Goal: Task Accomplishment & Management: Manage account settings

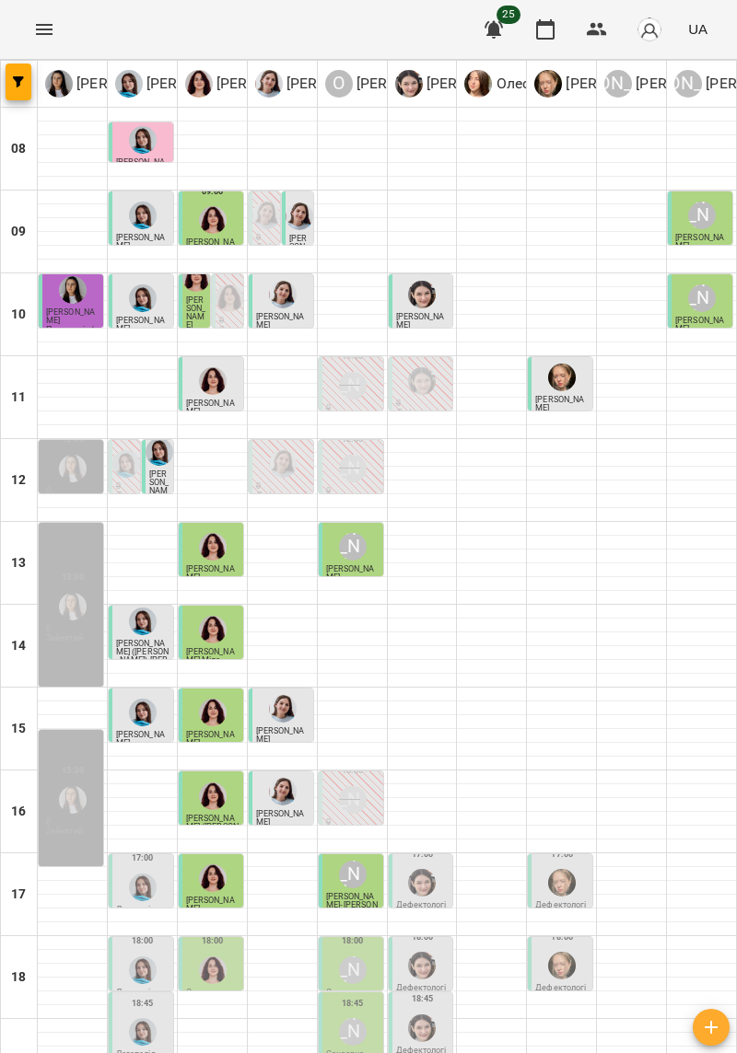
scroll to position [151, 0]
click at [349, 861] on div "[PERSON_NAME]" at bounding box center [353, 875] width 28 height 28
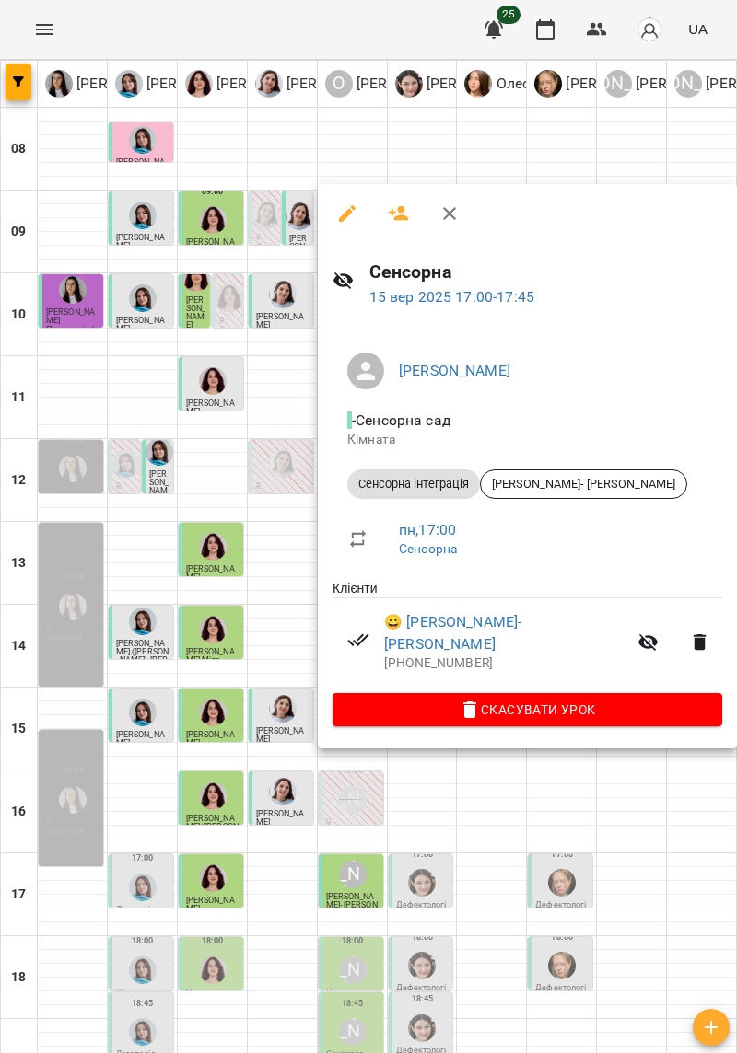
click at [681, 791] on div at bounding box center [368, 526] width 737 height 1053
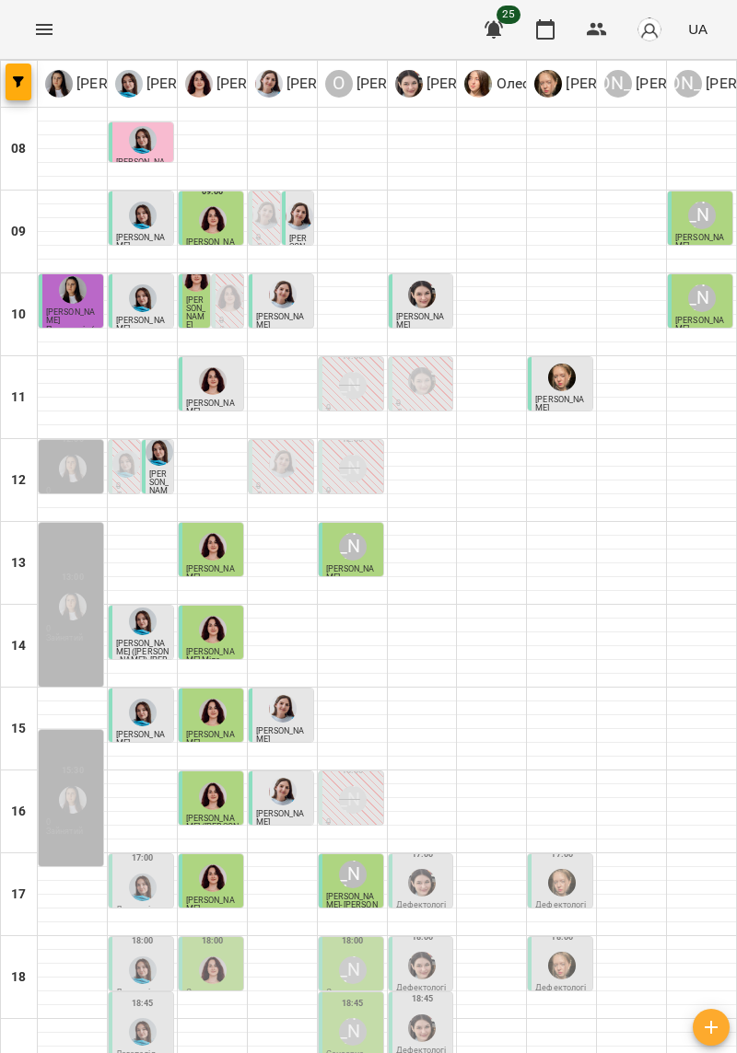
click at [435, 901] on p "Дефектологія" at bounding box center [422, 909] width 53 height 17
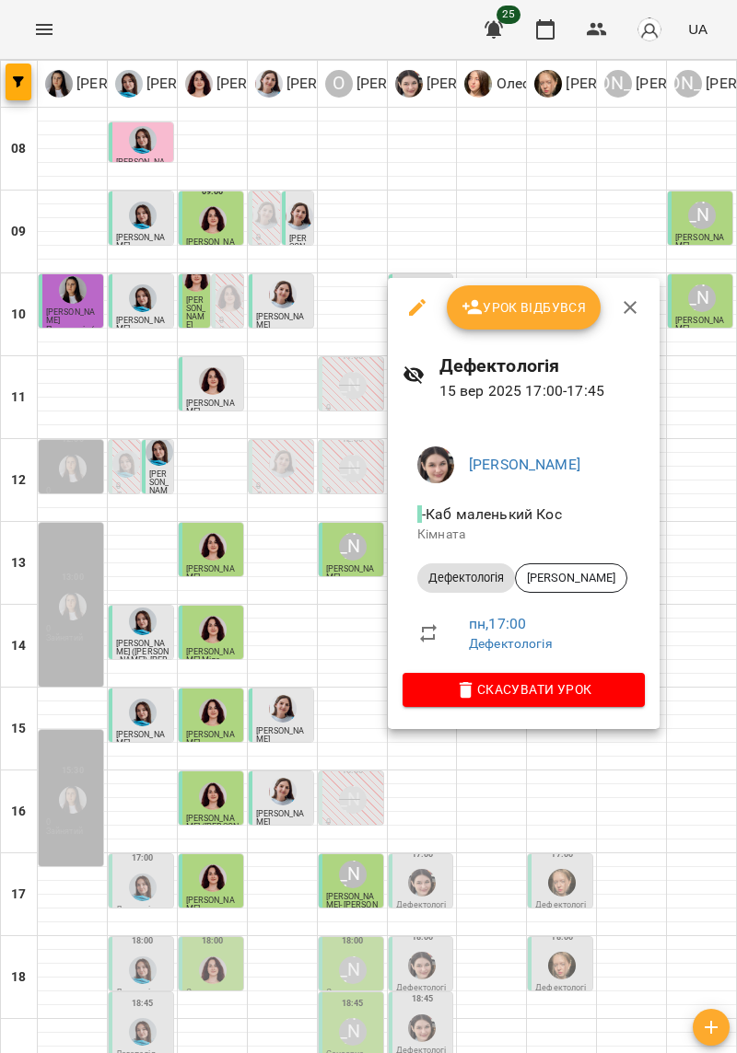
click at [683, 809] on div at bounding box center [368, 526] width 737 height 1053
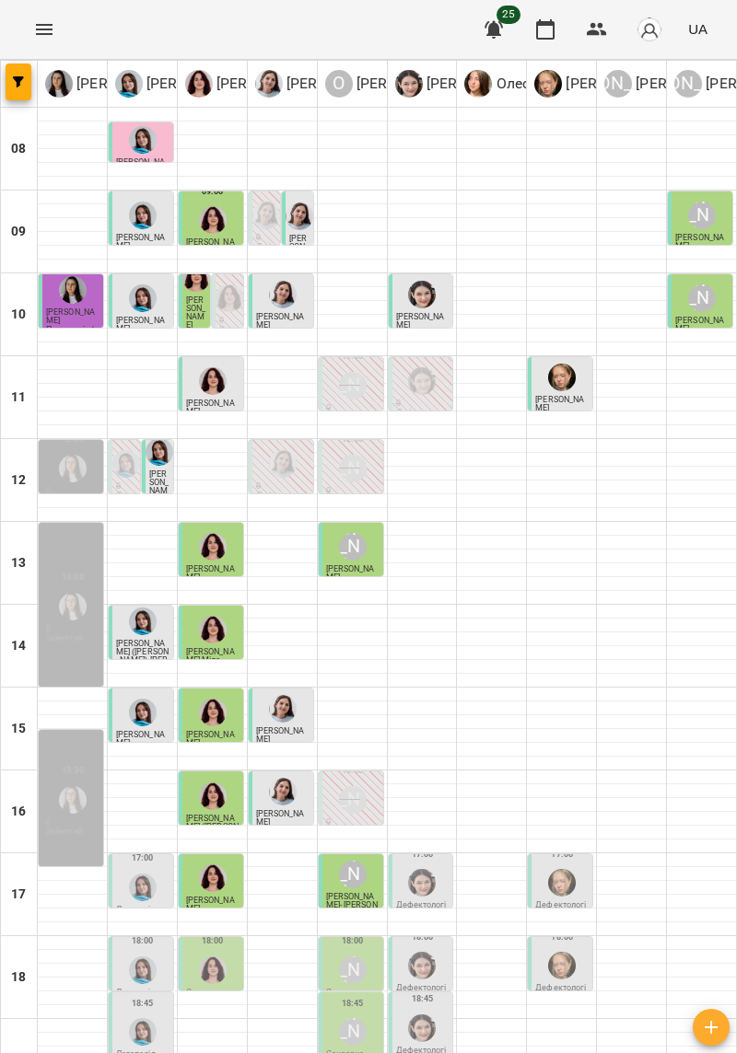
click at [562, 869] on img "Анна Прокопенко" at bounding box center [562, 883] width 28 height 28
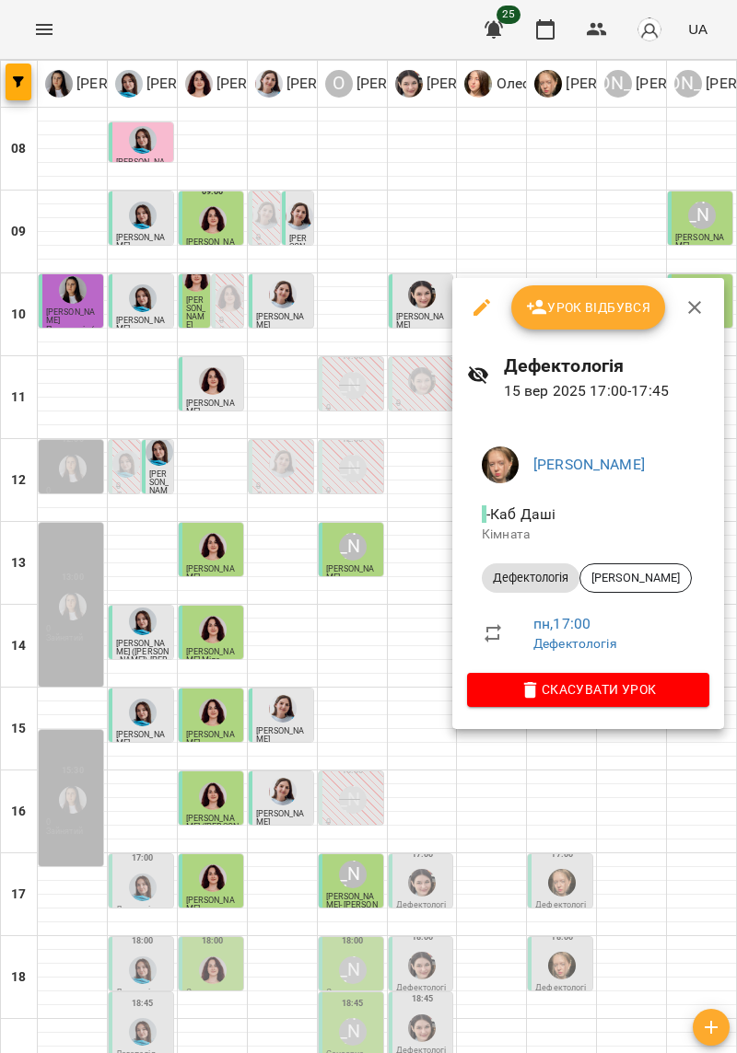
click at [661, 855] on div at bounding box center [368, 526] width 737 height 1053
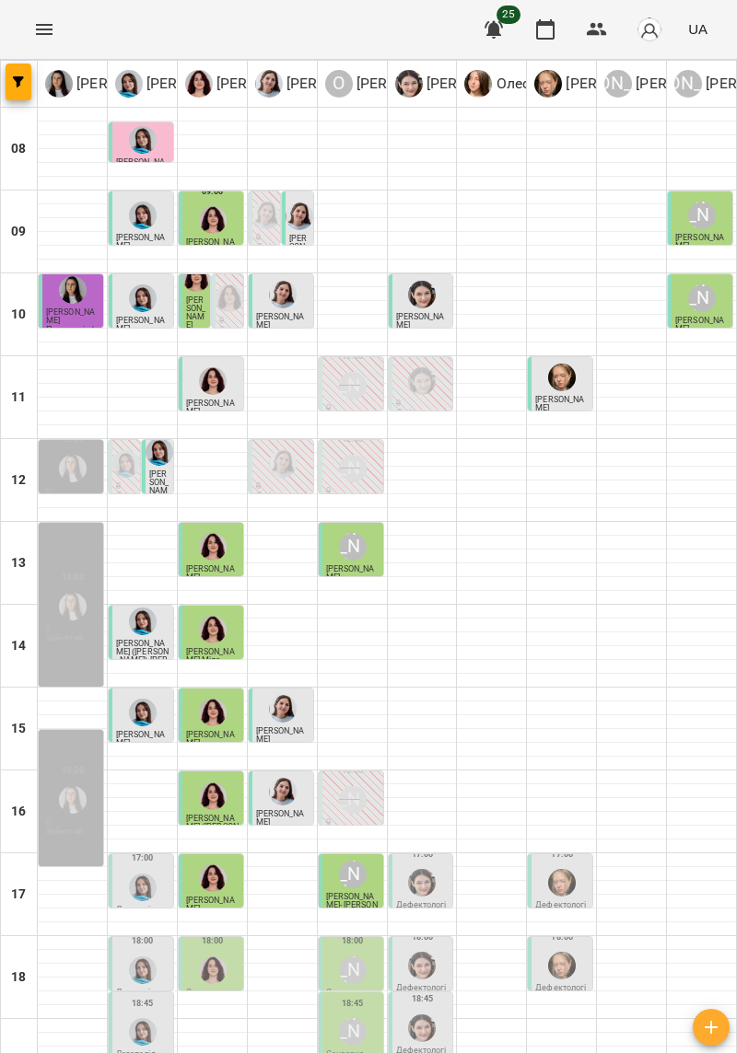
click at [554, 869] on img "Анна Прокопенко" at bounding box center [562, 883] width 28 height 28
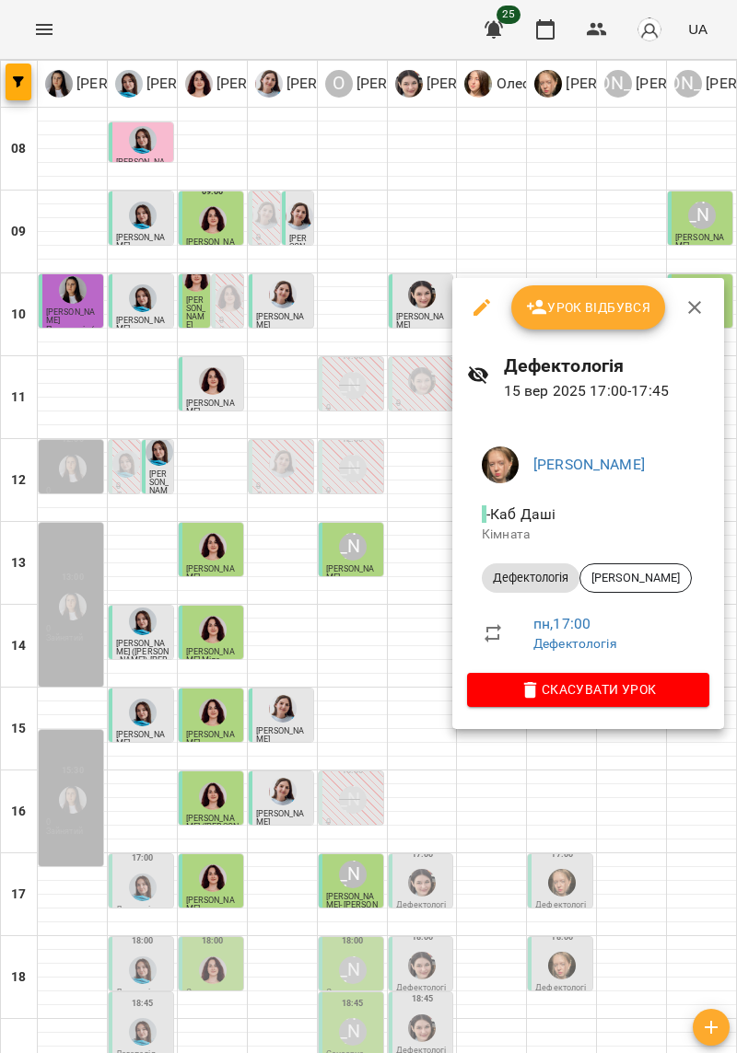
click at [654, 899] on div at bounding box center [368, 526] width 737 height 1053
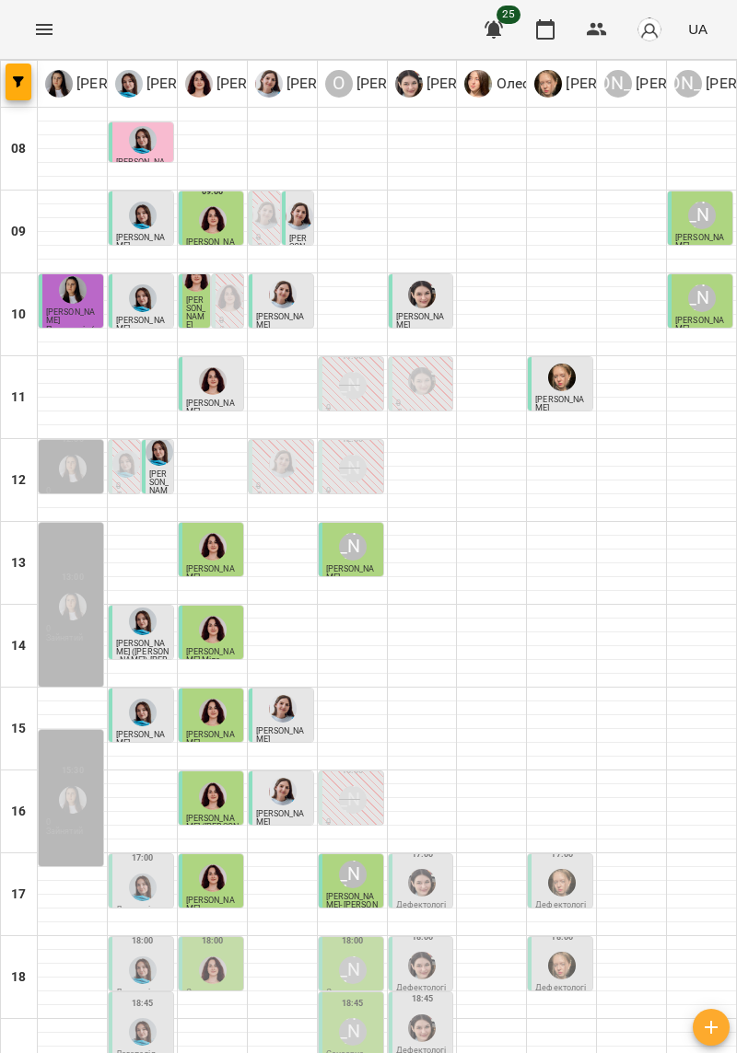
scroll to position [0, 0]
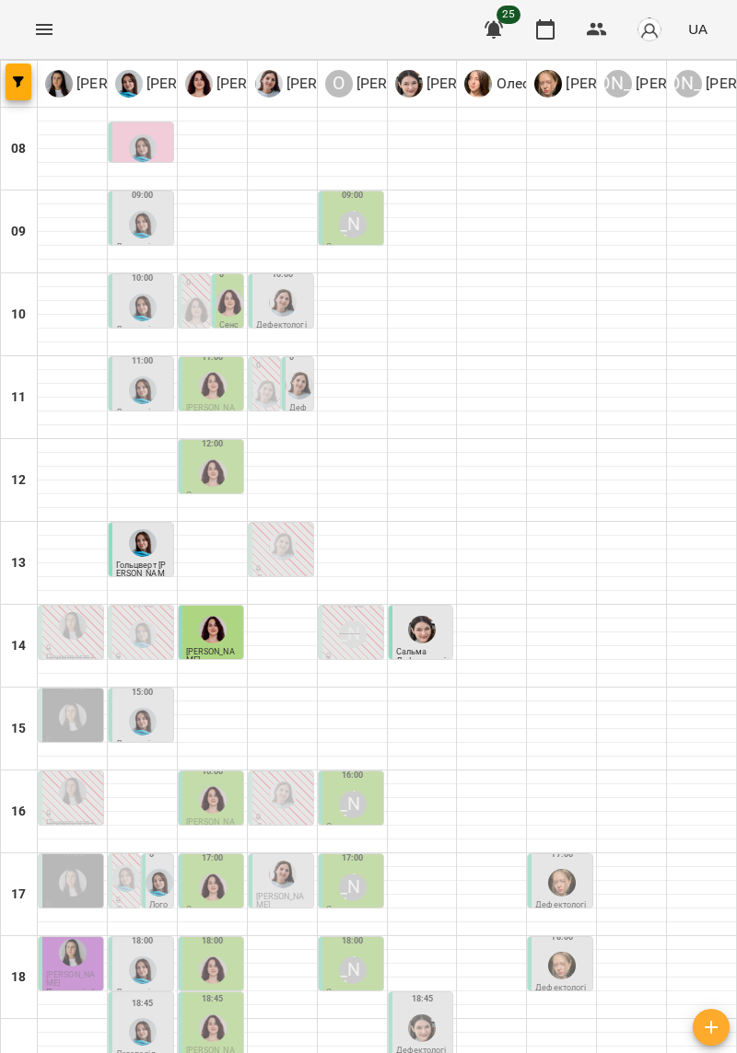
click at [224, 318] on div at bounding box center [229, 302] width 35 height 35
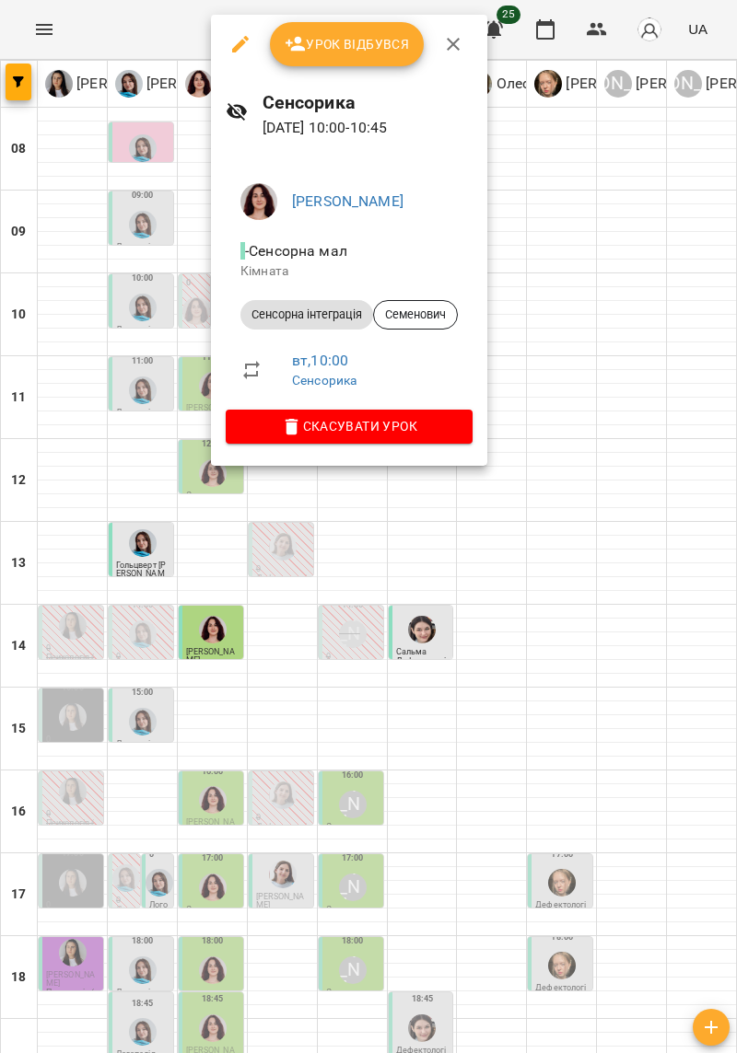
click at [637, 798] on div at bounding box center [368, 526] width 737 height 1053
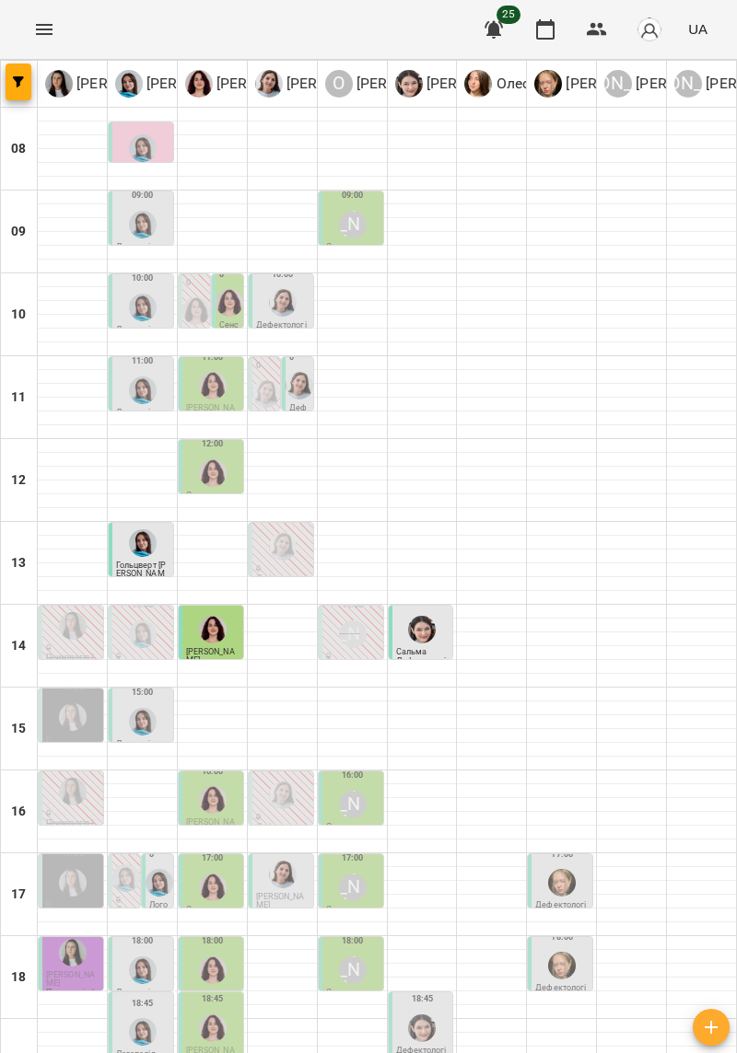
click at [219, 324] on p "Сенсорика" at bounding box center [229, 333] width 20 height 25
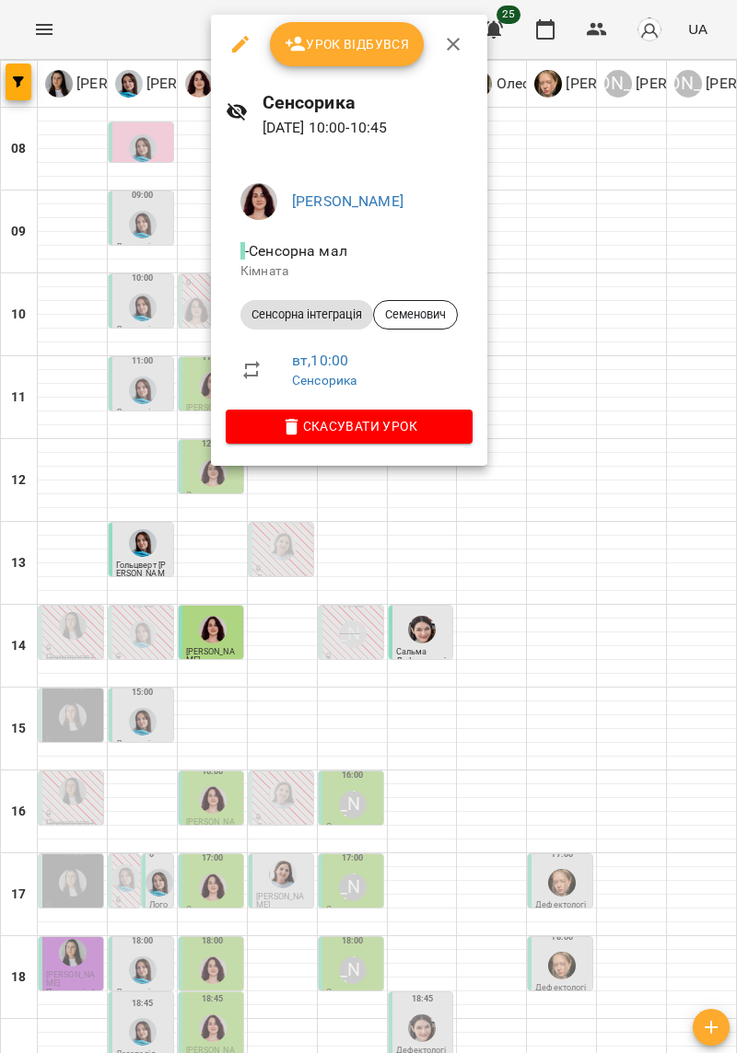
click at [667, 808] on div at bounding box center [368, 526] width 737 height 1053
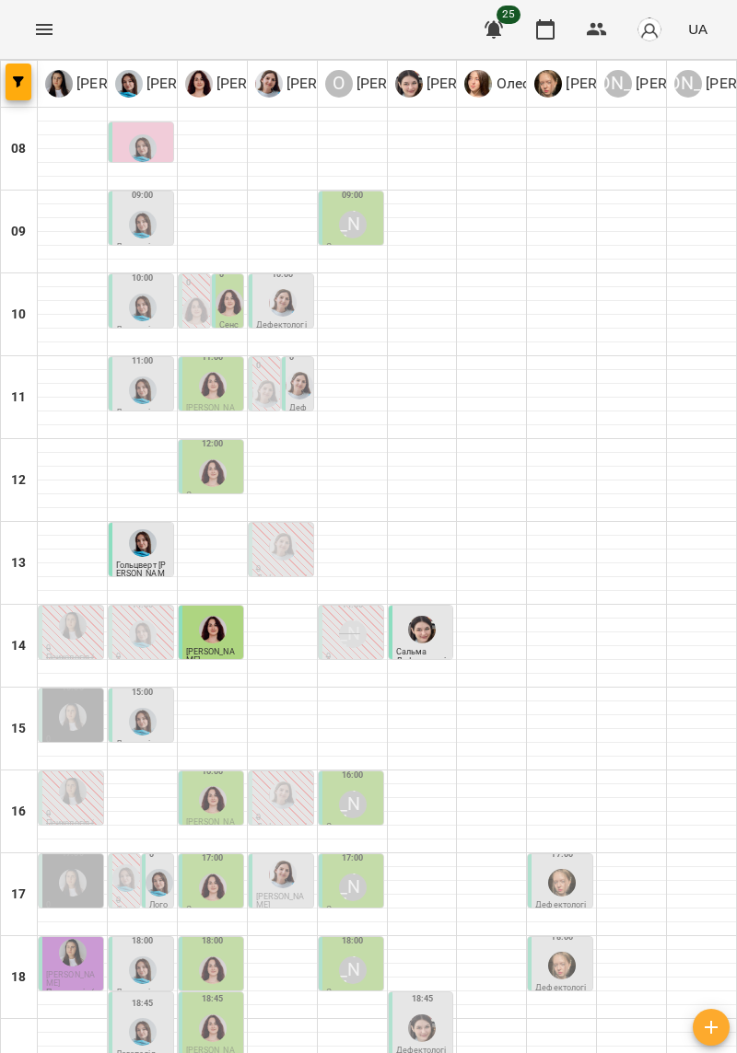
click at [291, 295] on img "Дарія Тріпадуш" at bounding box center [283, 303] width 28 height 28
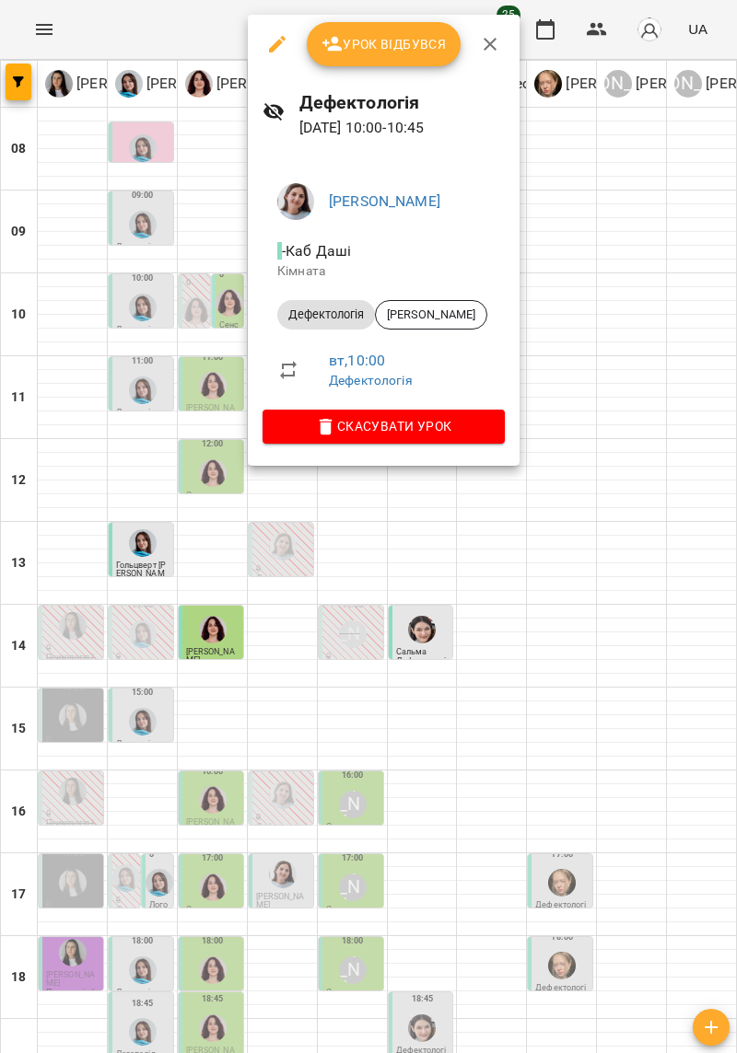
click at [653, 812] on div at bounding box center [368, 526] width 737 height 1053
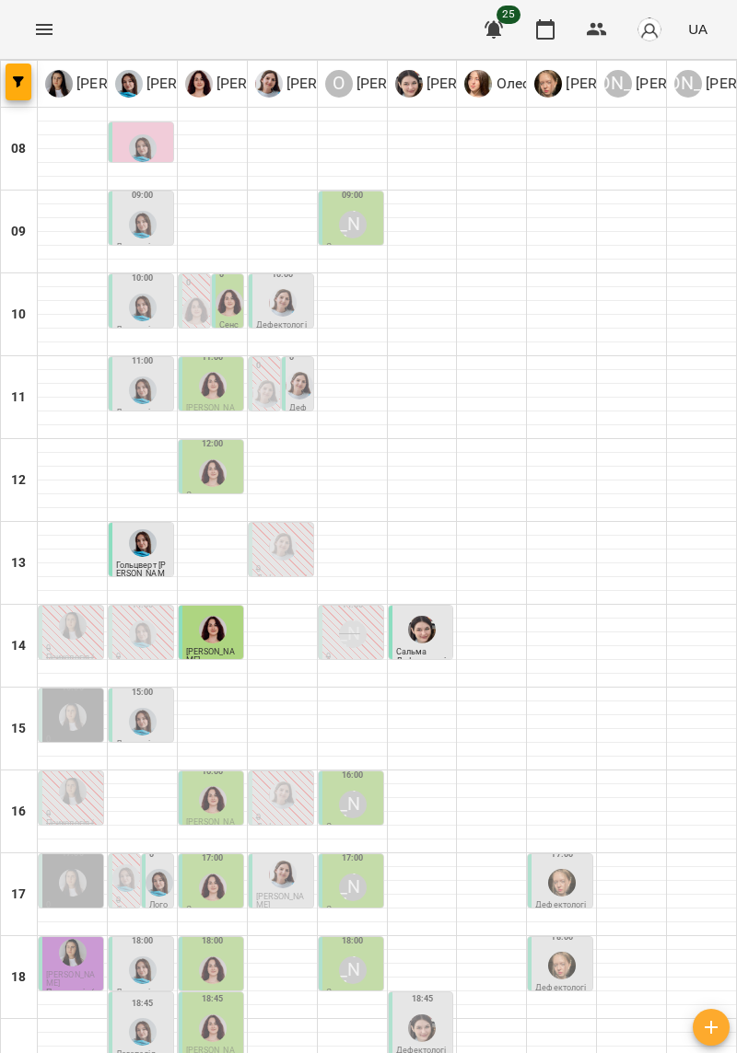
click at [212, 394] on img "Ольга Крикун" at bounding box center [213, 386] width 28 height 28
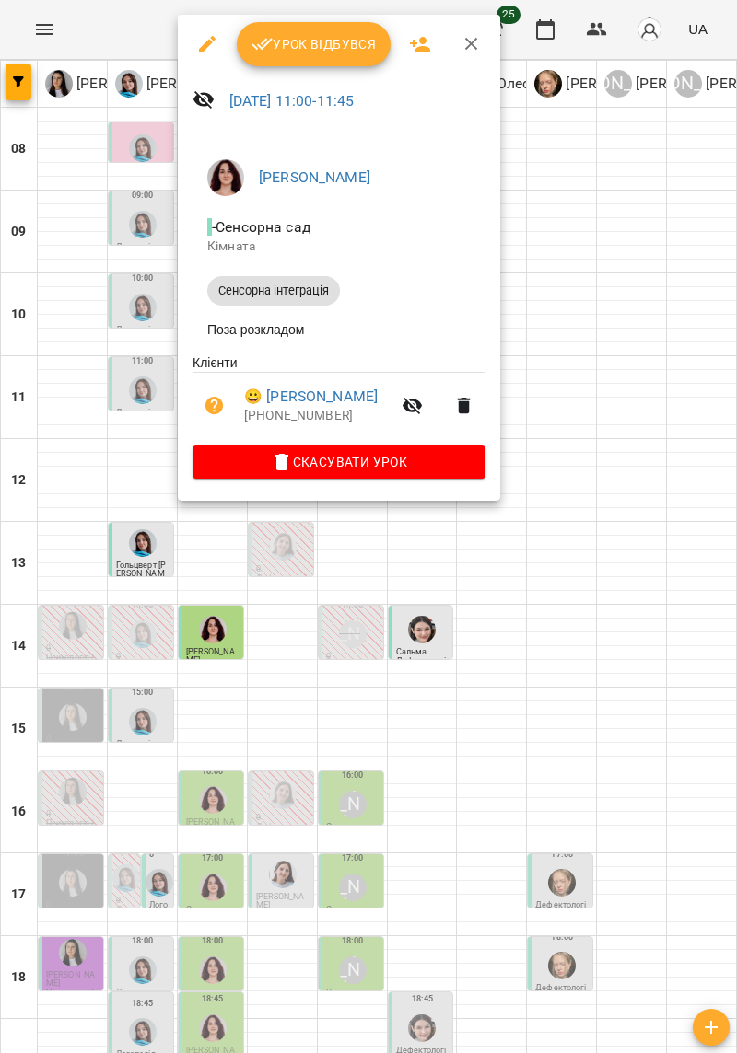
click at [626, 589] on div at bounding box center [368, 526] width 737 height 1053
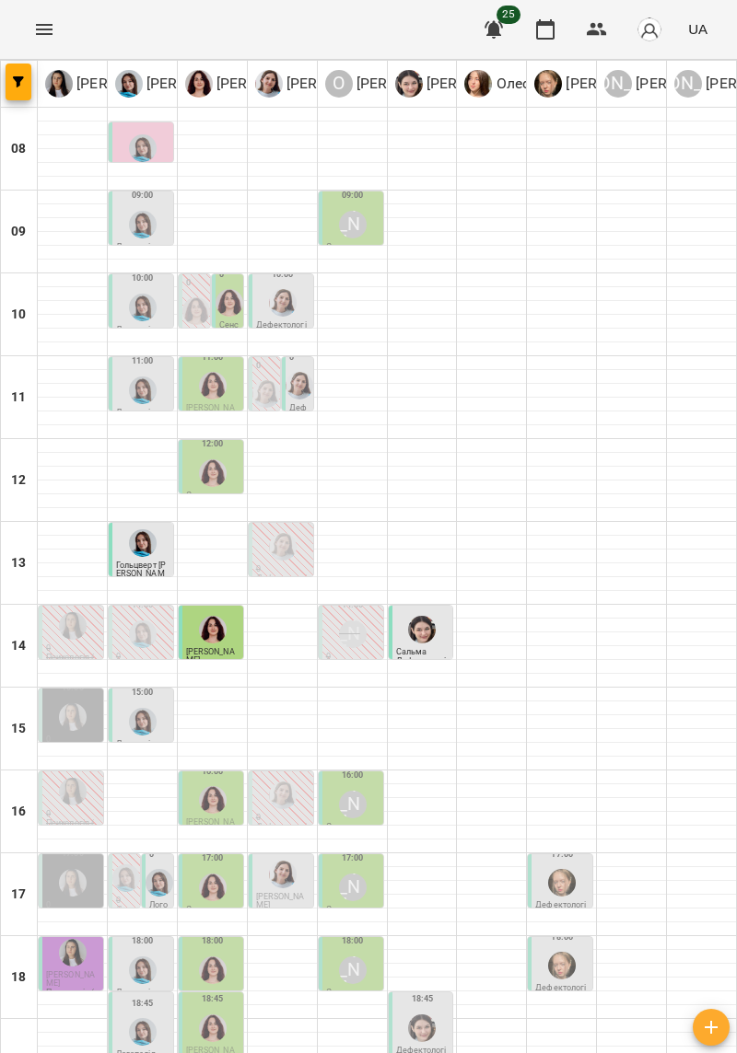
type input "**********"
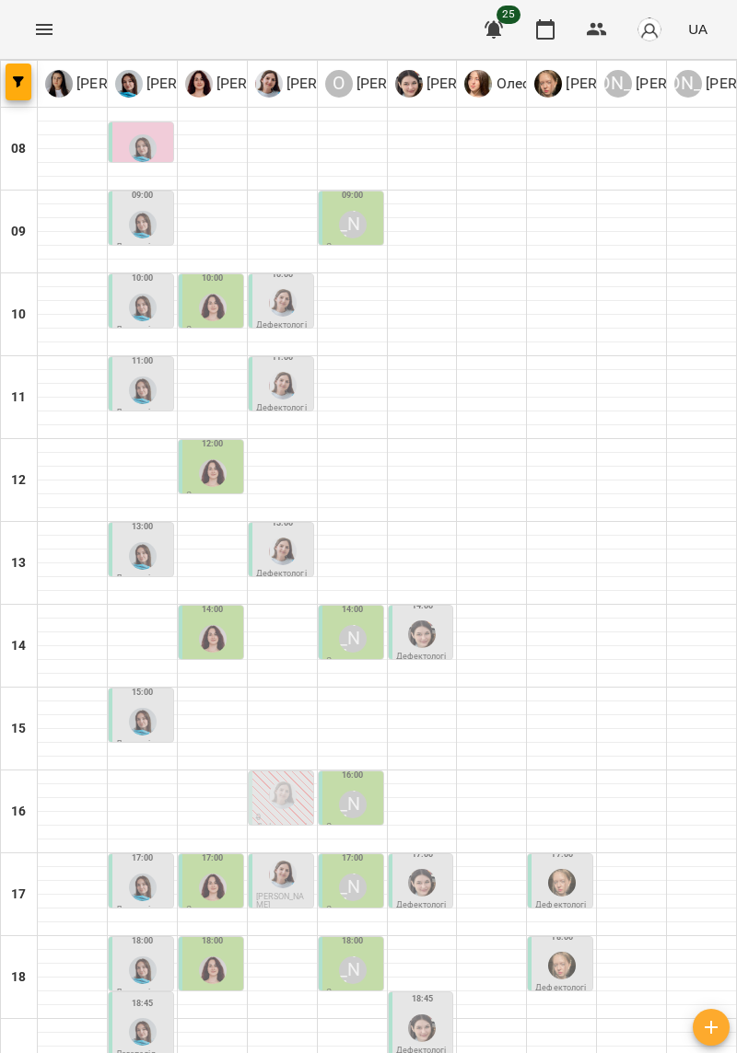
type input "**********"
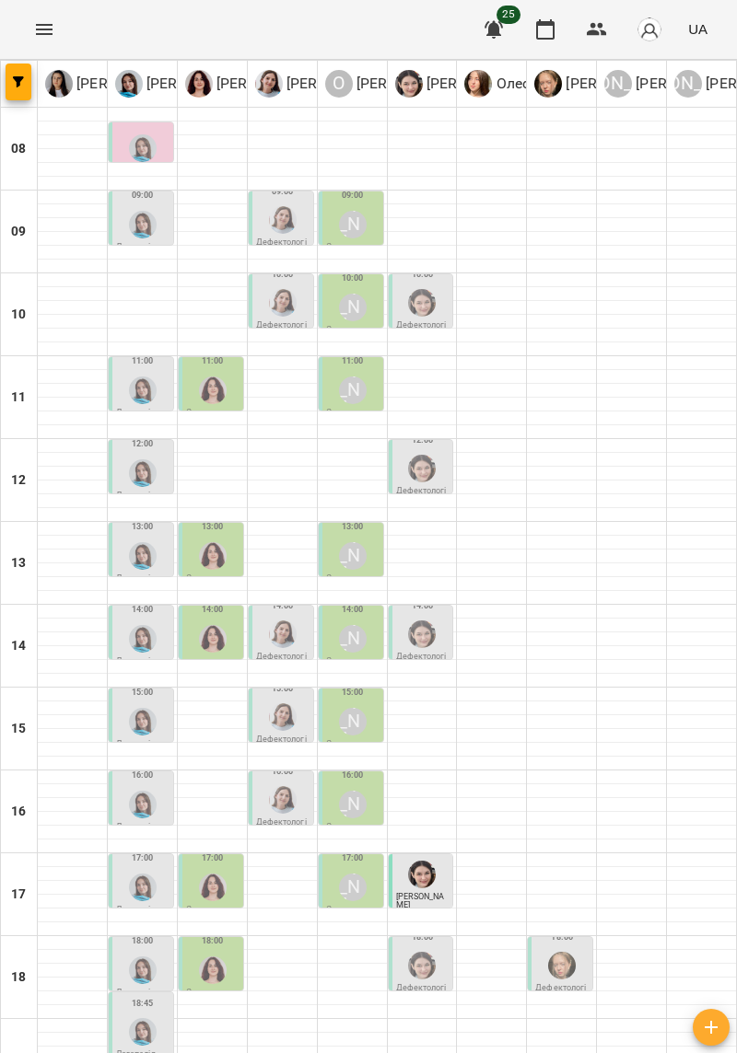
click at [351, 212] on div "[PERSON_NAME]" at bounding box center [353, 225] width 28 height 28
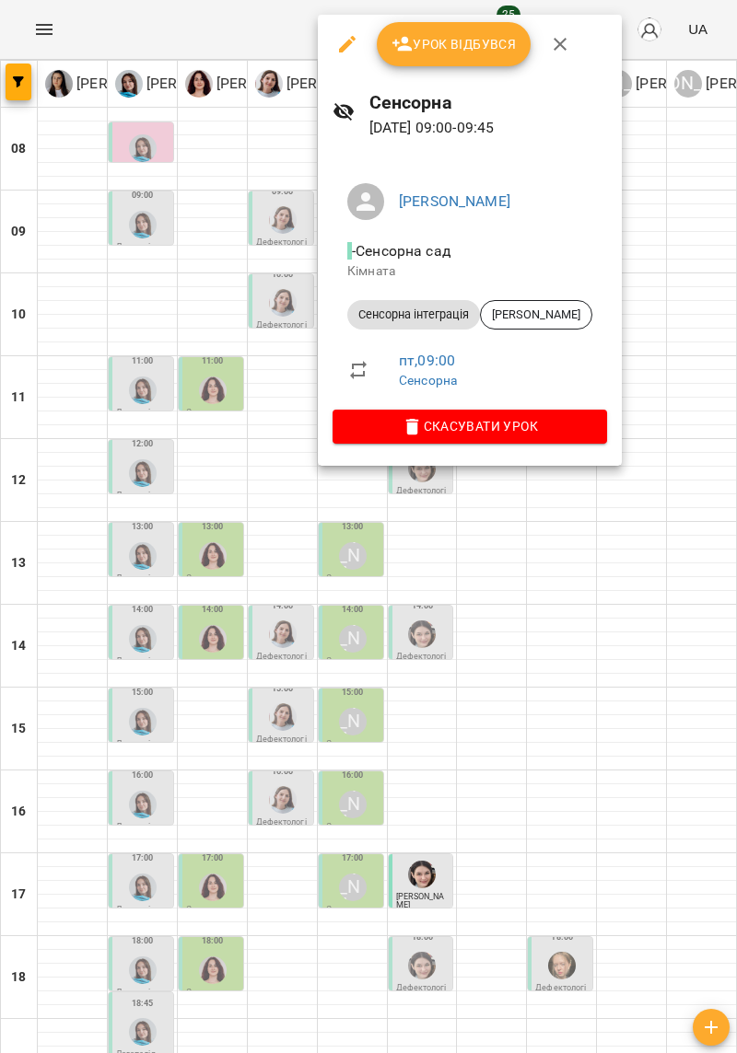
click at [614, 537] on div at bounding box center [368, 526] width 737 height 1053
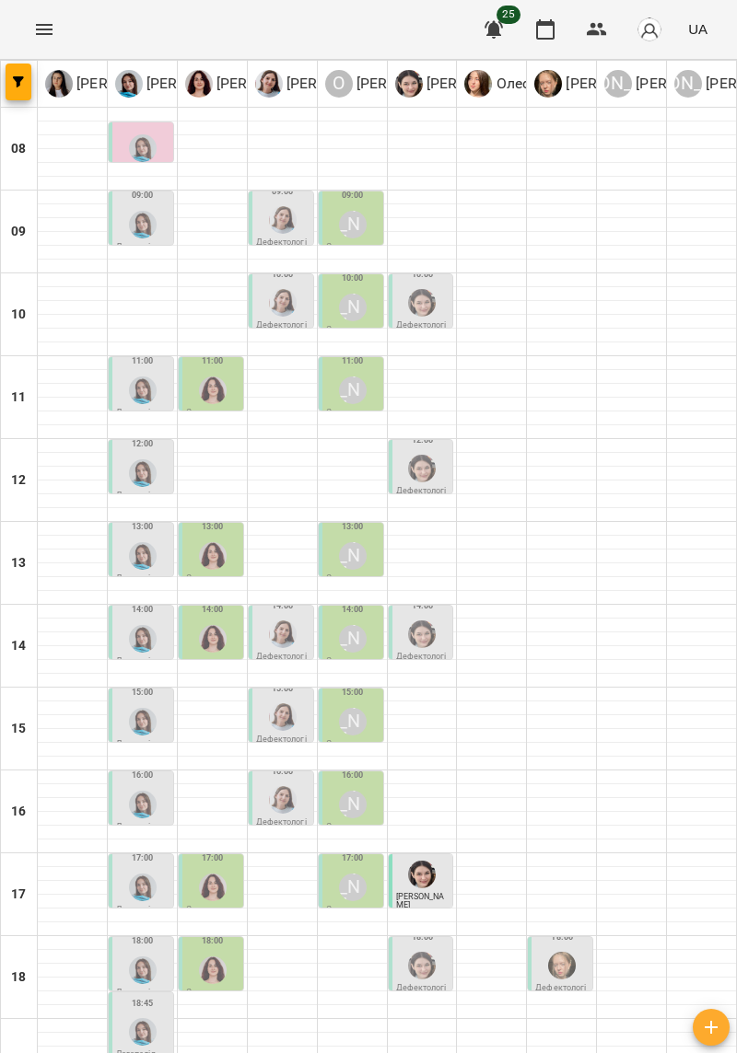
click at [345, 304] on div "[PERSON_NAME]" at bounding box center [353, 308] width 28 height 28
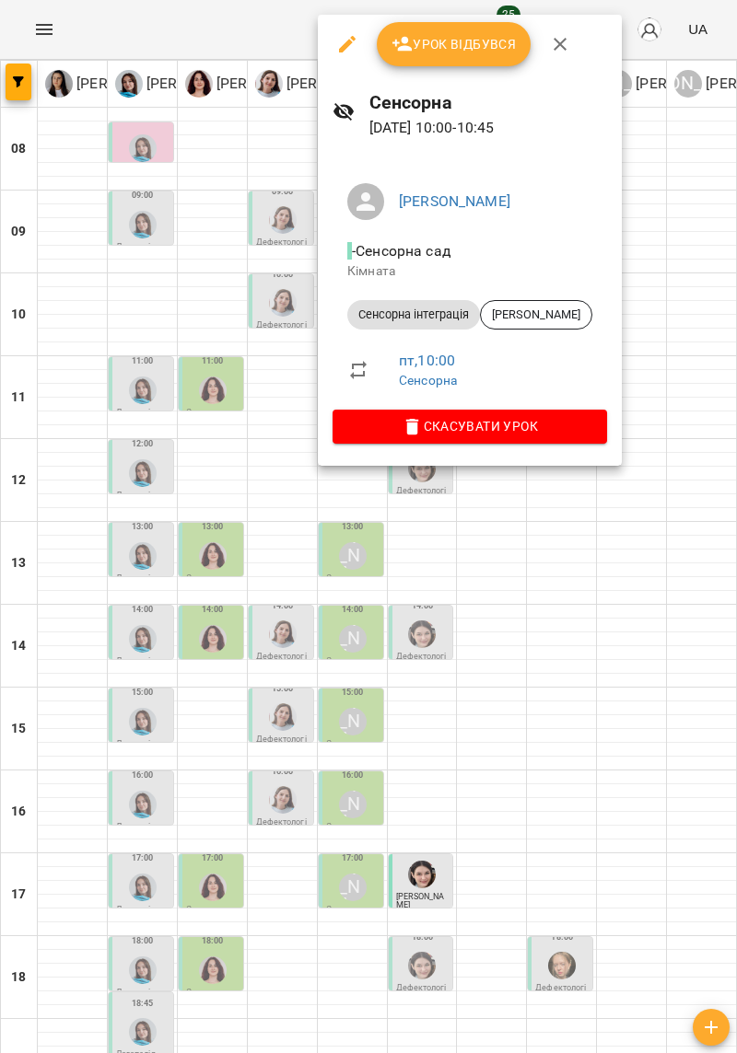
click at [547, 611] on div at bounding box center [368, 526] width 737 height 1053
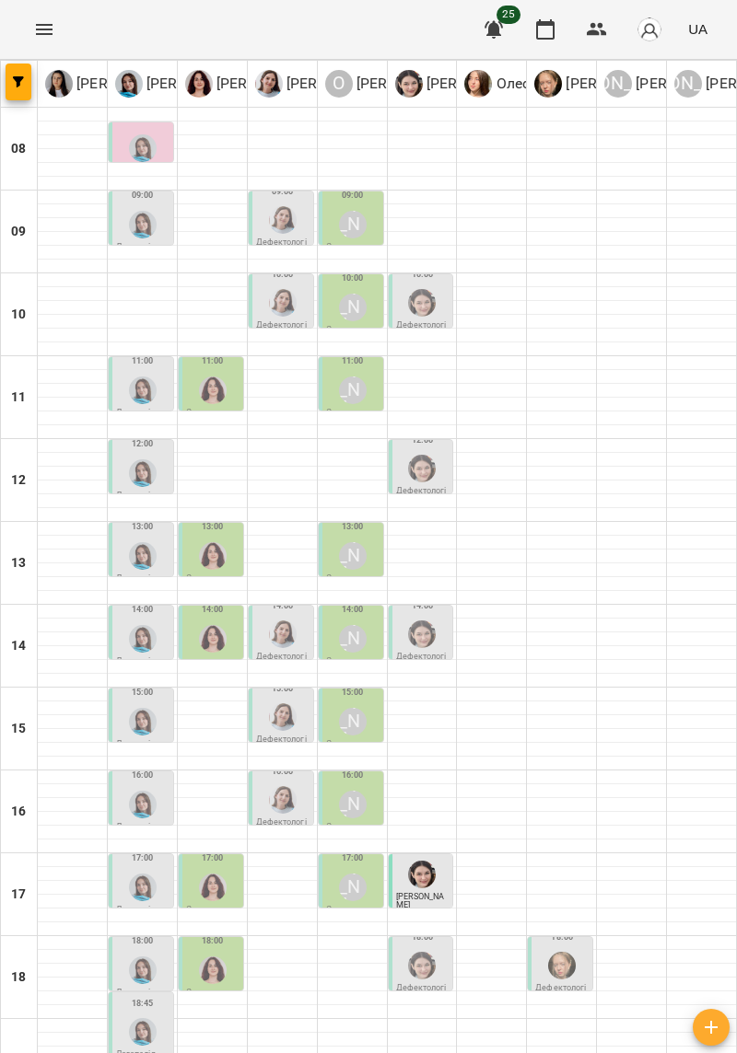
click at [355, 304] on div "[PERSON_NAME]" at bounding box center [353, 308] width 28 height 28
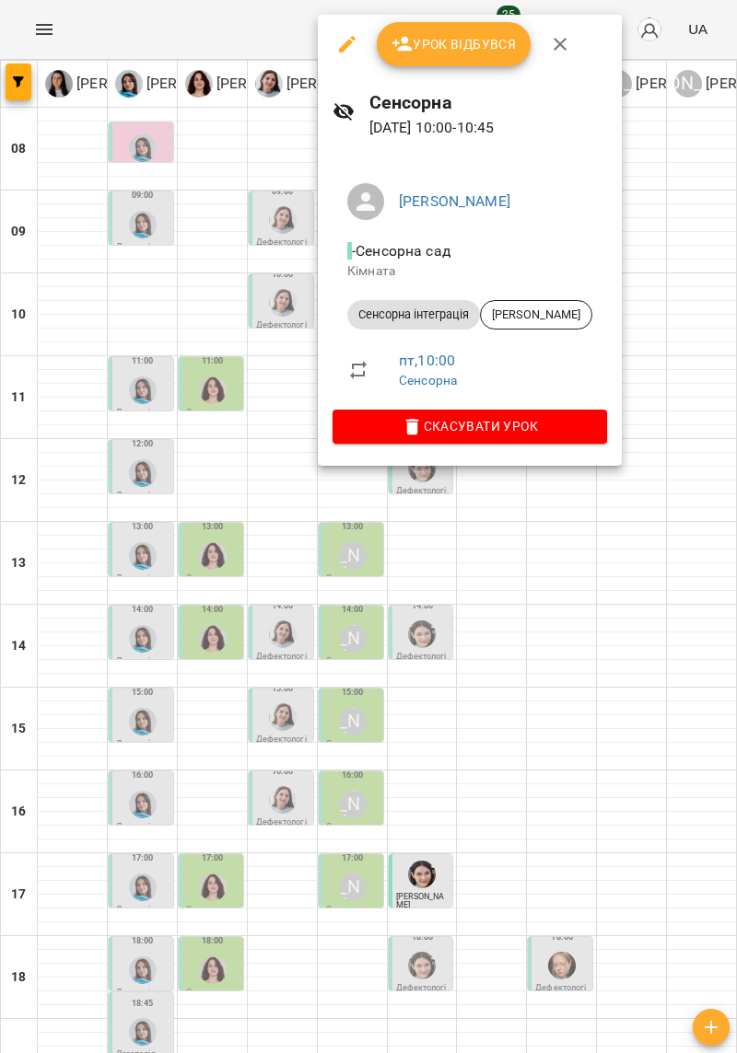
click at [666, 326] on div at bounding box center [368, 526] width 737 height 1053
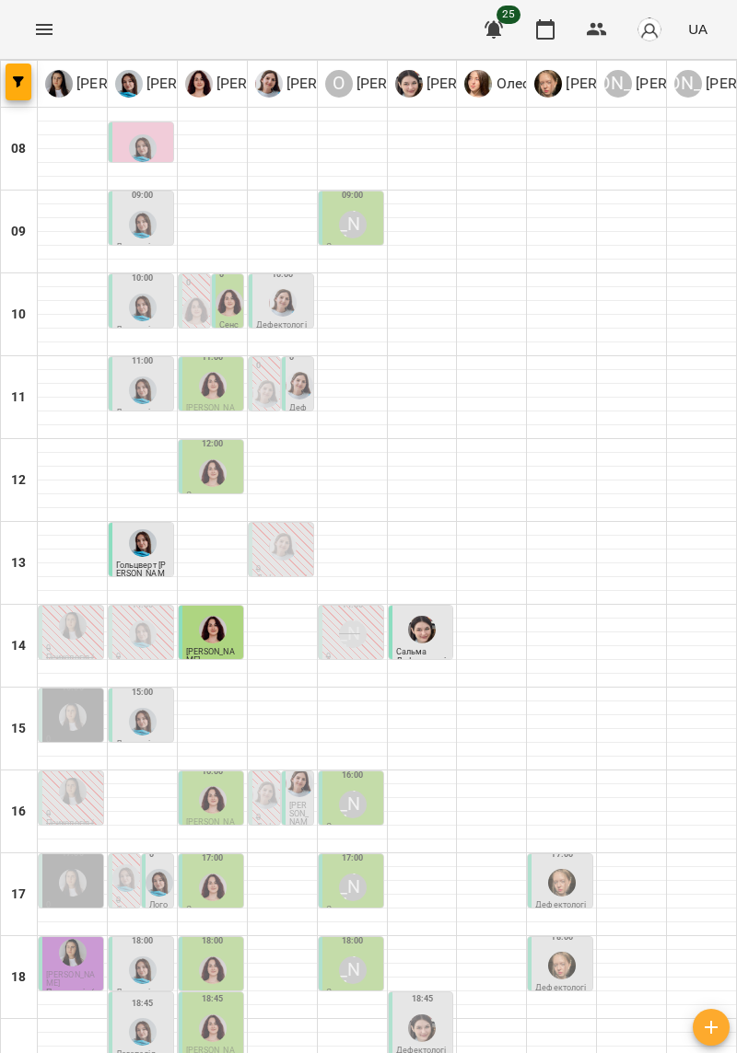
click at [221, 314] on div at bounding box center [229, 302] width 35 height 35
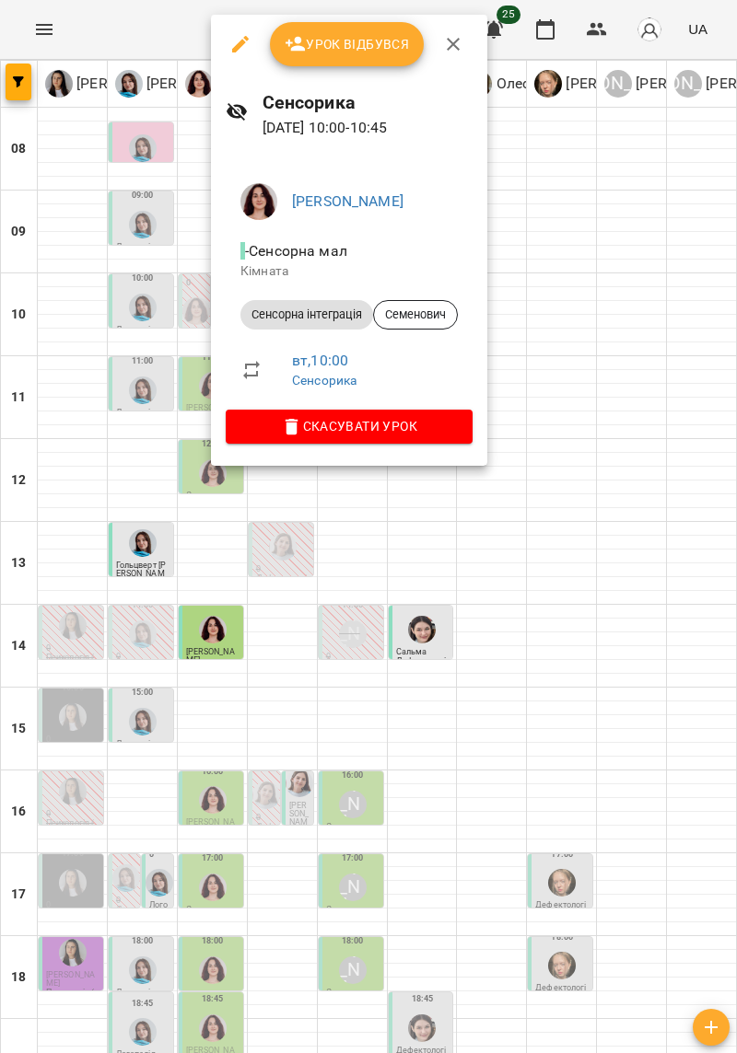
click at [562, 322] on div at bounding box center [368, 526] width 737 height 1053
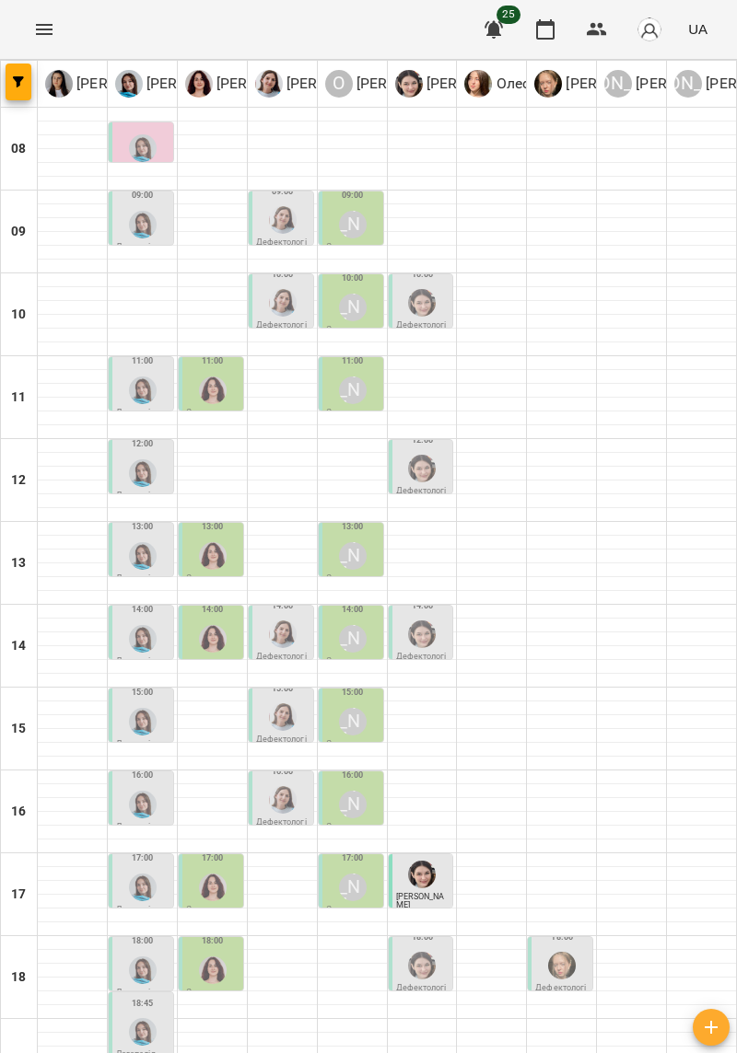
click at [208, 273] on div at bounding box center [212, 280] width 69 height 14
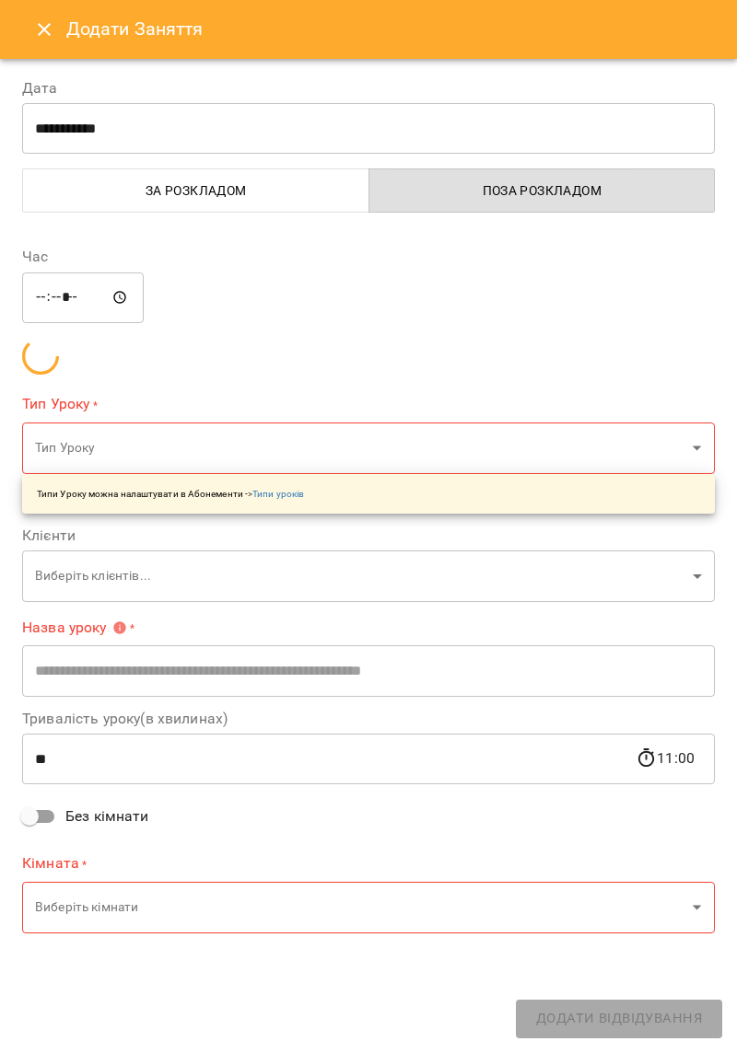
type input "**********"
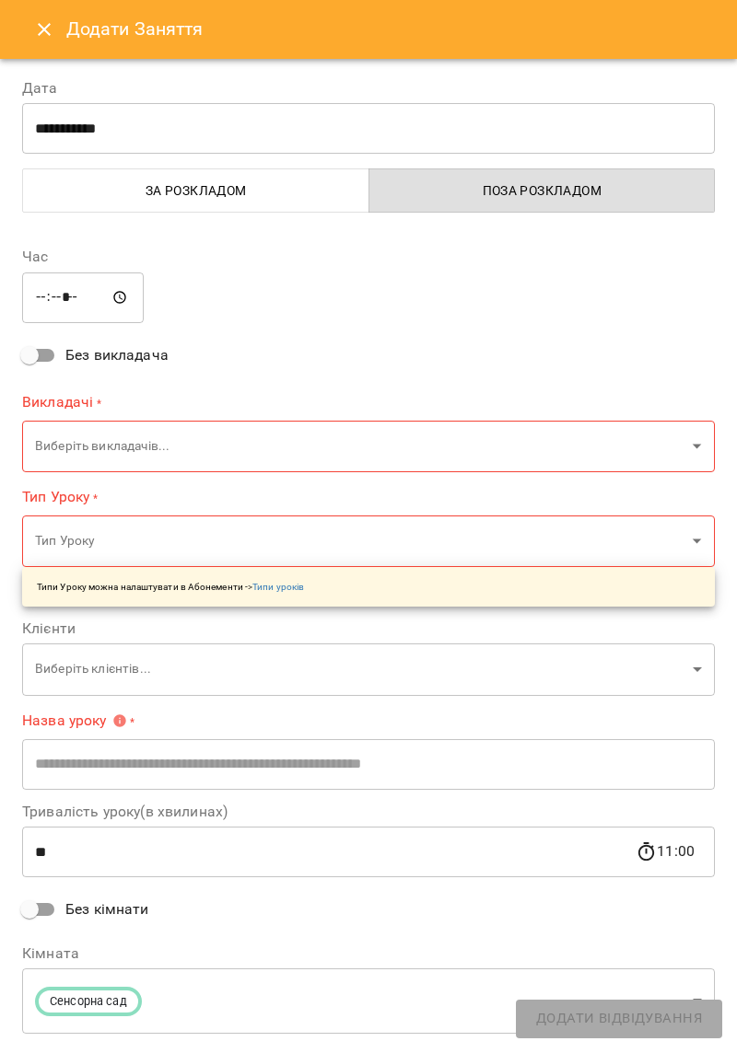
click at [53, 28] on icon "Close" at bounding box center [44, 29] width 22 height 22
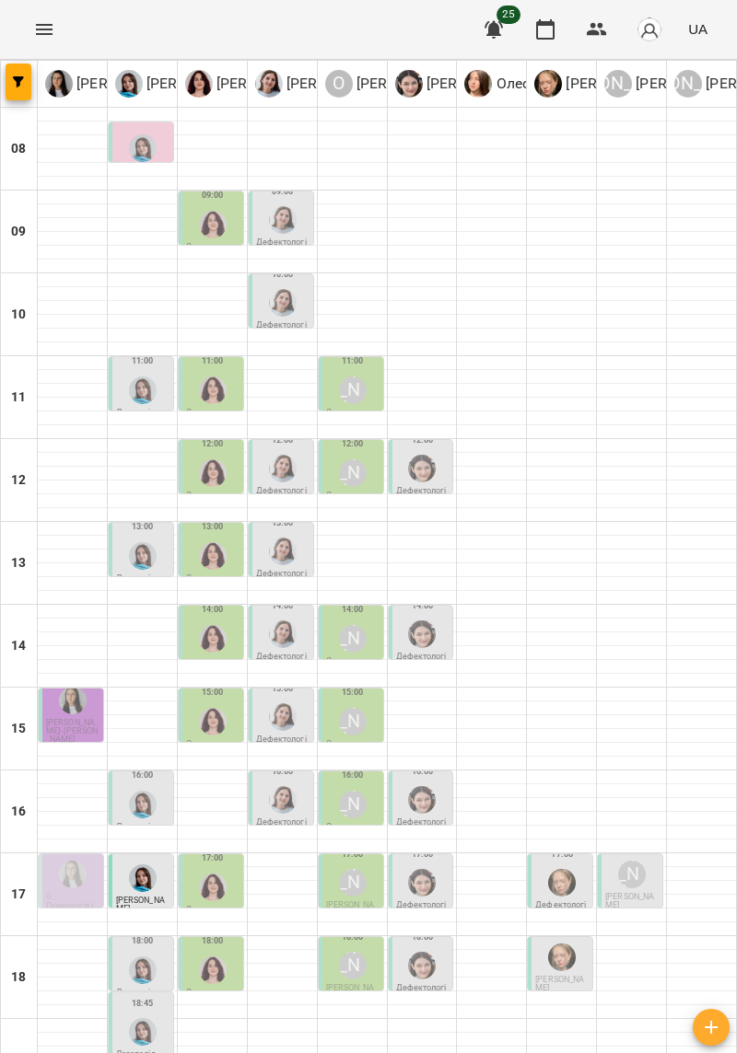
scroll to position [151, 0]
click at [64, 857] on div at bounding box center [72, 874] width 35 height 35
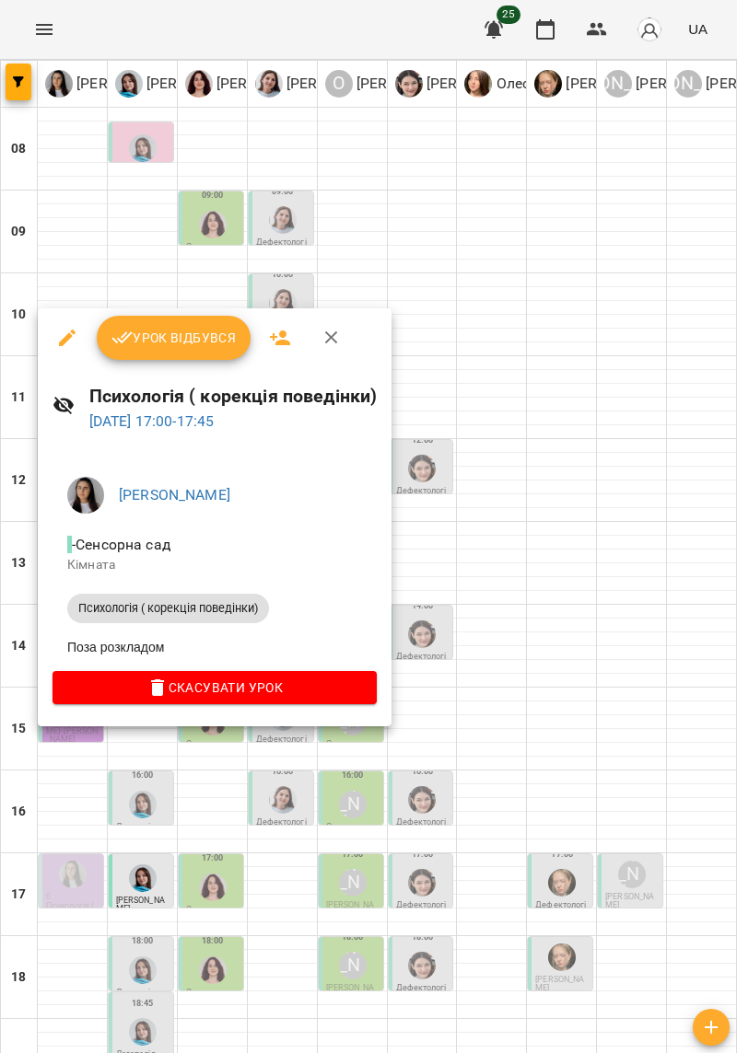
click at [560, 440] on div at bounding box center [368, 526] width 737 height 1053
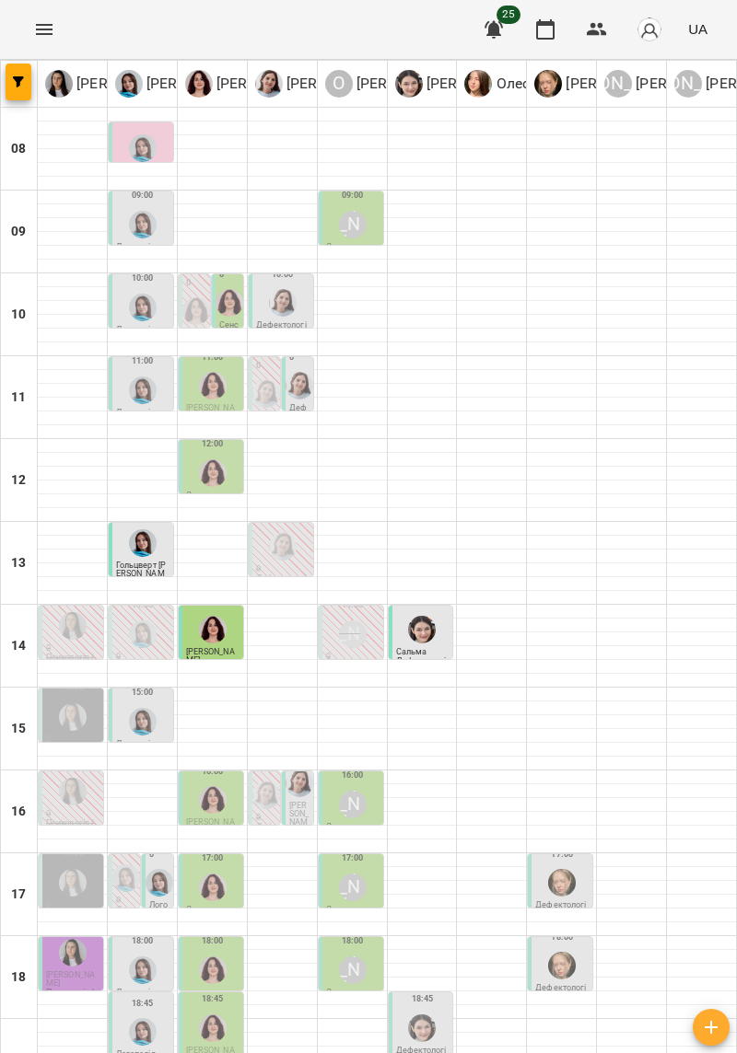
click at [77, 609] on div at bounding box center [72, 626] width 35 height 35
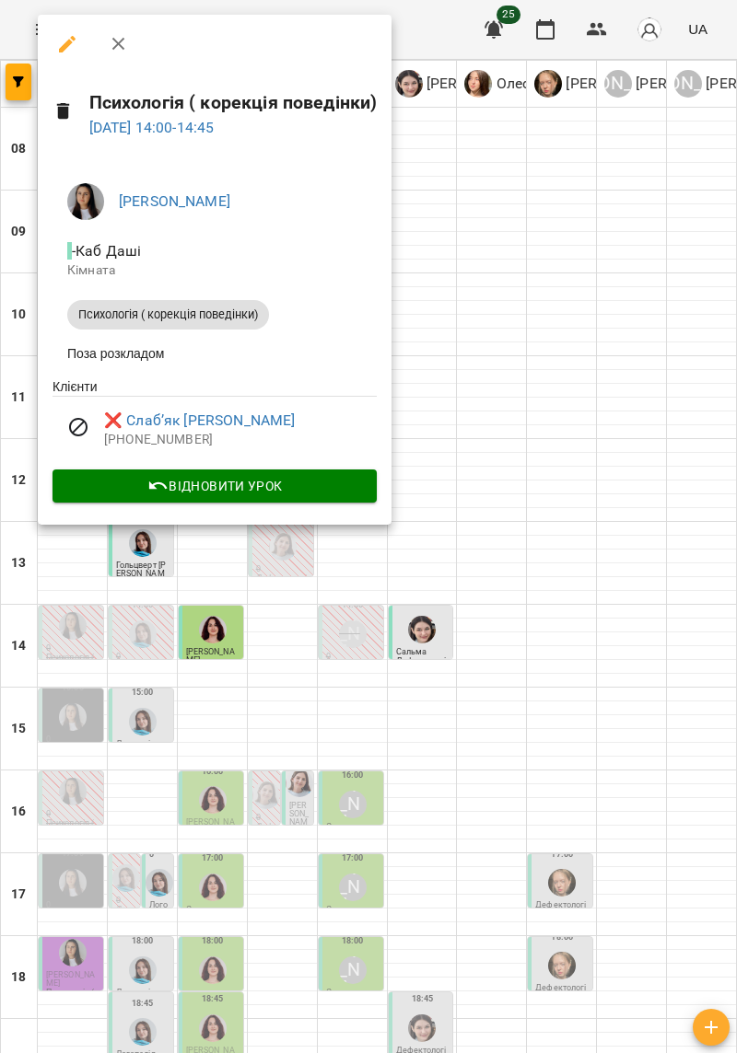
click at [522, 367] on div at bounding box center [368, 526] width 737 height 1053
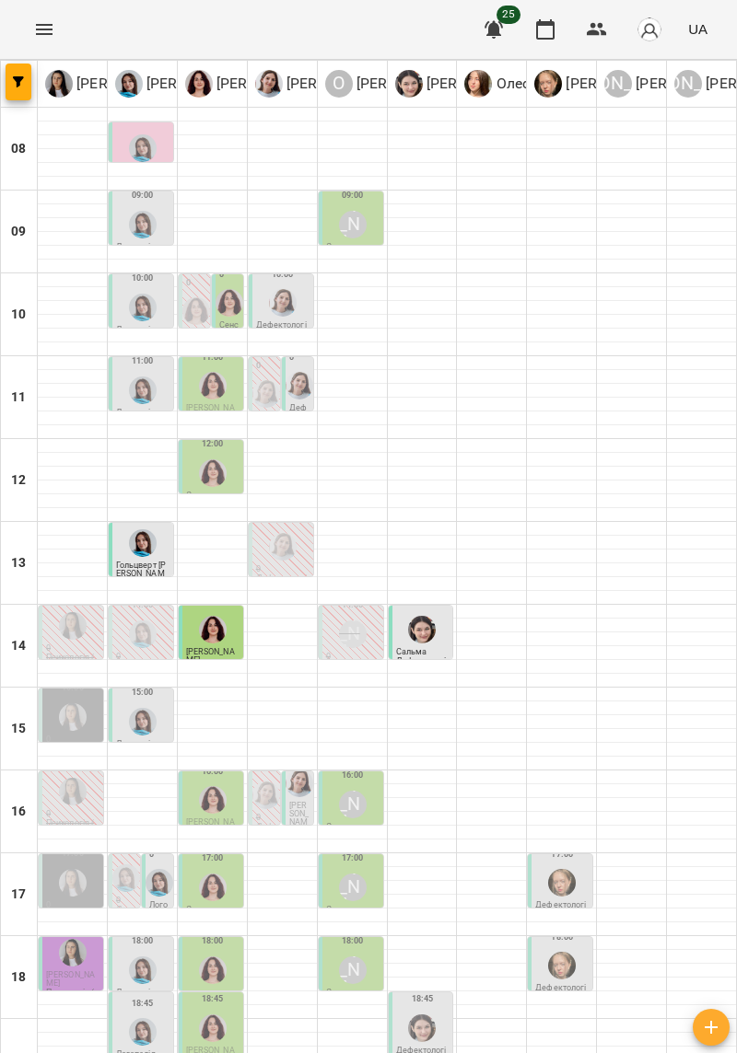
click at [70, 820] on p "Психологія ( корекція поведінки)" at bounding box center [72, 832] width 53 height 25
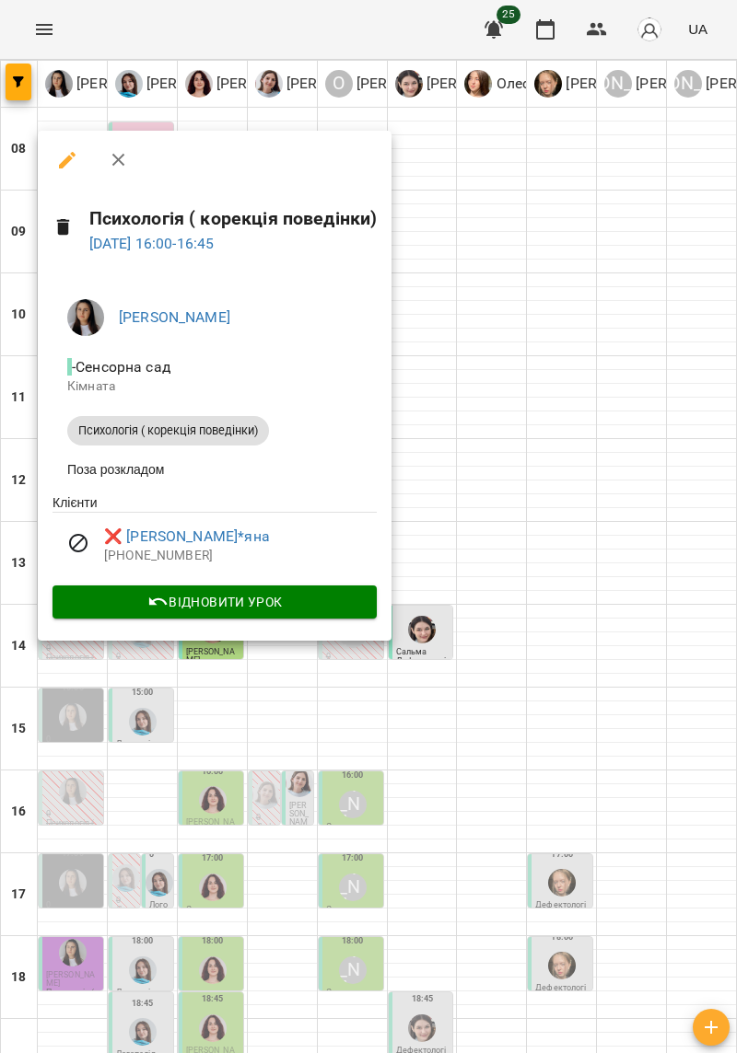
click at [559, 389] on div at bounding box center [368, 526] width 737 height 1053
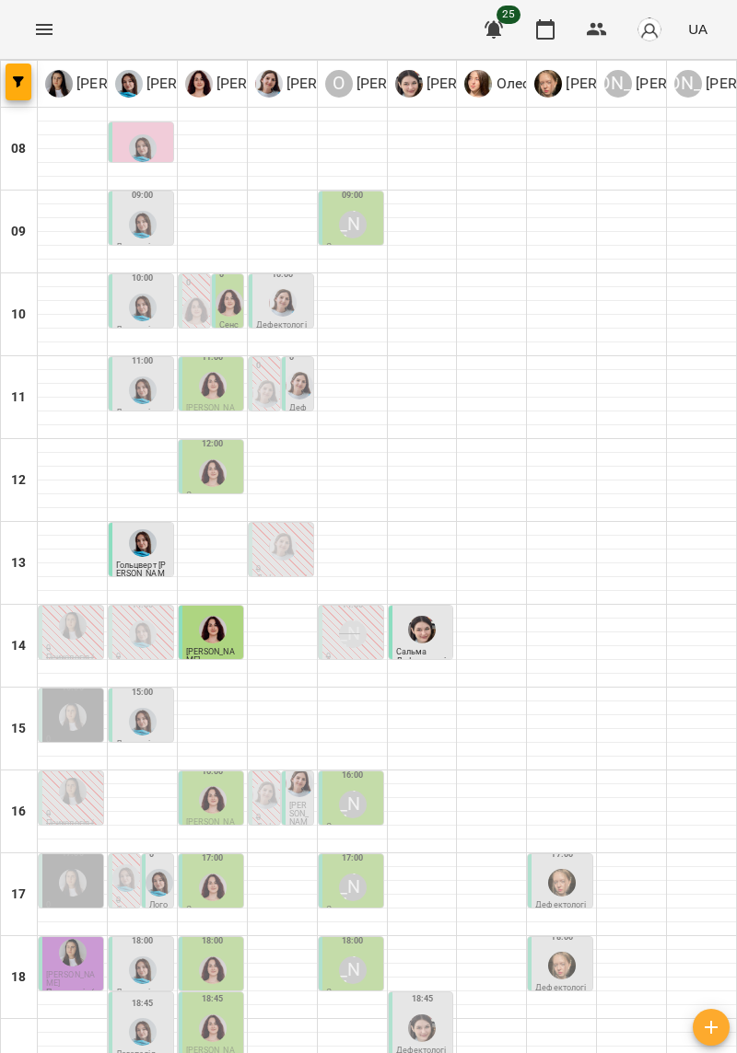
click at [583, 577] on div at bounding box center [561, 584] width 69 height 14
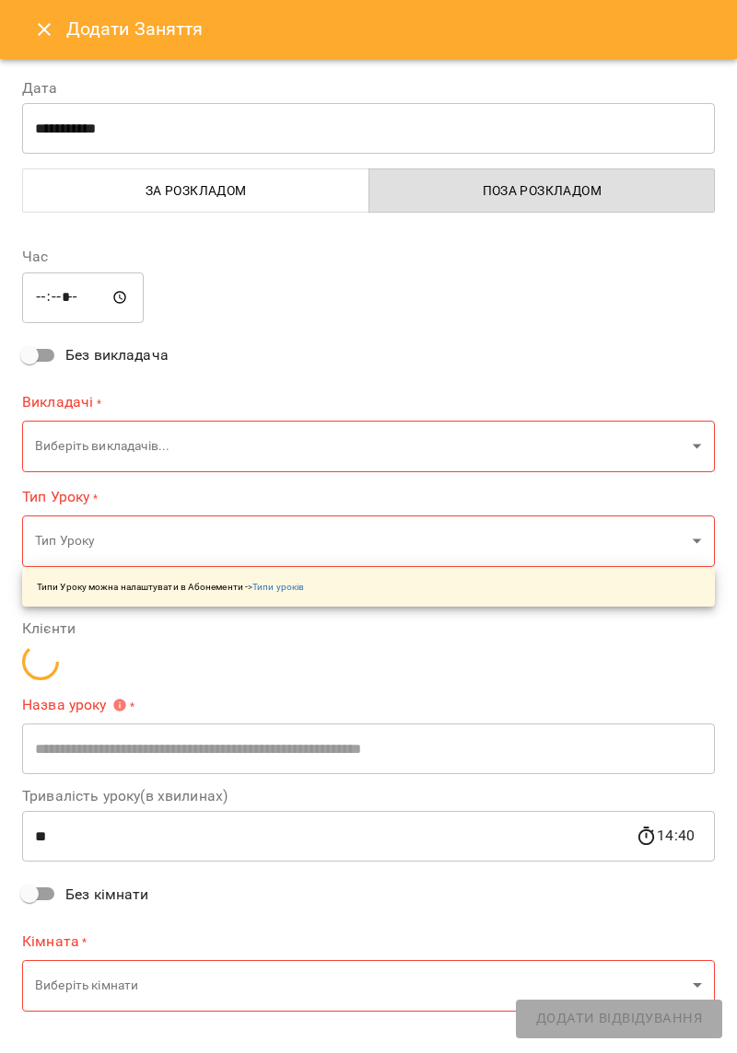
type input "**********"
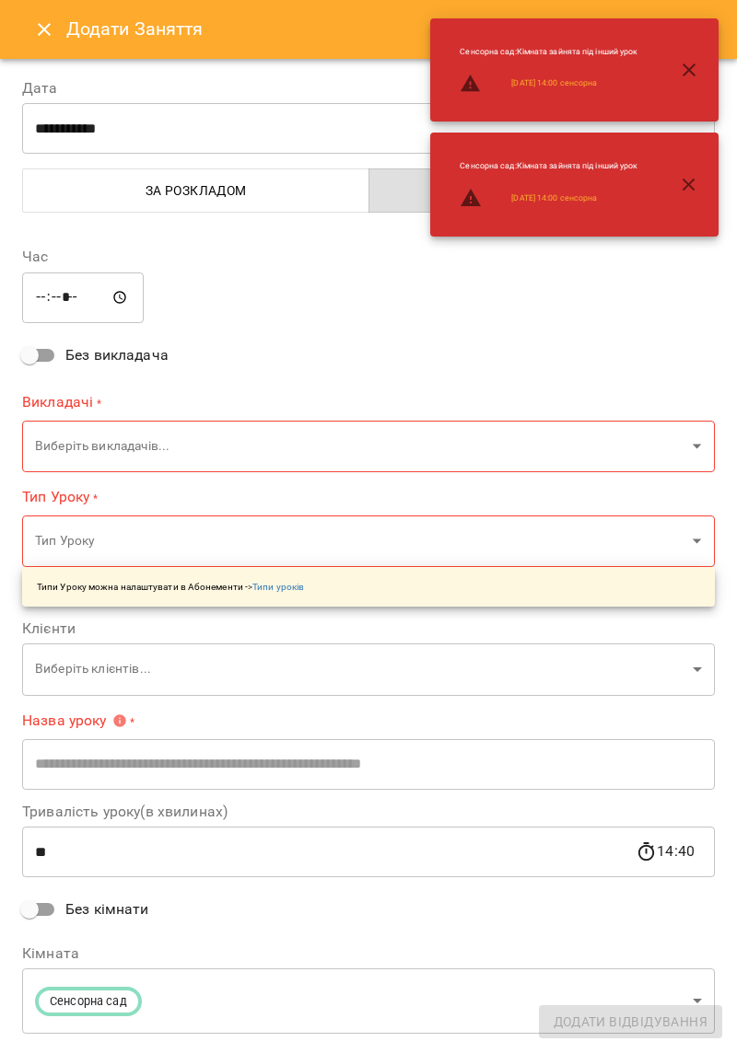
click at [31, 24] on button "Close" at bounding box center [44, 29] width 44 height 44
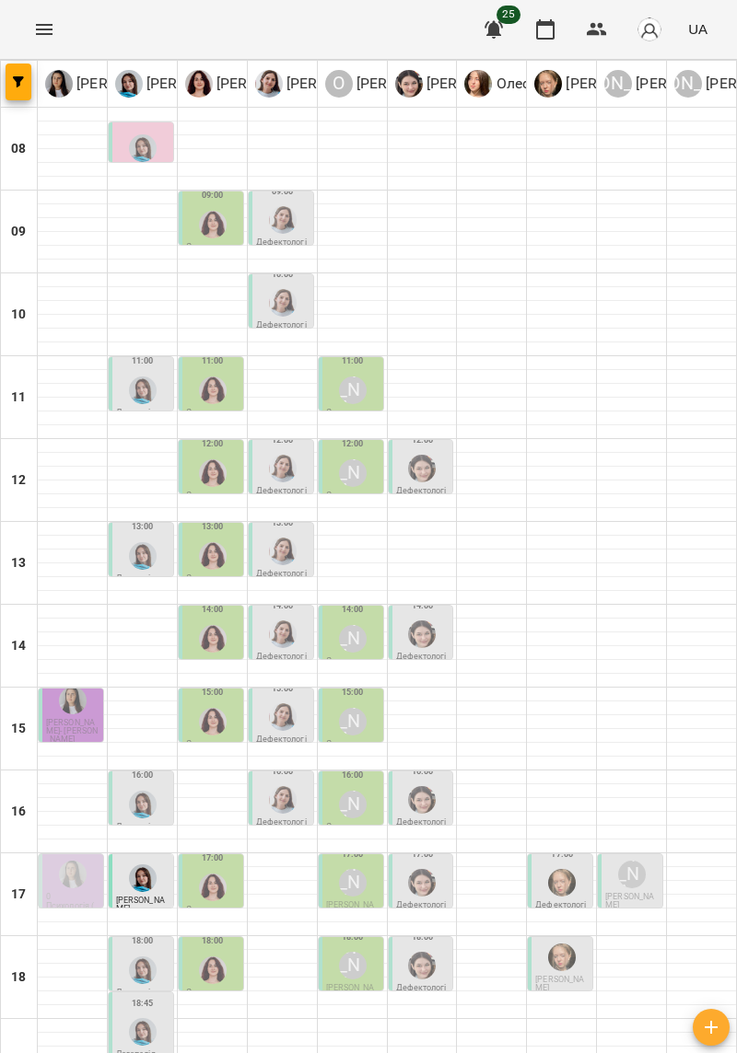
click at [364, 722] on div "[PERSON_NAME]" at bounding box center [353, 722] width 28 height 28
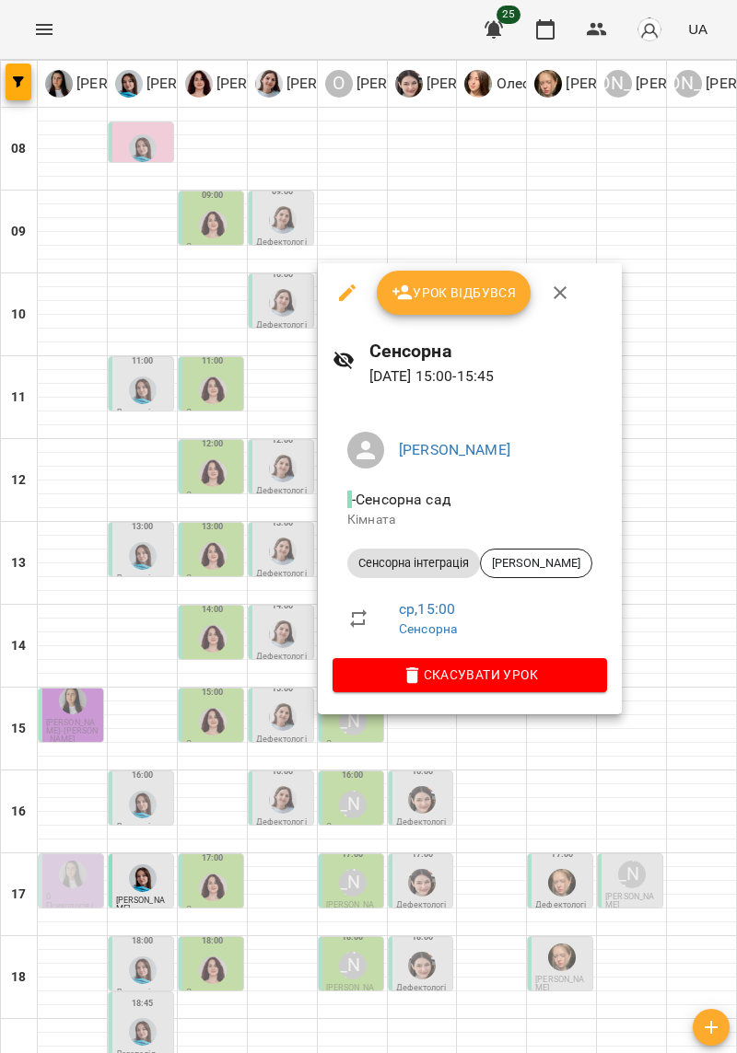
click at [657, 487] on div at bounding box center [368, 526] width 737 height 1053
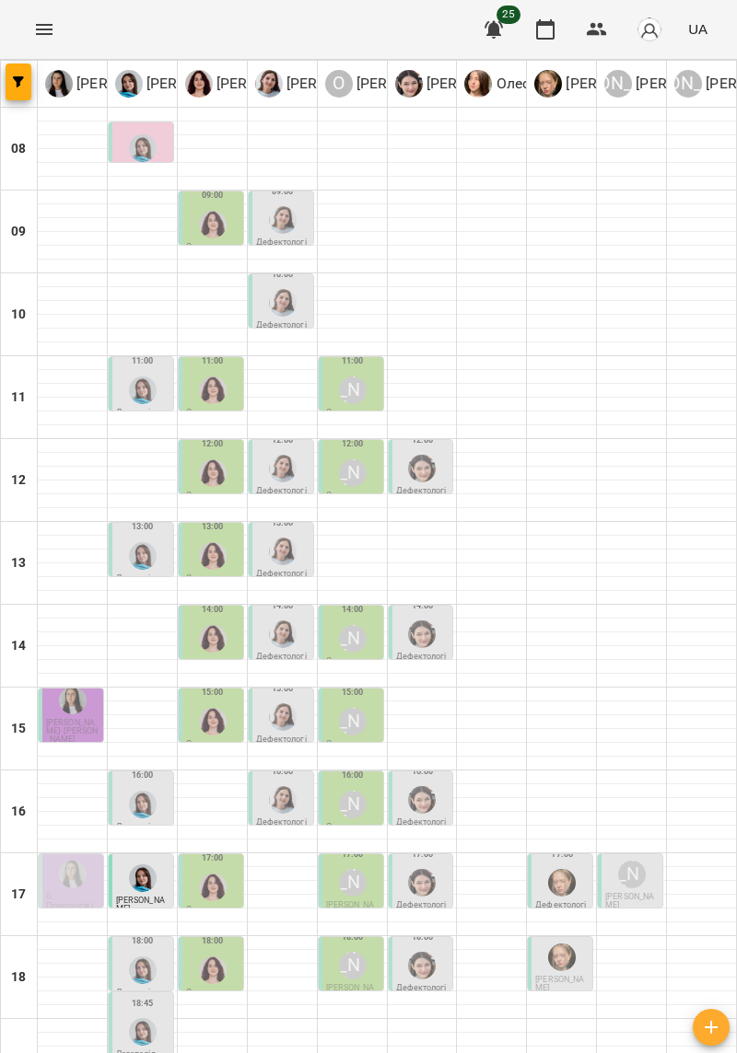
click at [343, 643] on div "[PERSON_NAME]" at bounding box center [353, 639] width 28 height 28
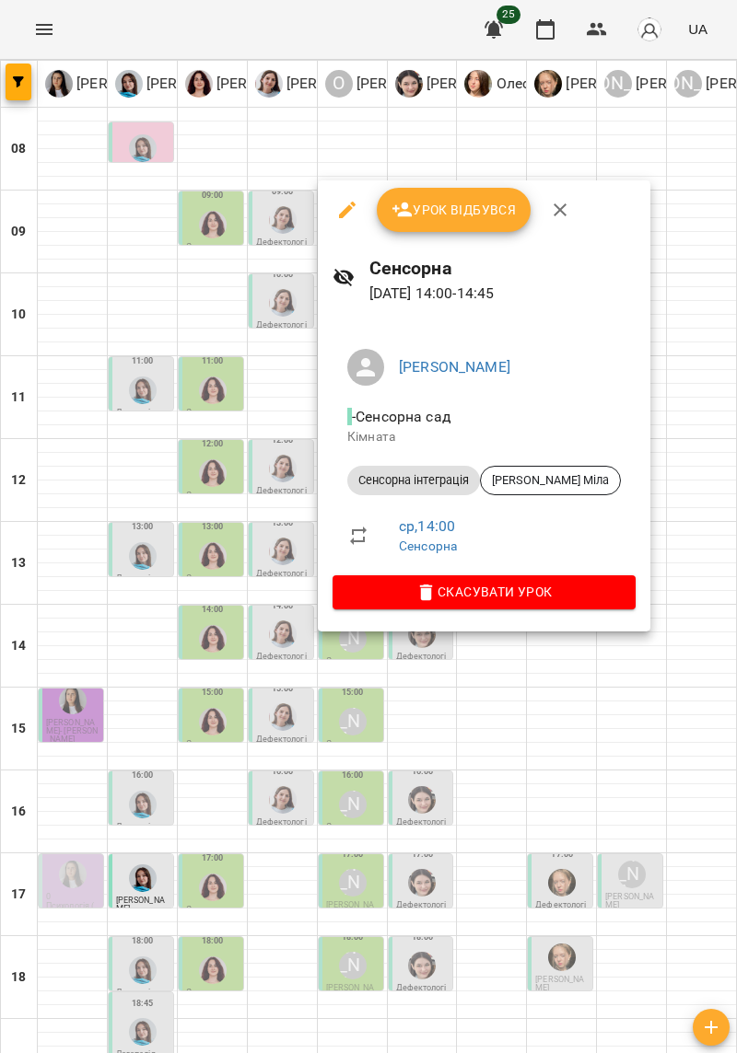
click at [654, 477] on div at bounding box center [368, 526] width 737 height 1053
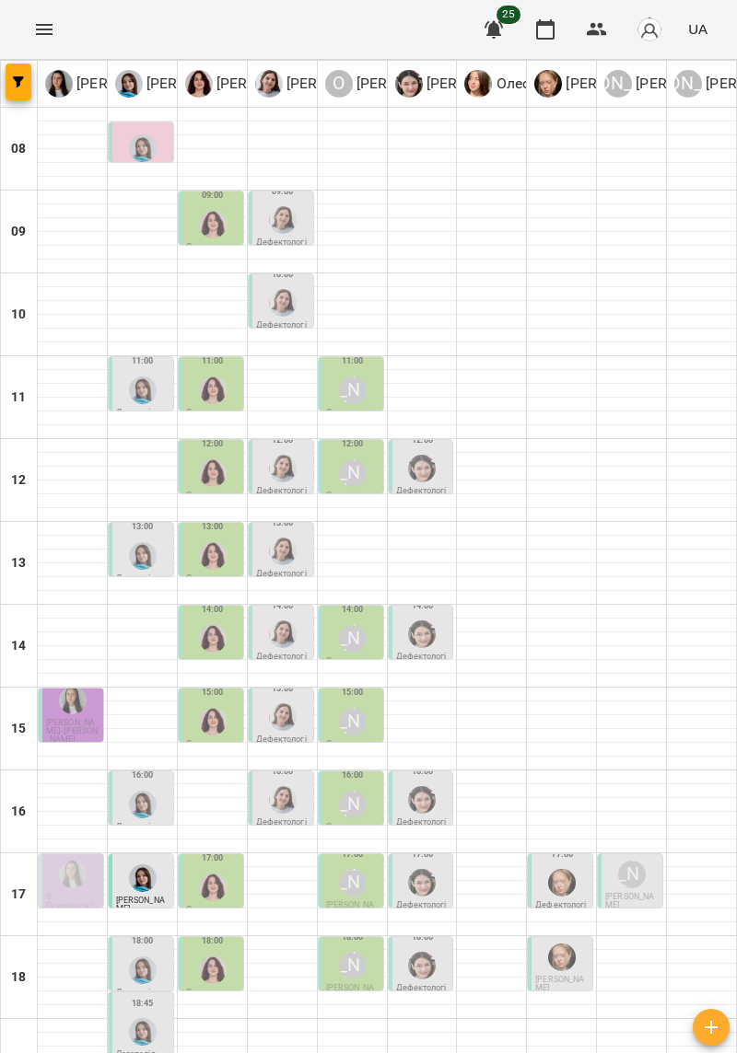
click at [272, 736] on p "Дефектологія" at bounding box center [282, 744] width 53 height 17
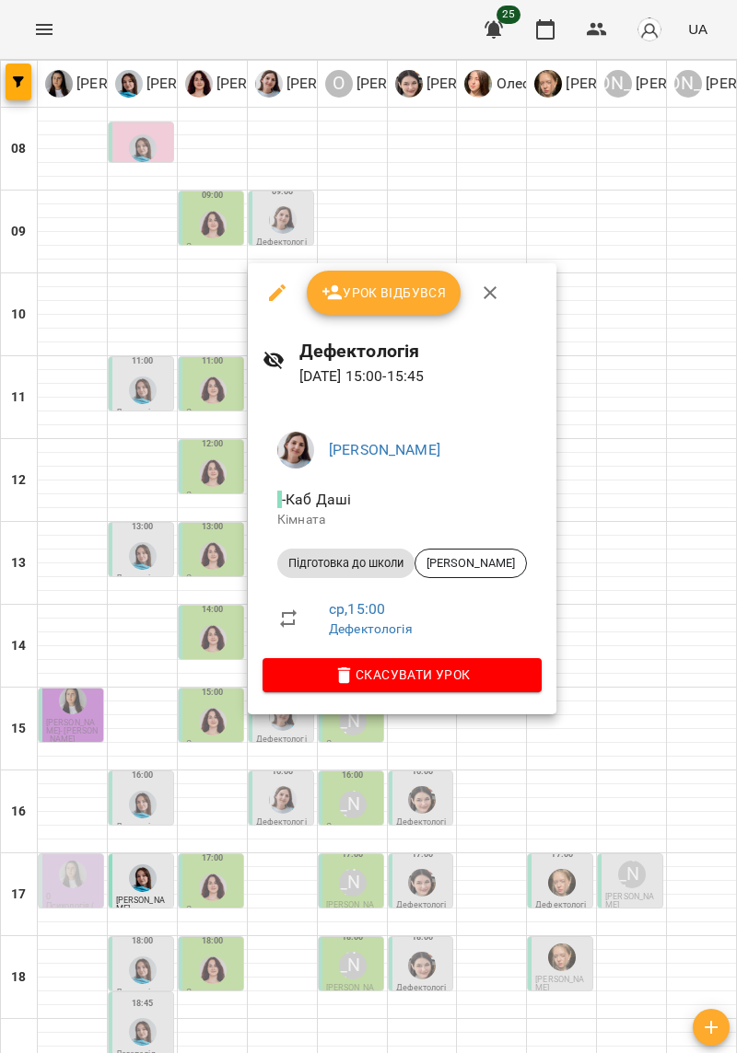
click at [579, 521] on div at bounding box center [368, 526] width 737 height 1053
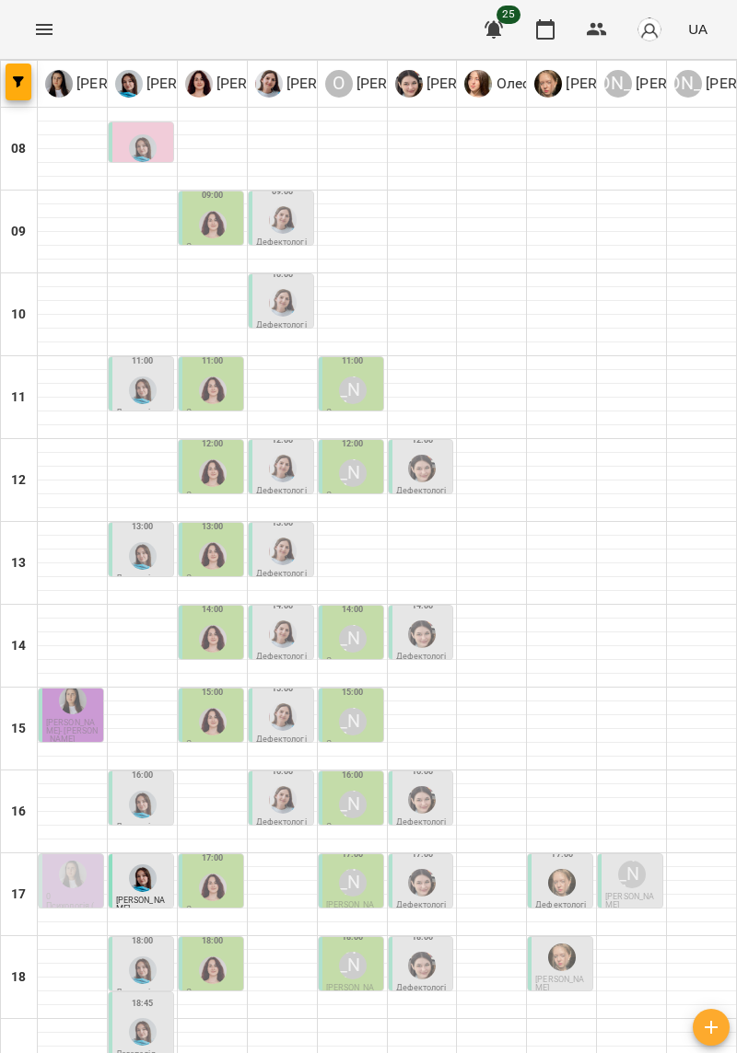
click at [356, 901] on span "[PERSON_NAME]" at bounding box center [350, 909] width 49 height 17
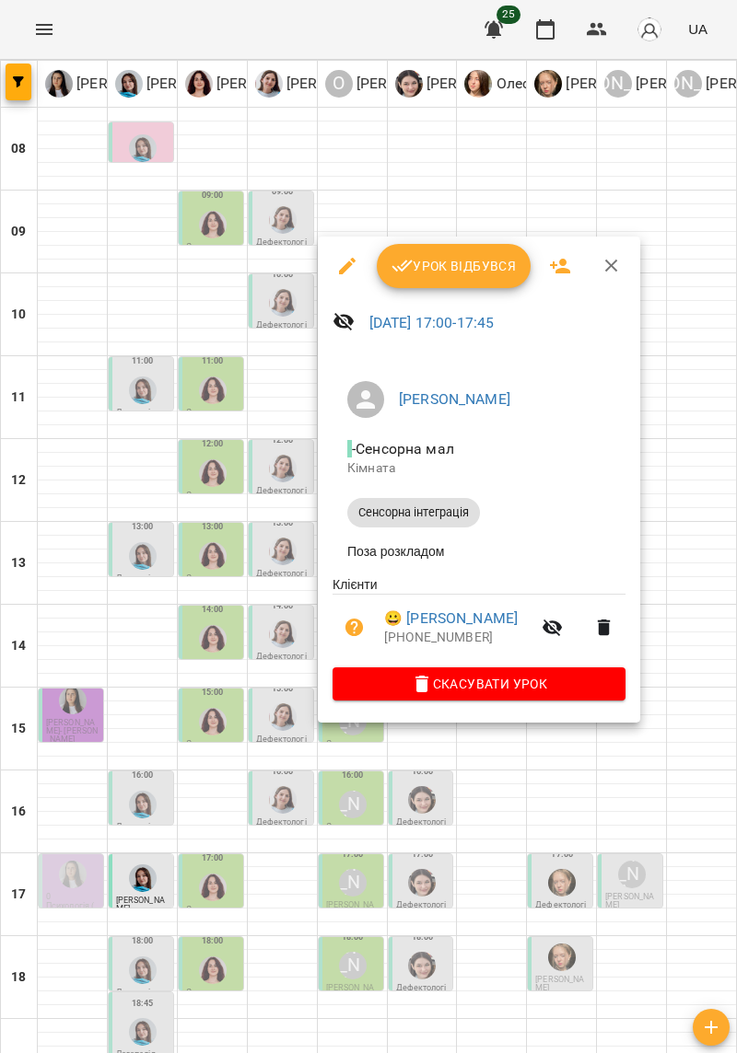
click at [707, 492] on div at bounding box center [368, 526] width 737 height 1053
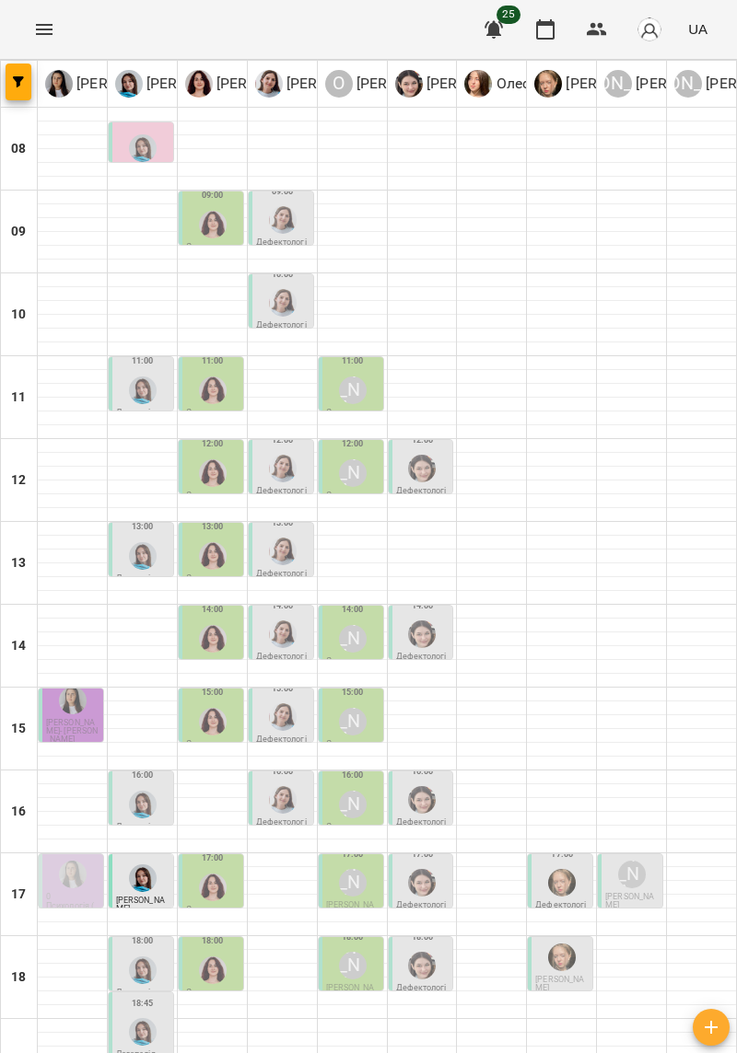
click at [144, 861] on div at bounding box center [142, 878] width 35 height 35
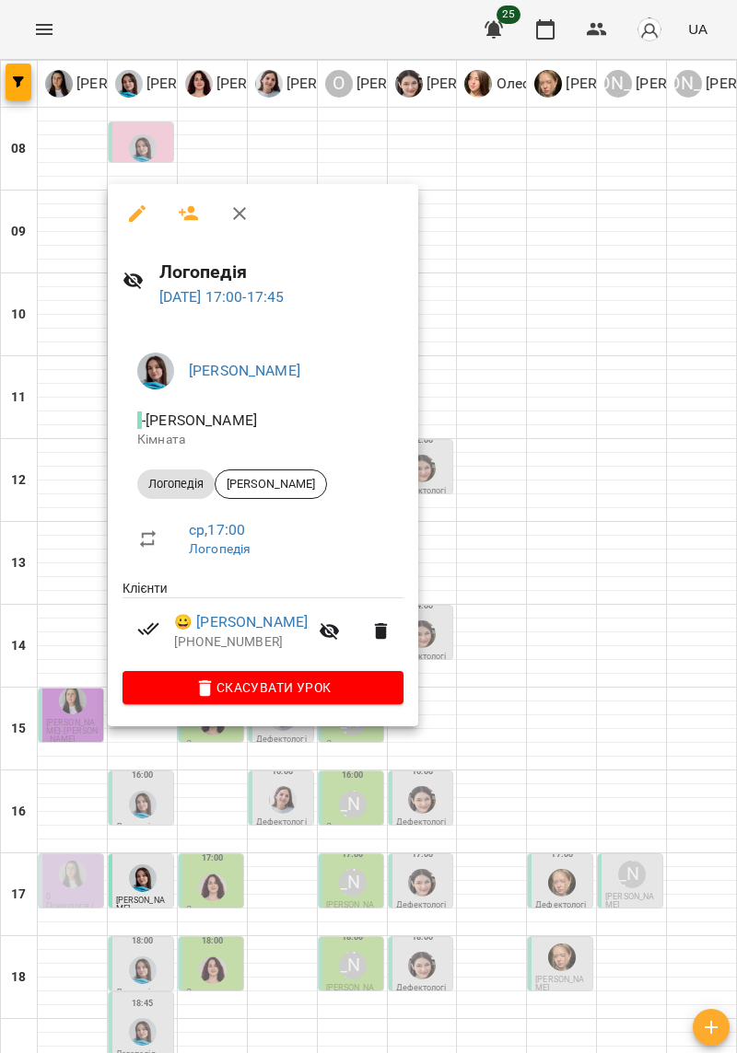
click at [565, 467] on div at bounding box center [368, 526] width 737 height 1053
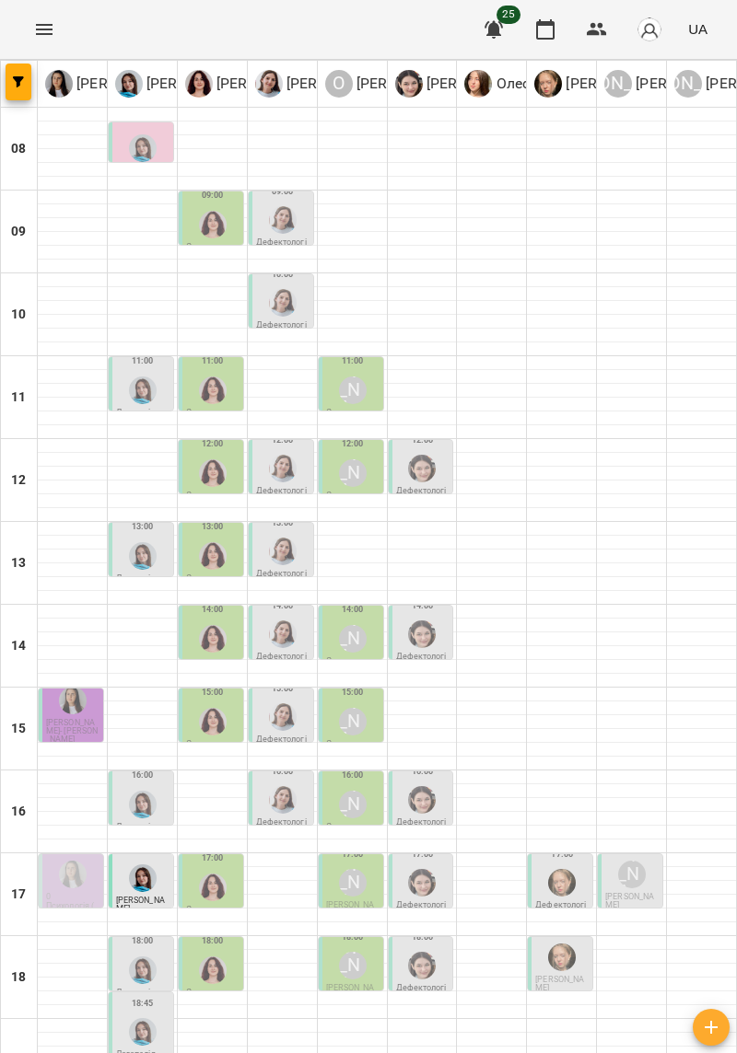
click at [348, 681] on div "15:00" at bounding box center [353, 692] width 22 height 22
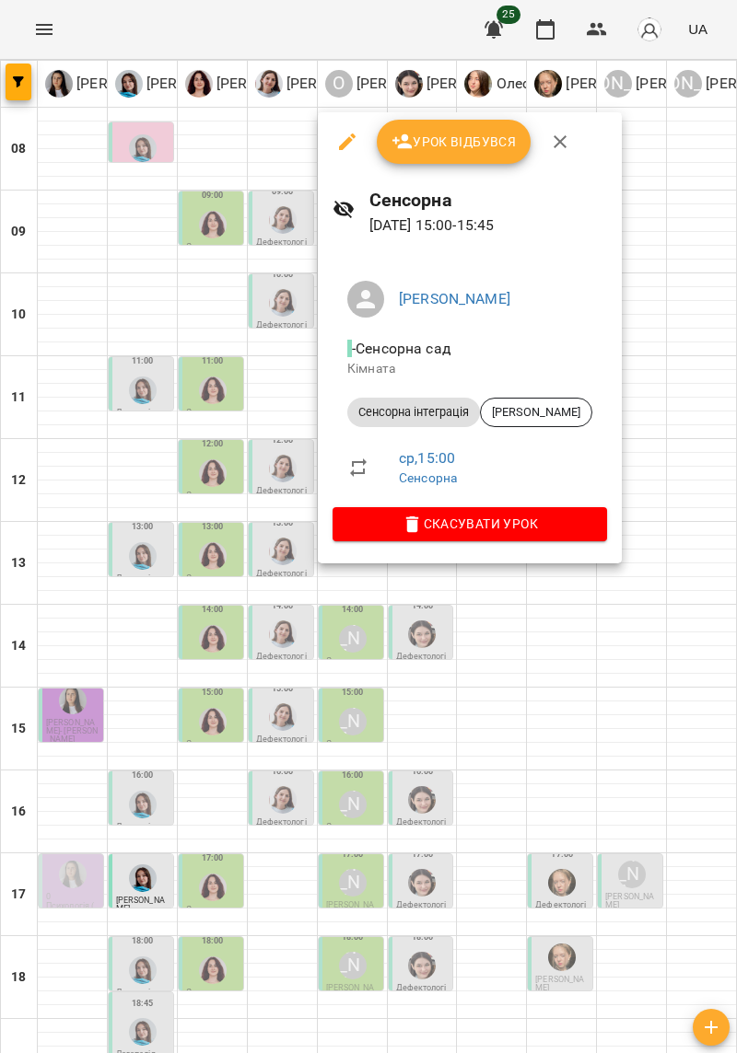
click at [673, 444] on div at bounding box center [368, 526] width 737 height 1053
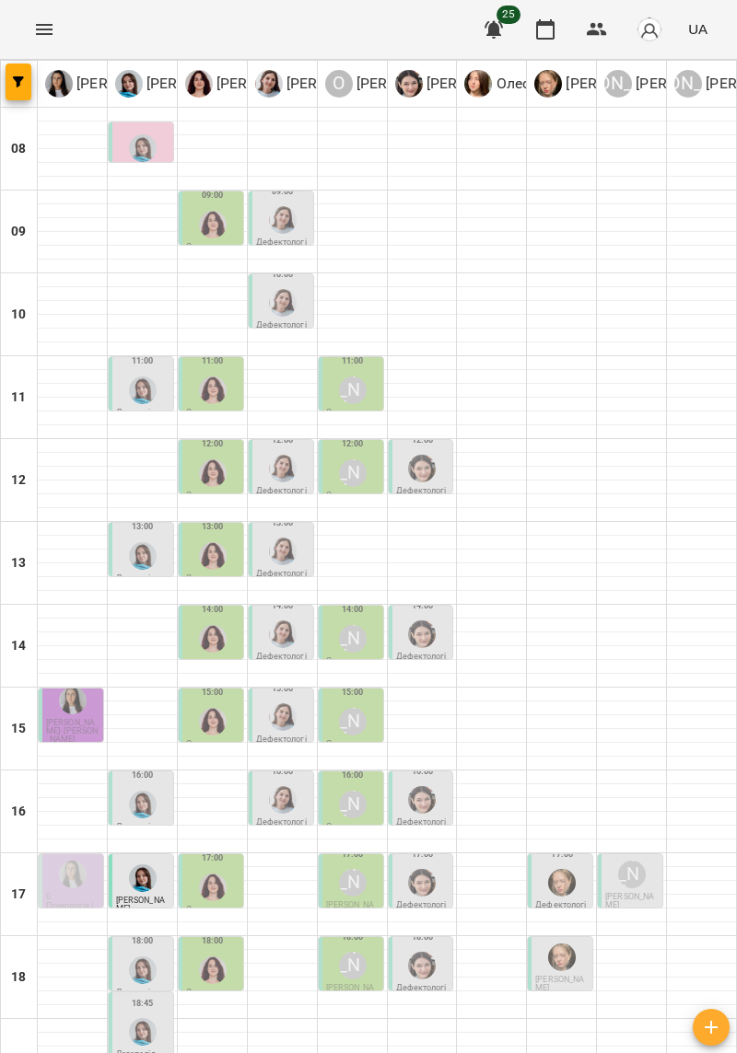
click at [355, 622] on div "[PERSON_NAME]" at bounding box center [352, 639] width 35 height 35
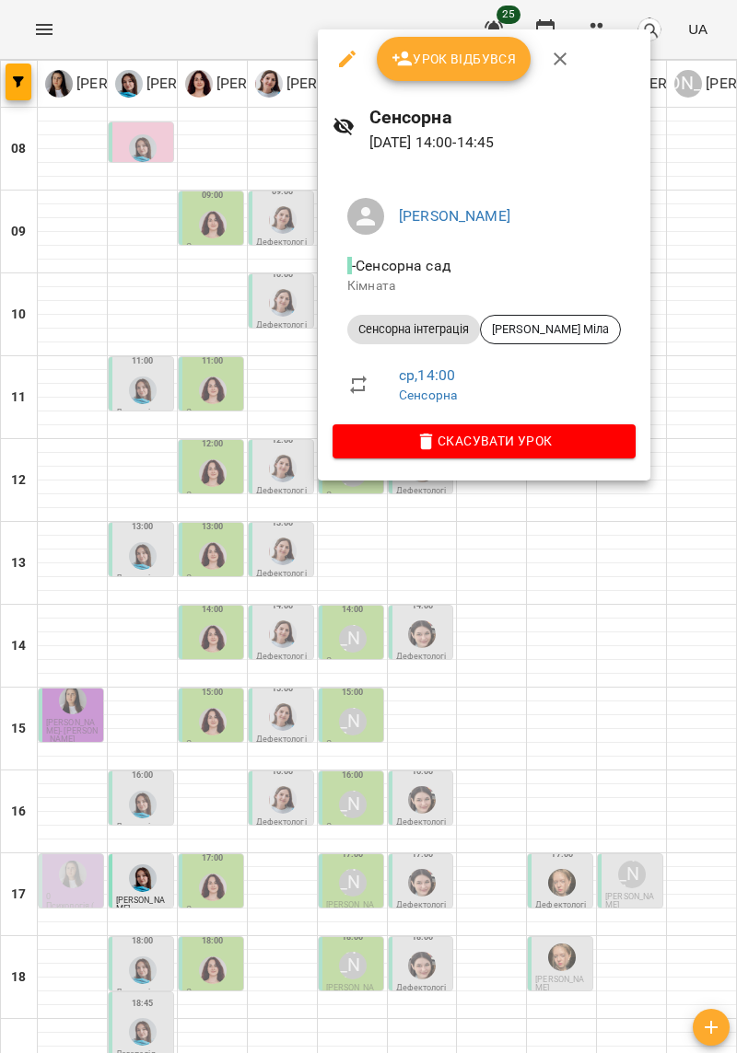
click at [680, 457] on div at bounding box center [368, 526] width 737 height 1053
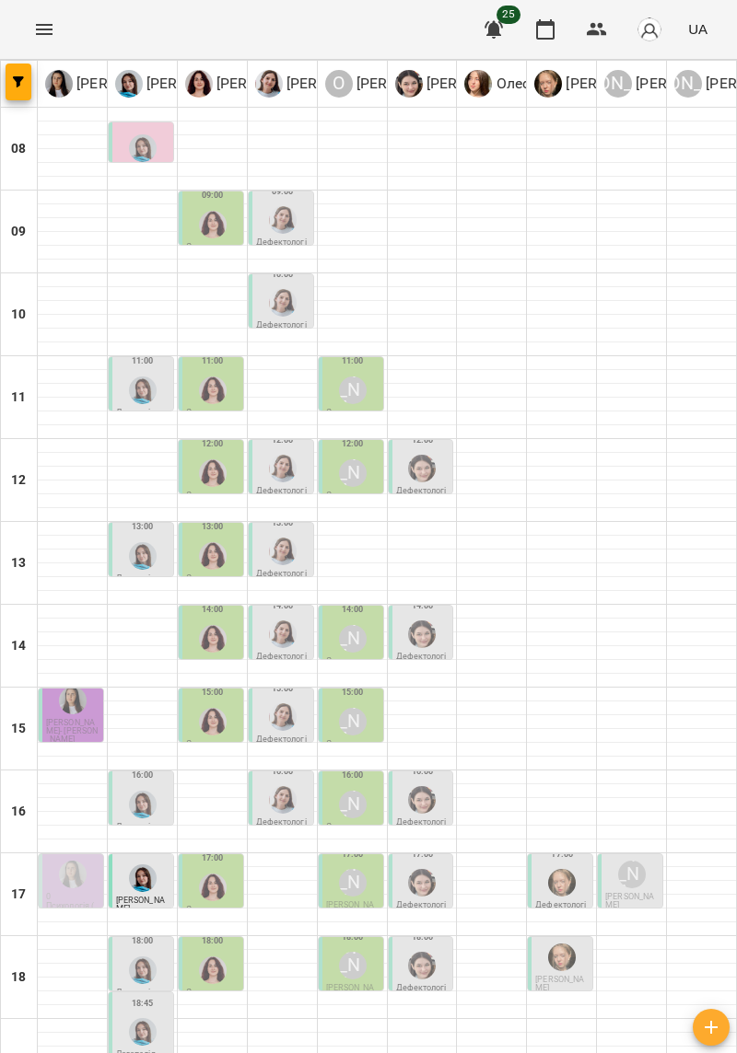
click at [287, 703] on img "Дарія Тріпадуш" at bounding box center [283, 717] width 28 height 28
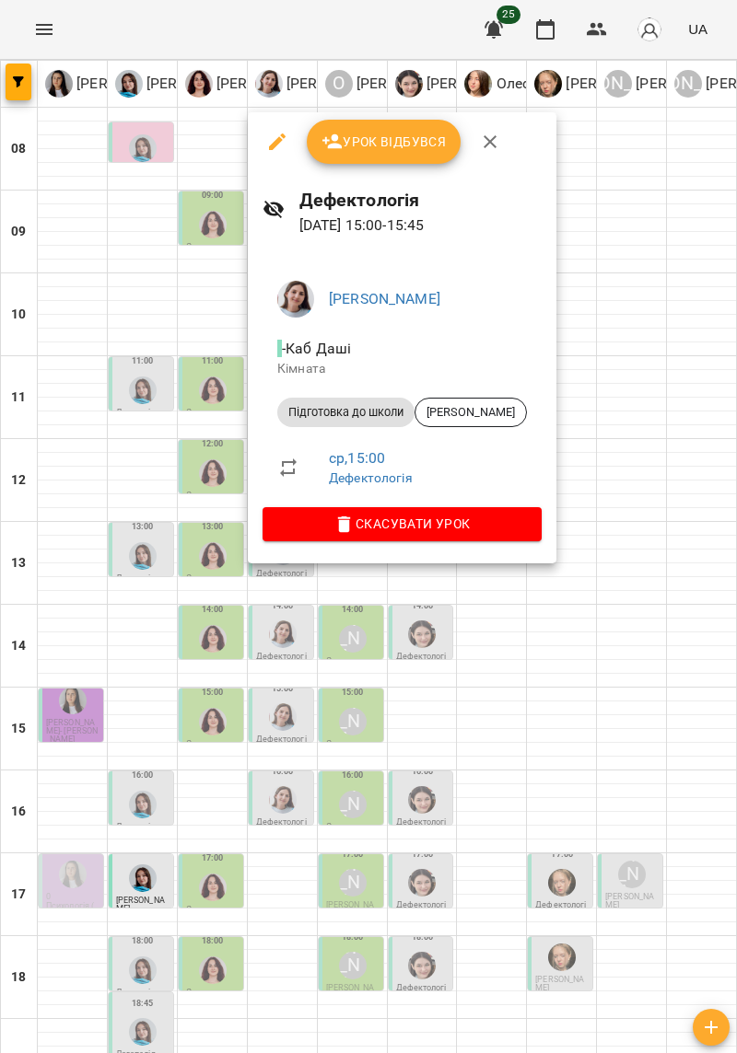
click at [630, 494] on div at bounding box center [368, 526] width 737 height 1053
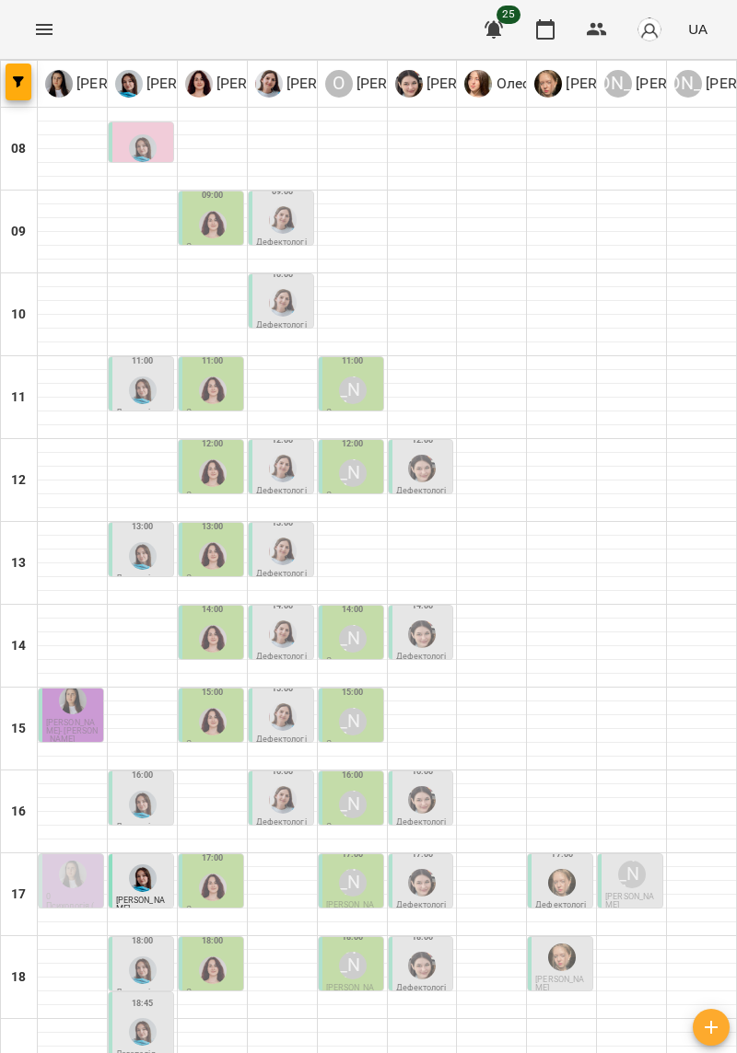
click at [340, 787] on div "[PERSON_NAME]" at bounding box center [352, 804] width 35 height 35
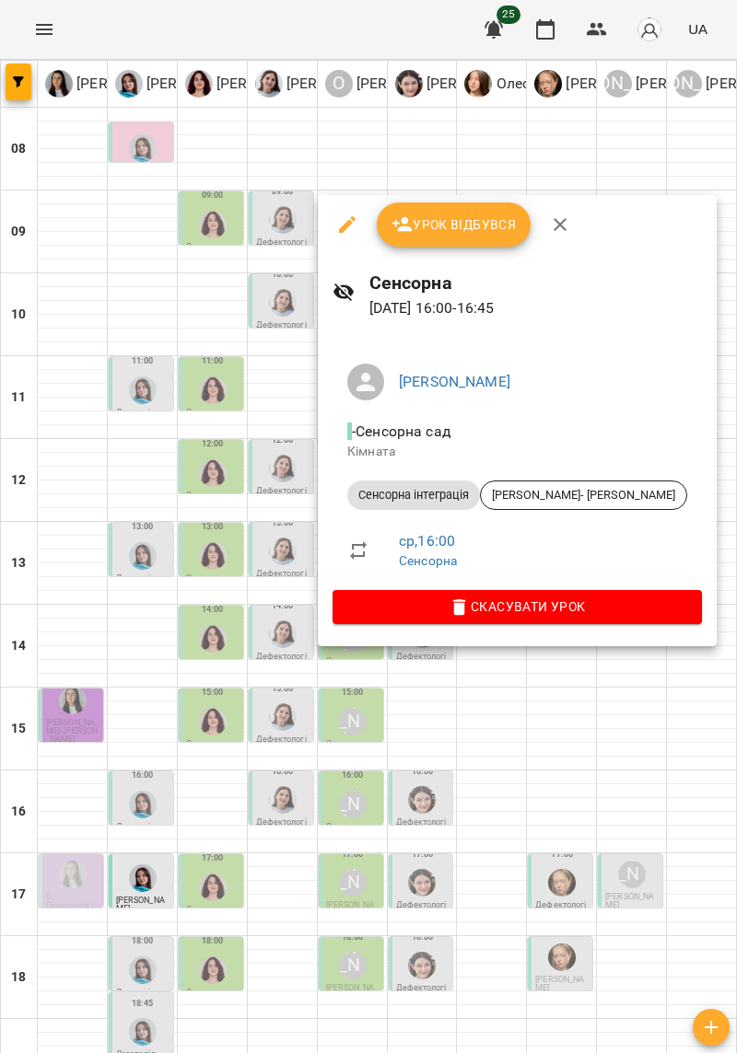
click at [692, 494] on div at bounding box center [368, 526] width 737 height 1053
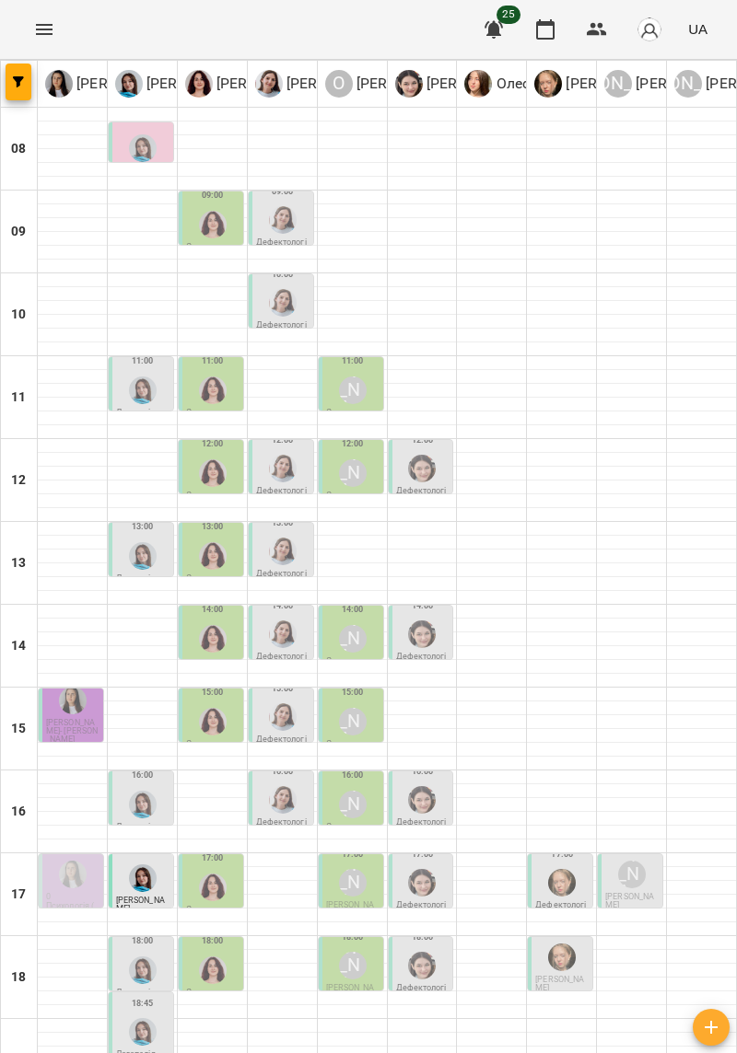
click at [278, 786] on img "Дарія Тріпадуш" at bounding box center [283, 800] width 28 height 28
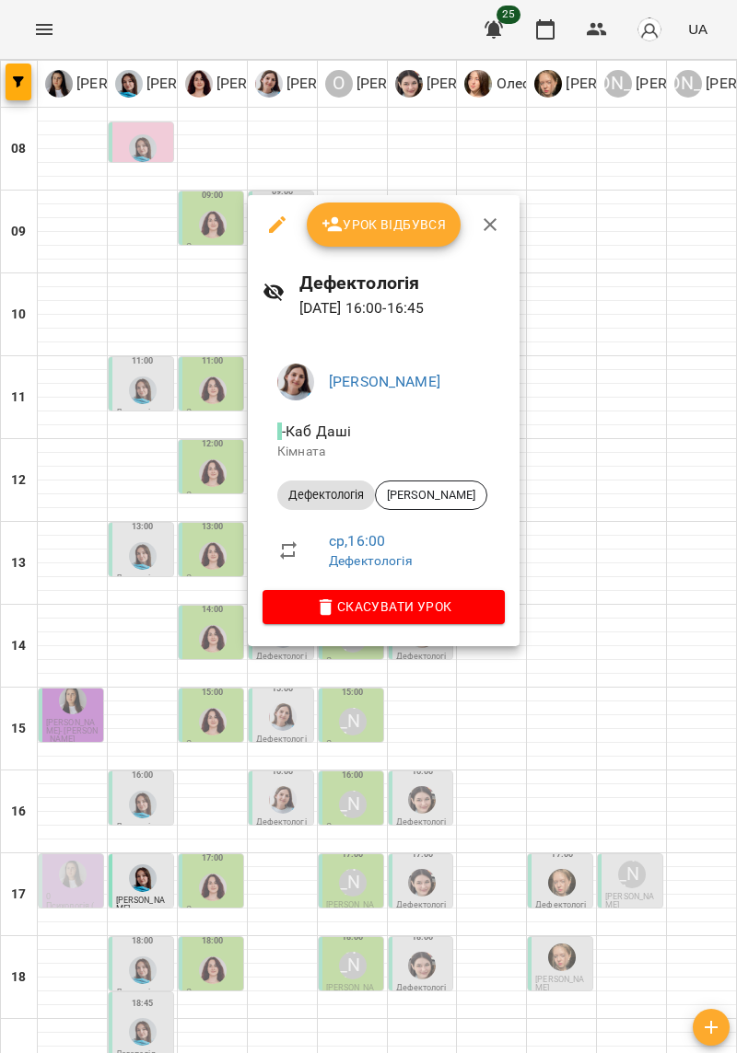
click at [645, 468] on div at bounding box center [368, 526] width 737 height 1053
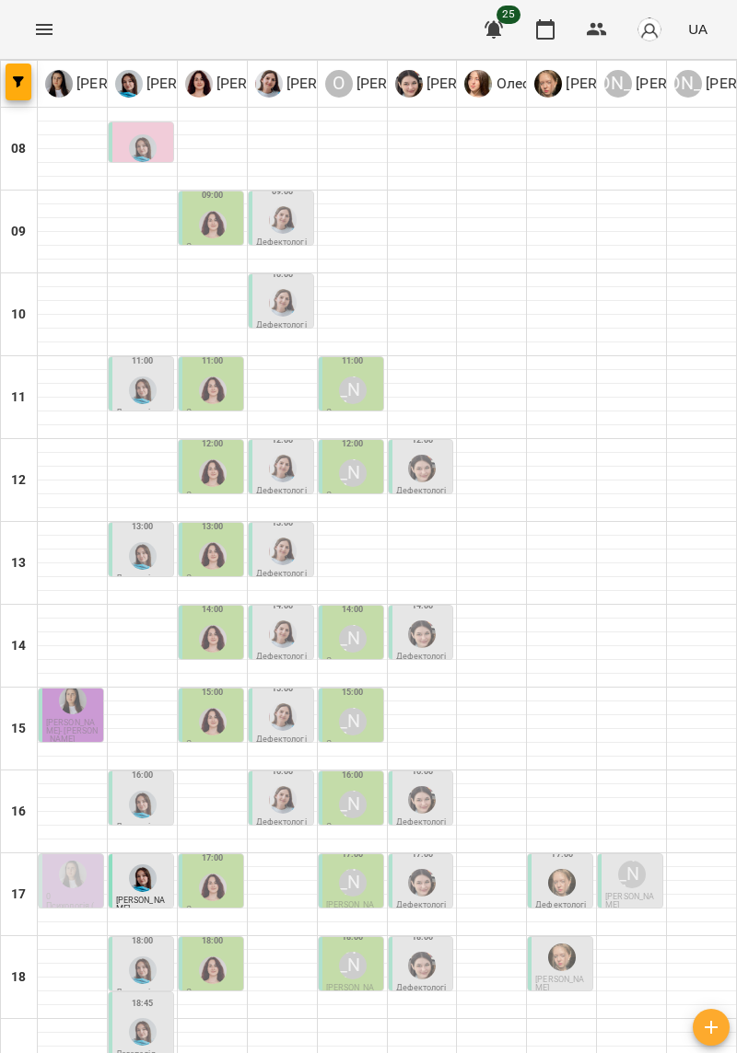
click at [219, 708] on img "Ольга Крикун" at bounding box center [213, 722] width 28 height 28
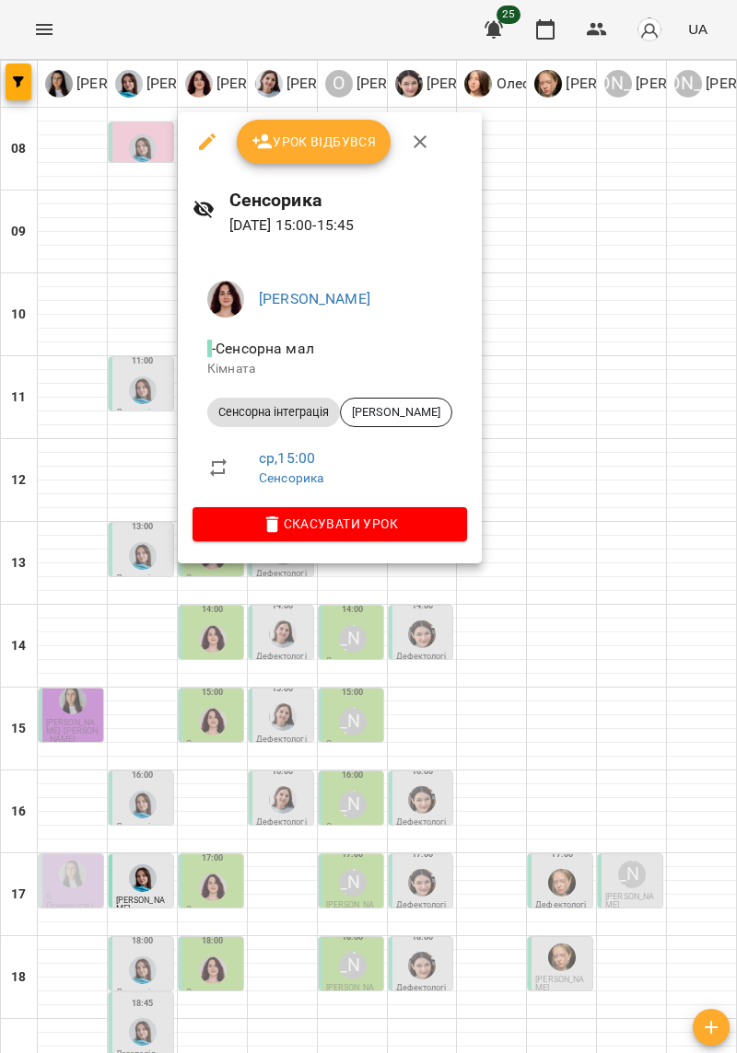
click at [639, 421] on div at bounding box center [368, 526] width 737 height 1053
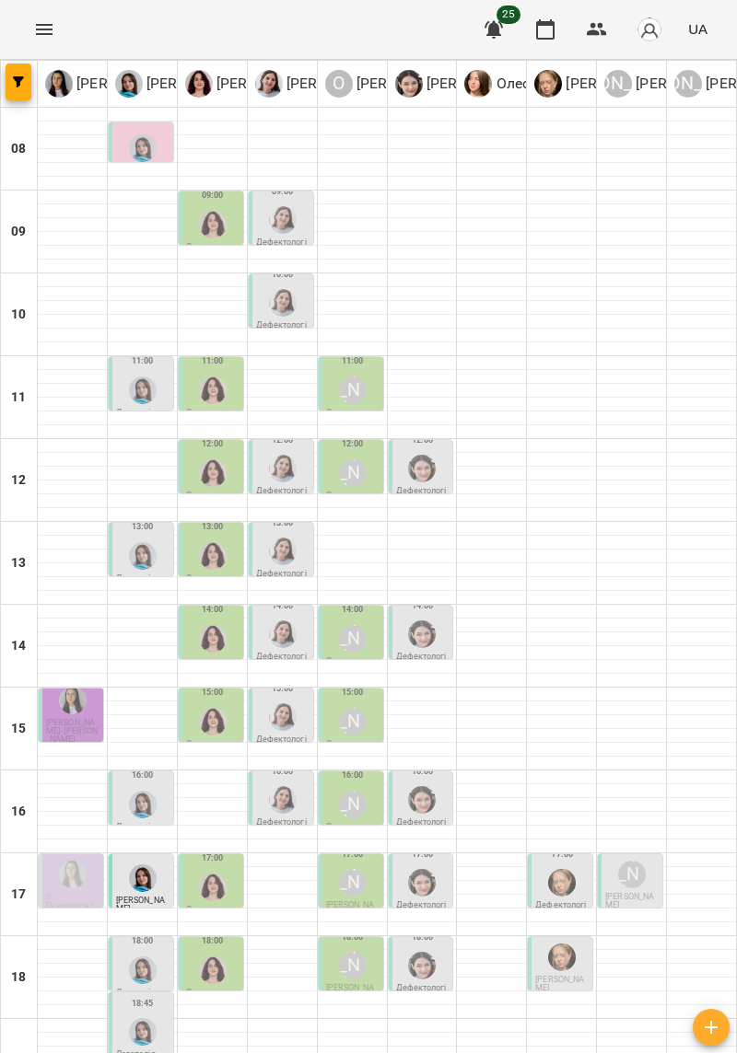
click at [359, 791] on div "[PERSON_NAME]" at bounding box center [353, 805] width 28 height 28
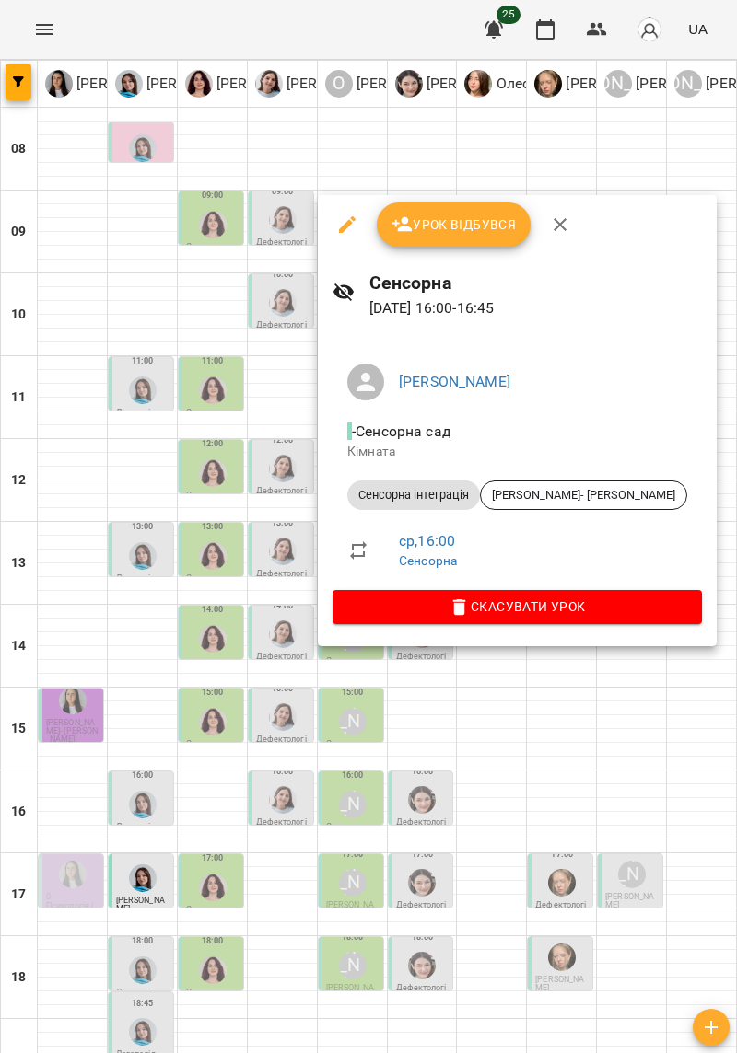
click at [675, 440] on div at bounding box center [368, 526] width 737 height 1053
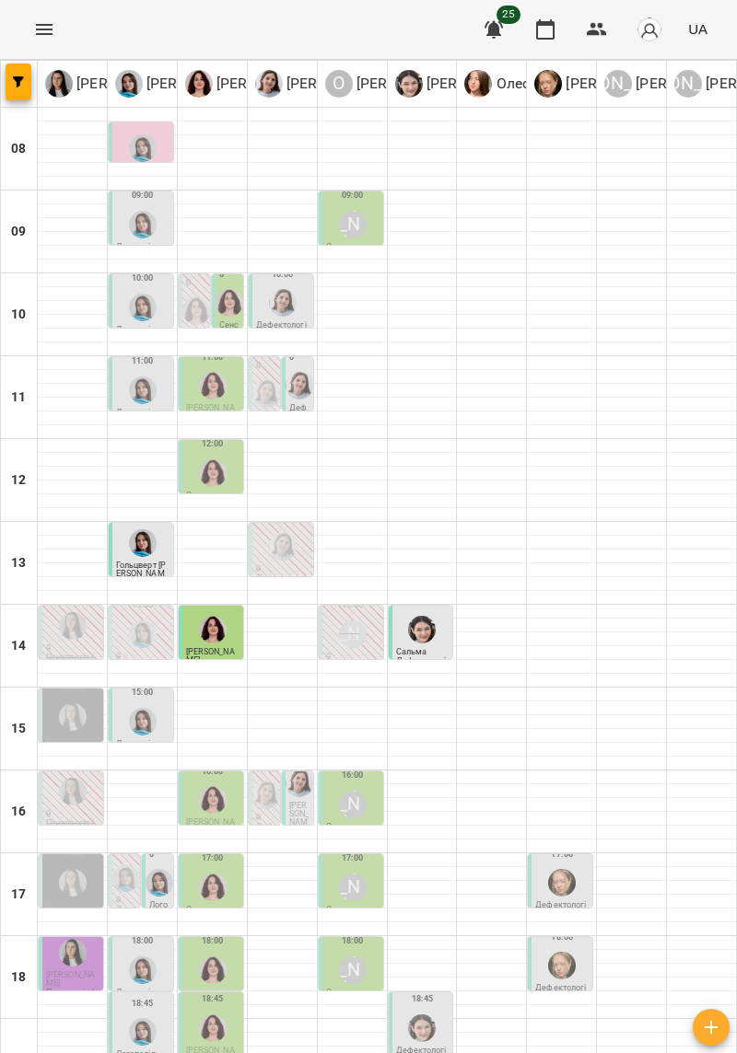
click at [61, 971] on span "[PERSON_NAME]" at bounding box center [70, 979] width 49 height 17
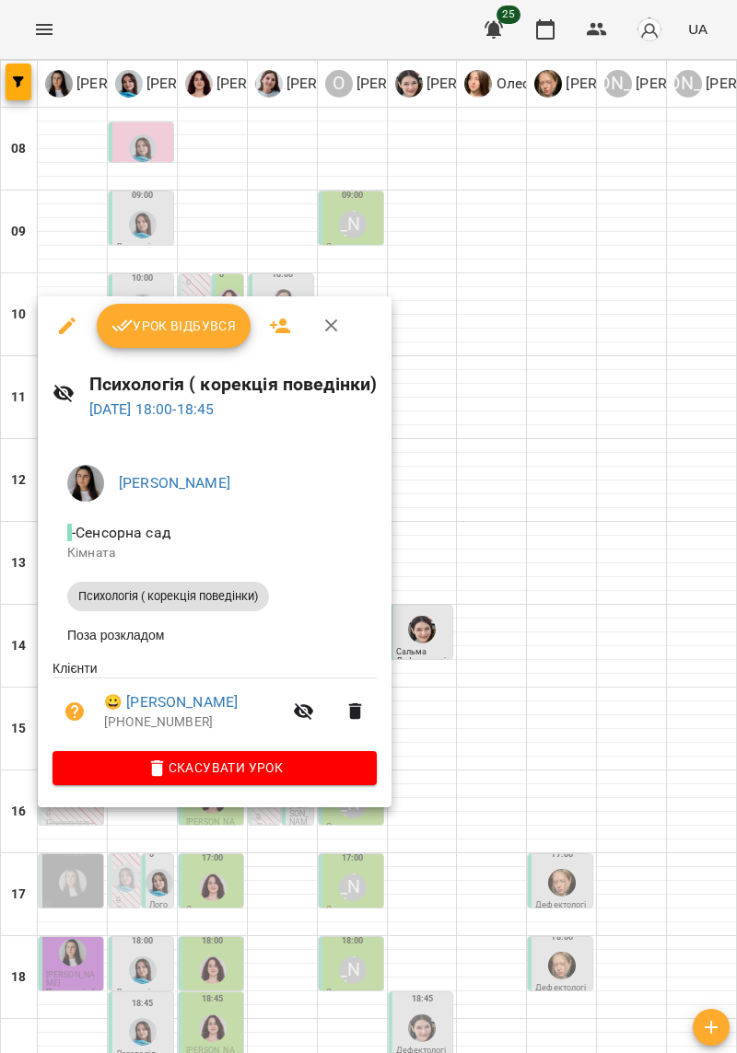
click at [661, 909] on div at bounding box center [368, 526] width 737 height 1053
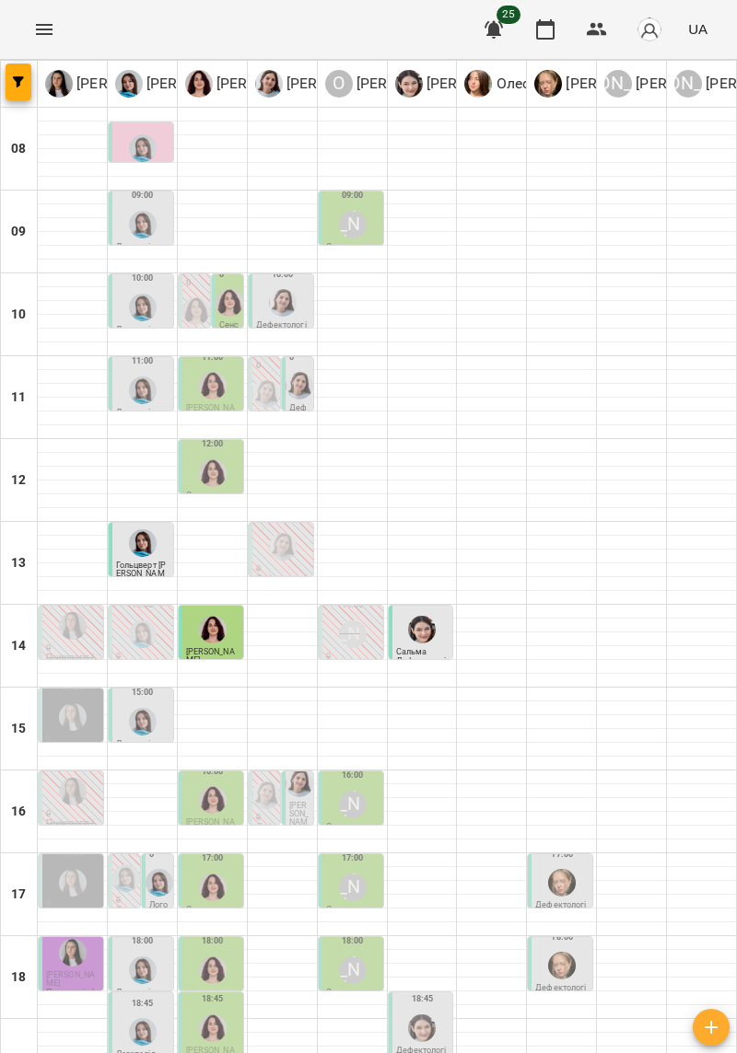
click at [64, 869] on img "Ірина Керівник" at bounding box center [73, 883] width 28 height 28
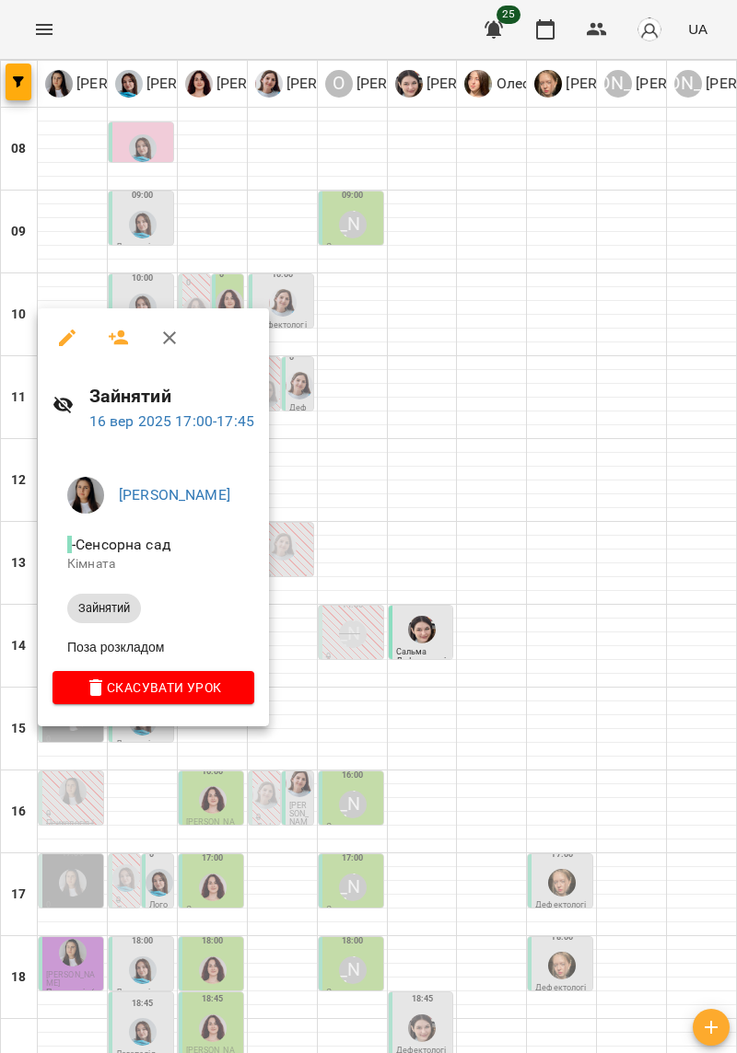
click at [665, 707] on div at bounding box center [368, 526] width 737 height 1053
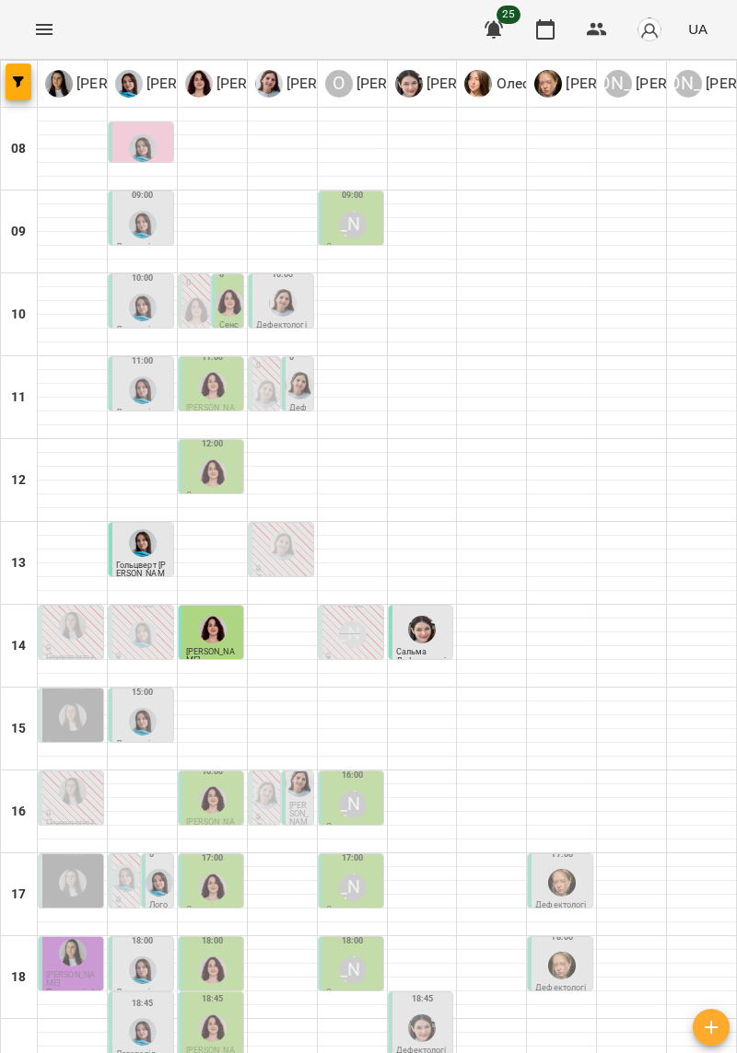
click at [46, 751] on div "16:00" at bounding box center [72, 779] width 53 height 57
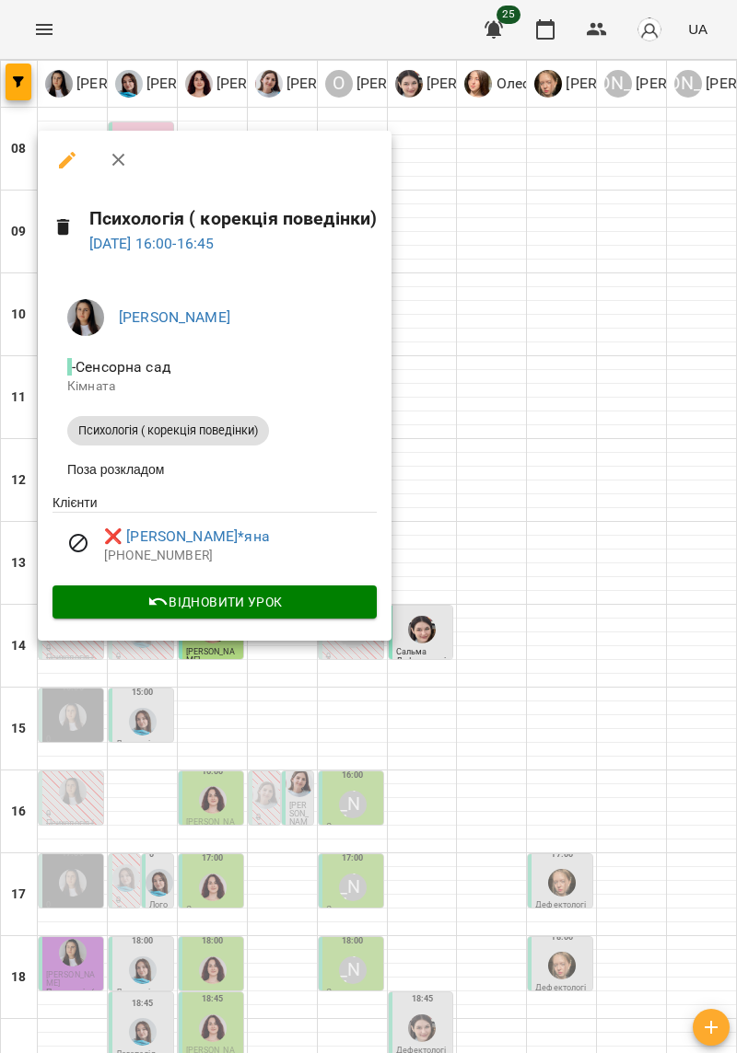
click at [685, 701] on div at bounding box center [368, 526] width 737 height 1053
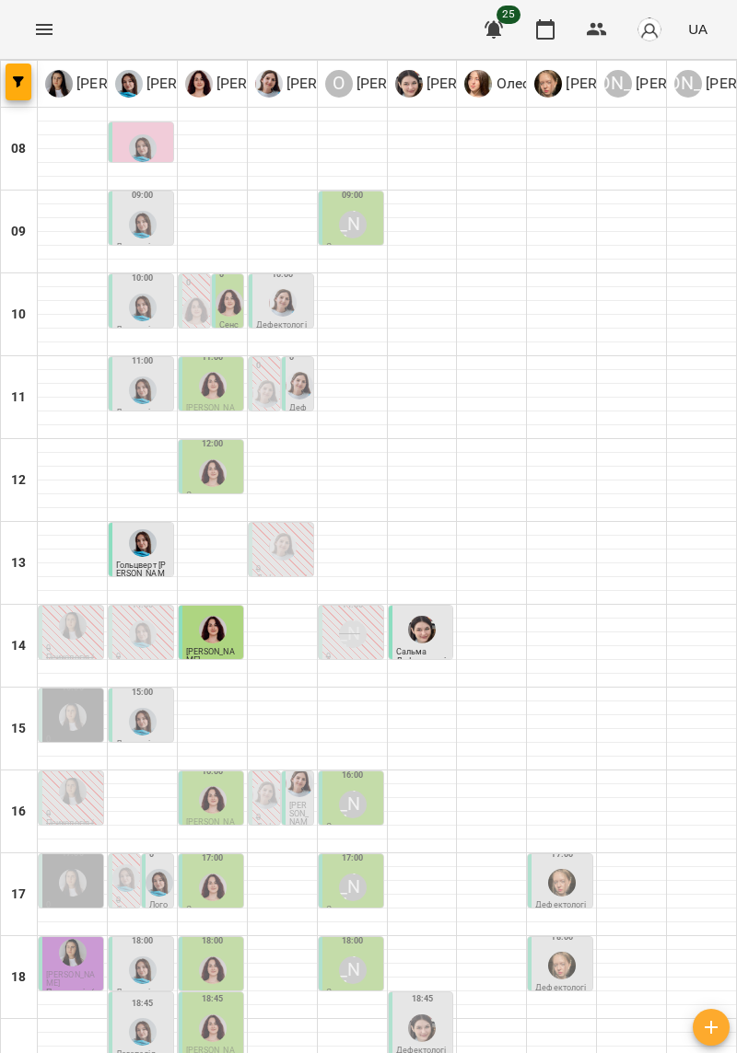
click at [68, 703] on img "Ірина Керівник" at bounding box center [73, 717] width 28 height 28
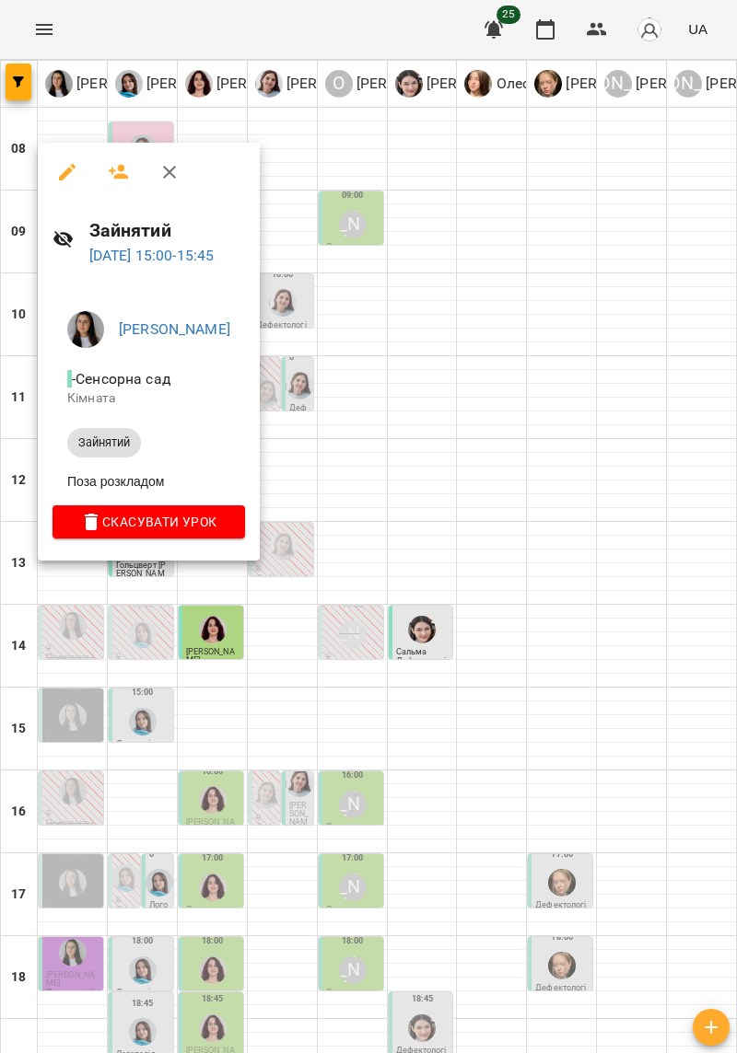
click at [696, 789] on div at bounding box center [368, 526] width 737 height 1053
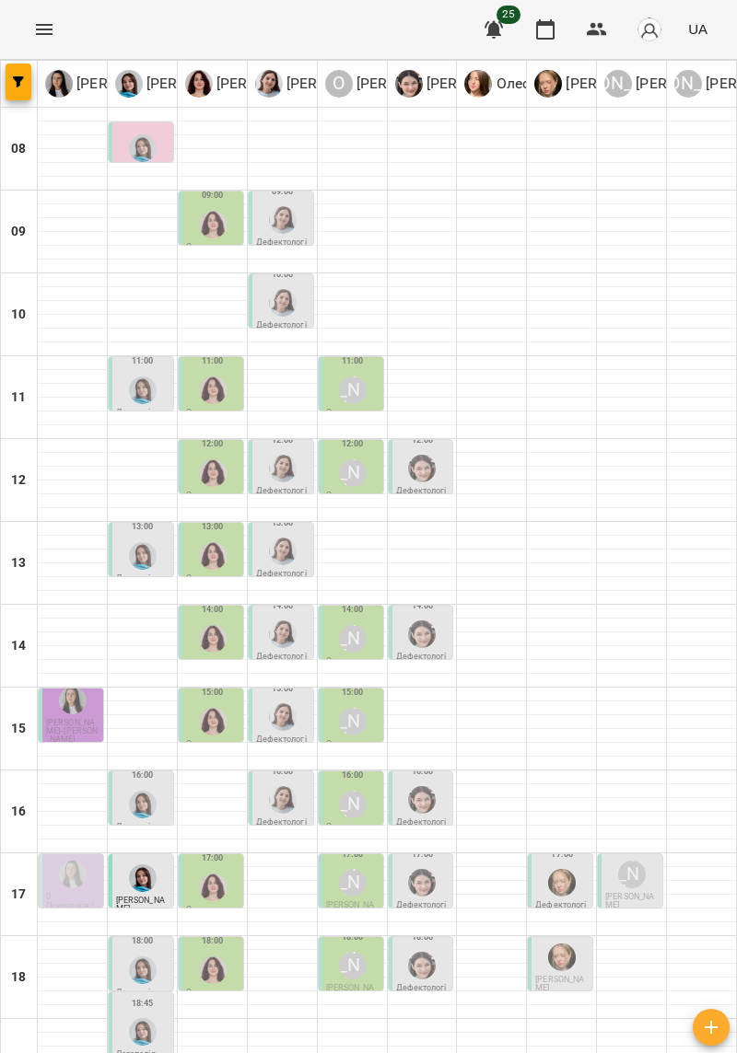
click at [357, 805] on div "[PERSON_NAME]" at bounding box center [353, 805] width 28 height 28
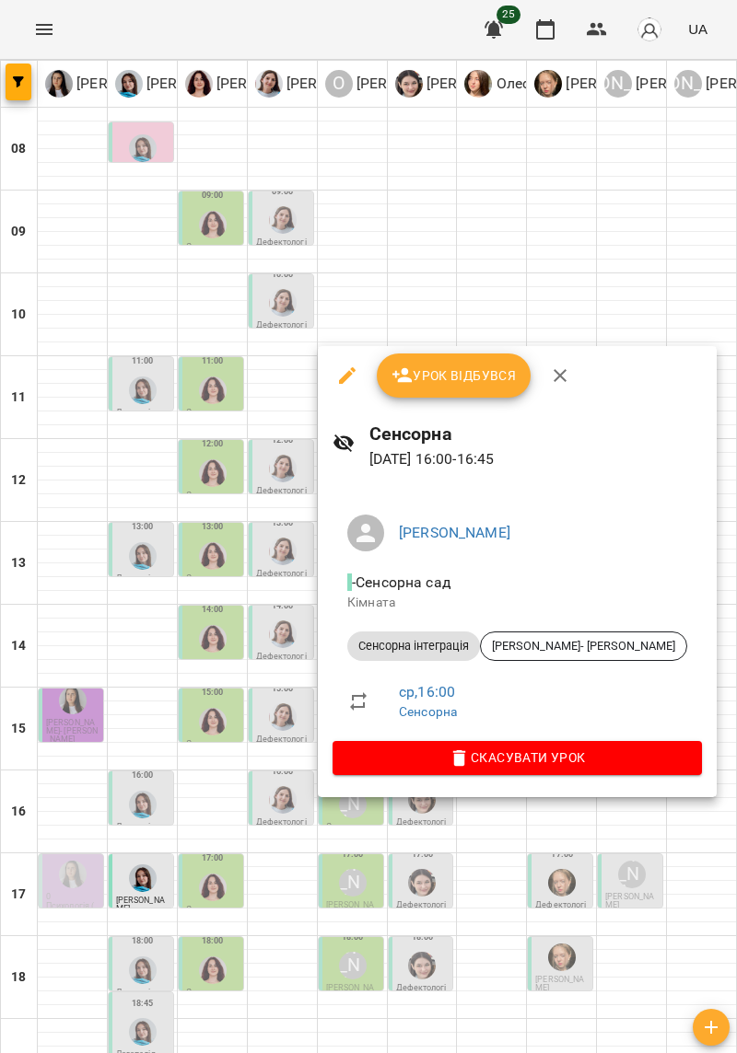
click at [699, 786] on div at bounding box center [368, 526] width 737 height 1053
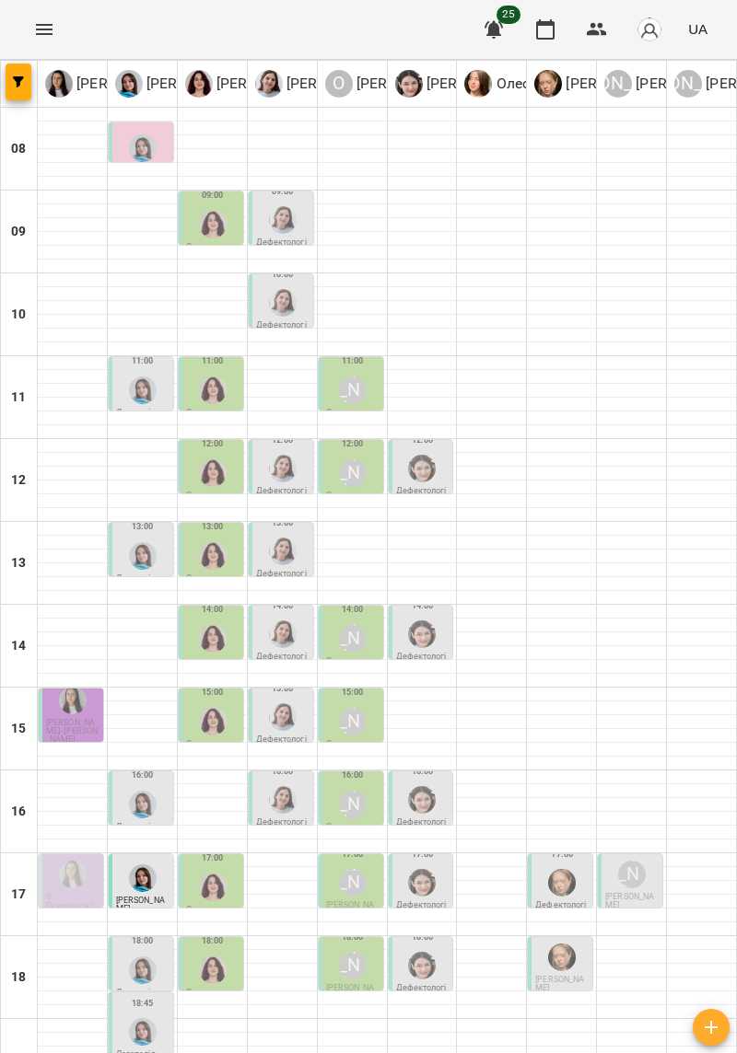
click at [60, 728] on span "[PERSON_NAME]- [PERSON_NAME]" at bounding box center [72, 731] width 52 height 26
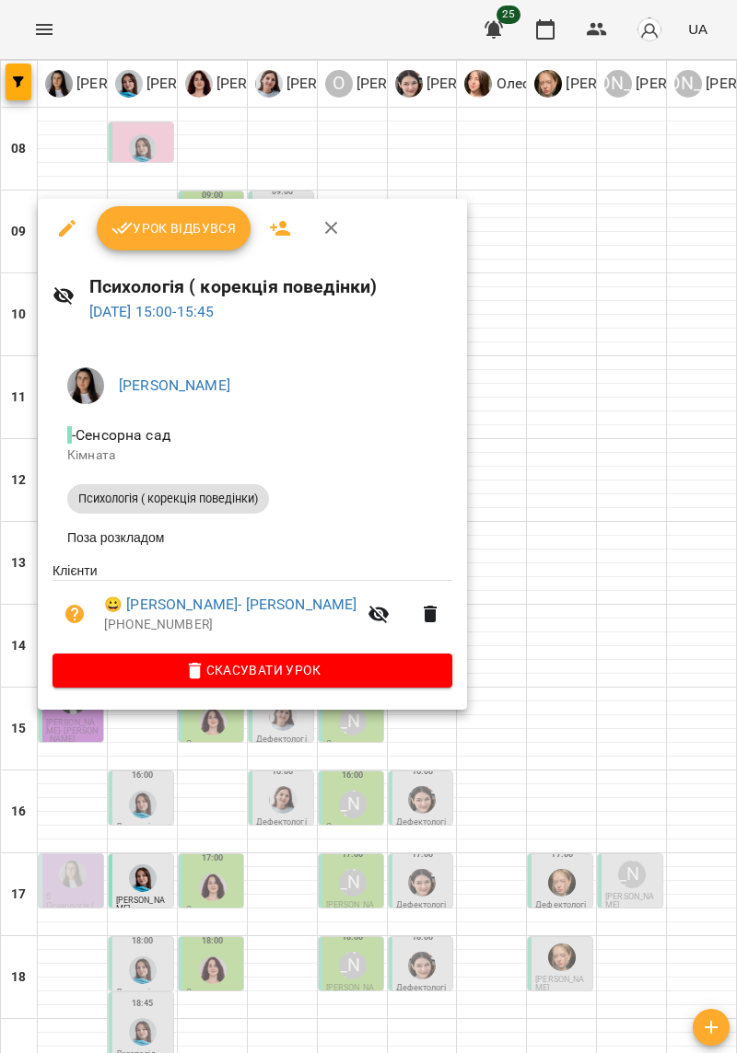
click at [55, 798] on div at bounding box center [368, 526] width 737 height 1053
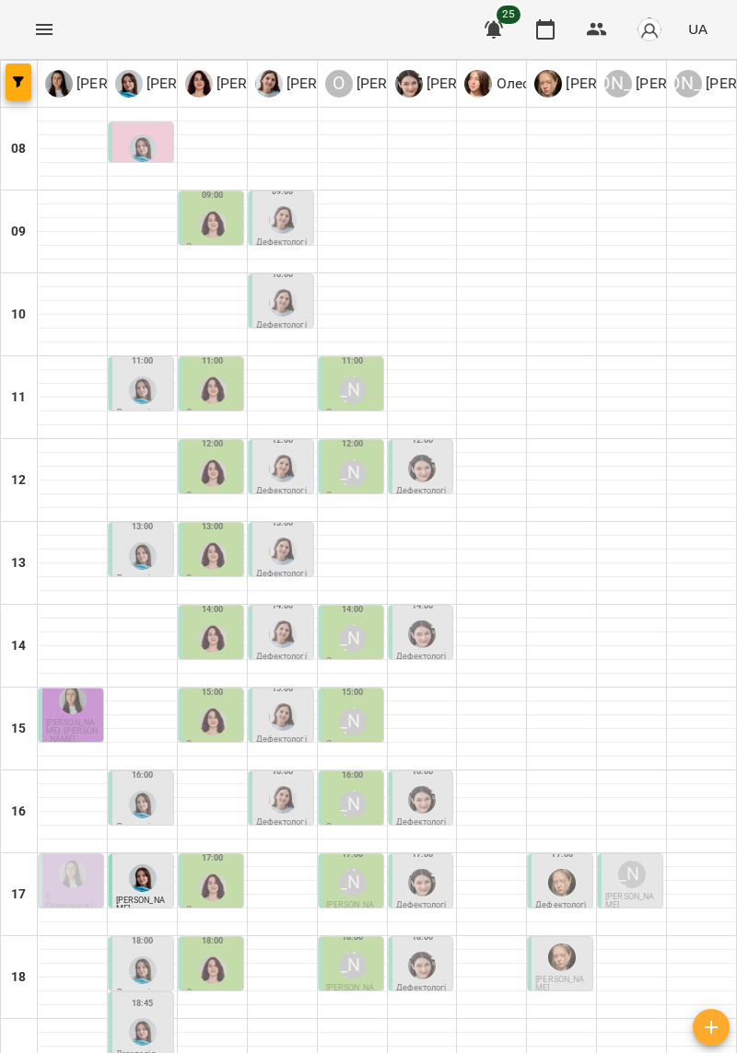
click at [343, 810] on div "[PERSON_NAME]" at bounding box center [353, 805] width 28 height 28
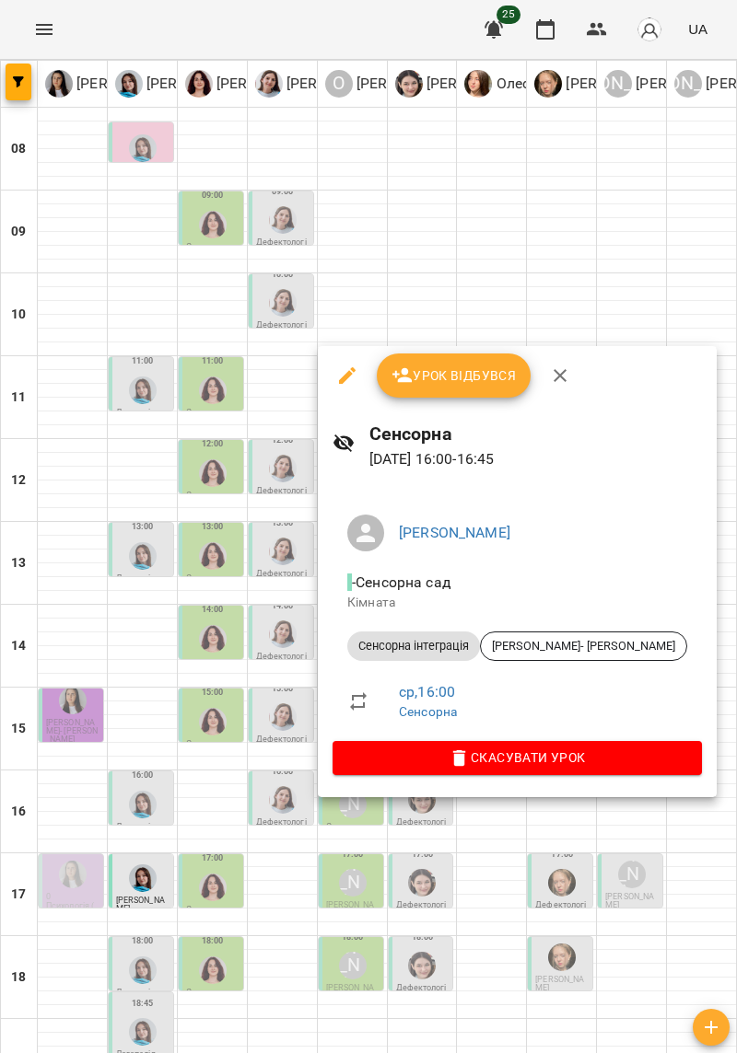
click at [52, 772] on div at bounding box center [368, 526] width 737 height 1053
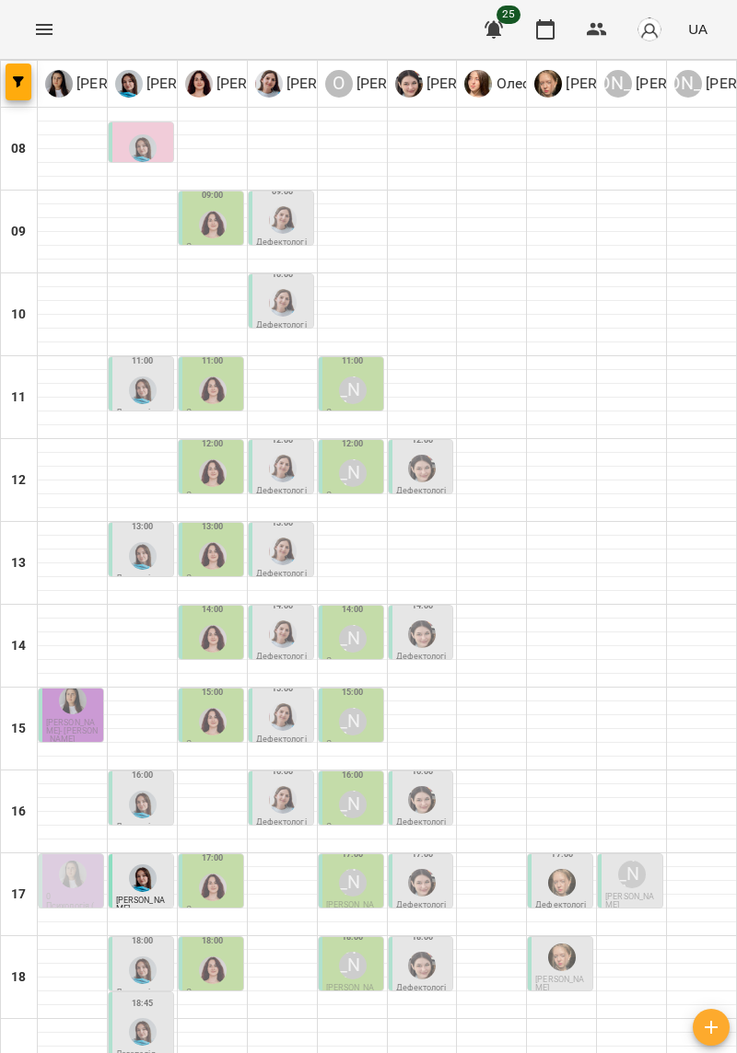
click at [72, 884] on img "Ірина Керівник" at bounding box center [73, 875] width 28 height 28
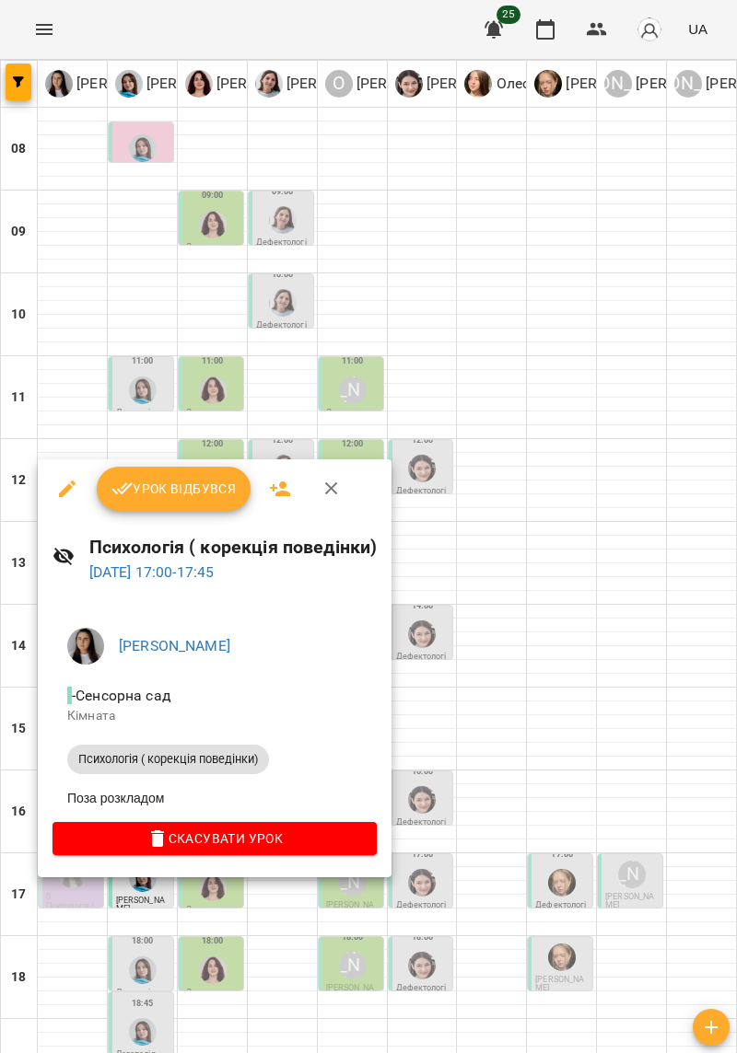
click at [70, 405] on div at bounding box center [368, 526] width 737 height 1053
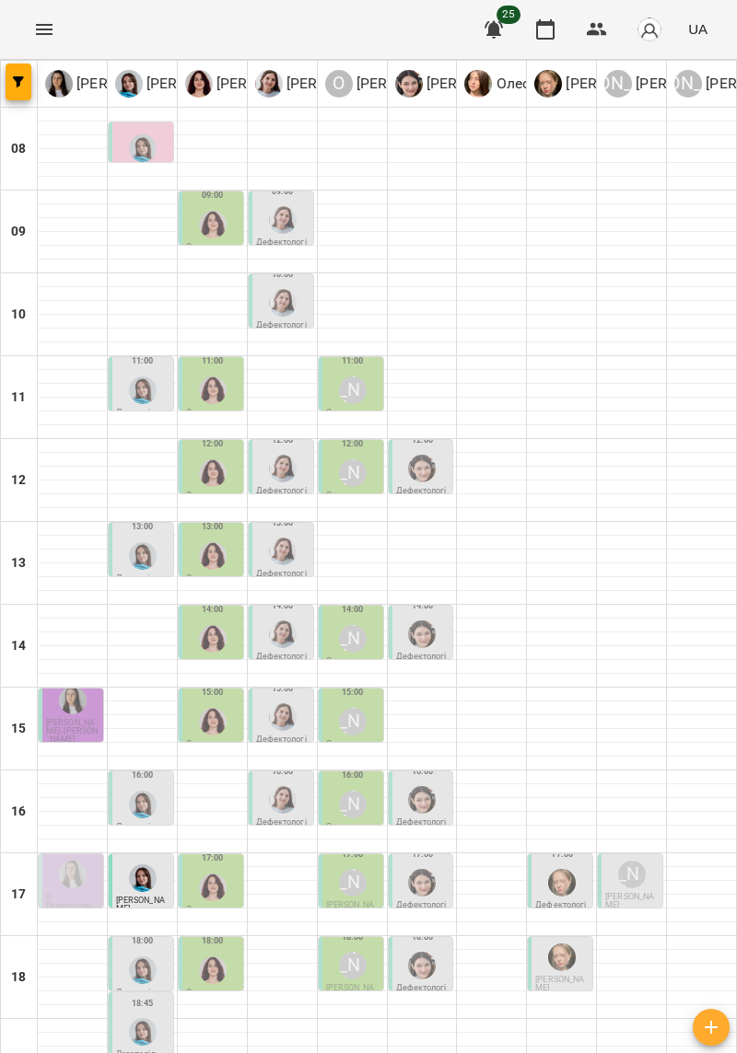
click at [66, 877] on img "Ірина Керівник" at bounding box center [73, 875] width 28 height 28
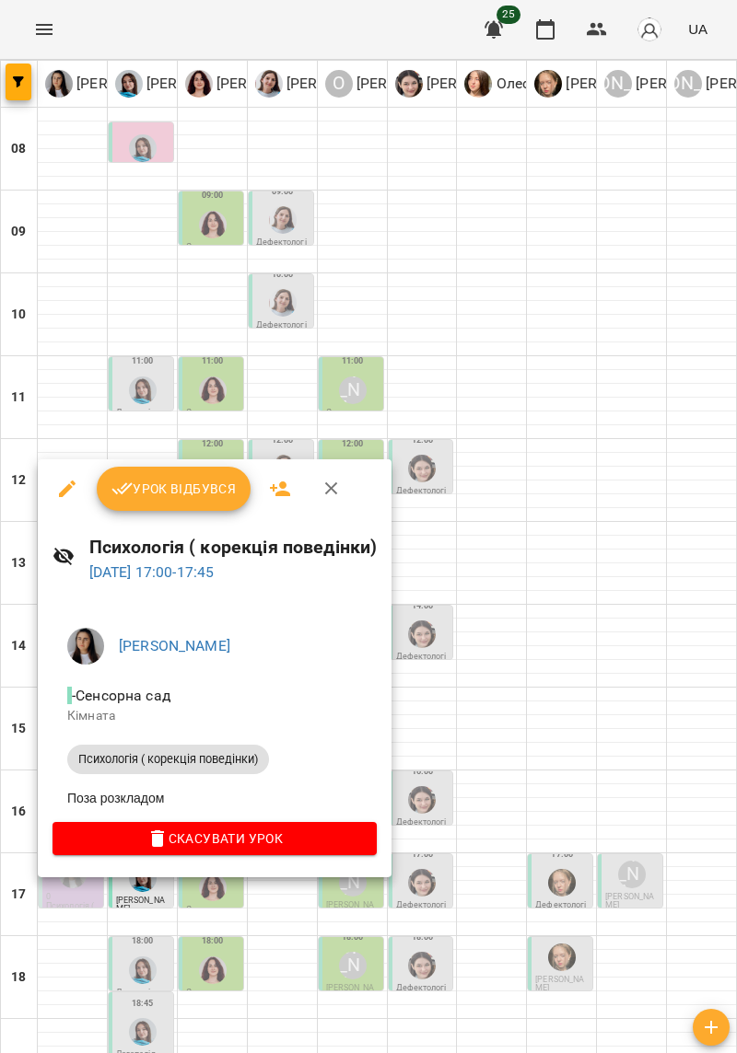
click at [64, 401] on div at bounding box center [368, 526] width 737 height 1053
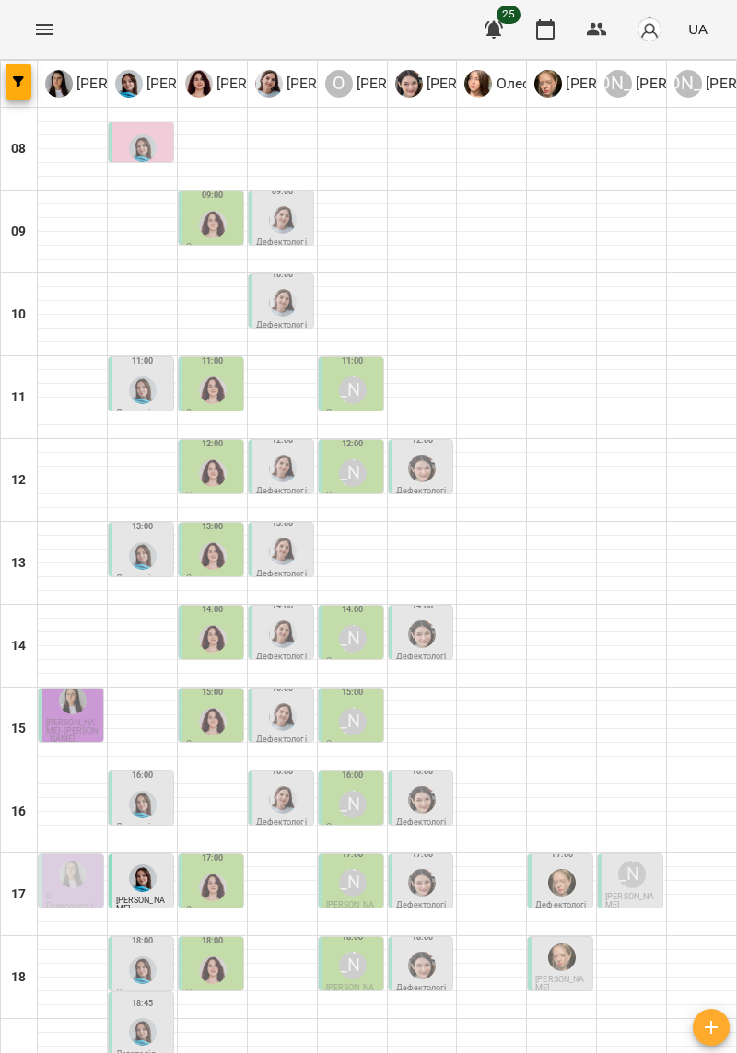
scroll to position [97, 0]
click at [59, 857] on div at bounding box center [72, 874] width 35 height 35
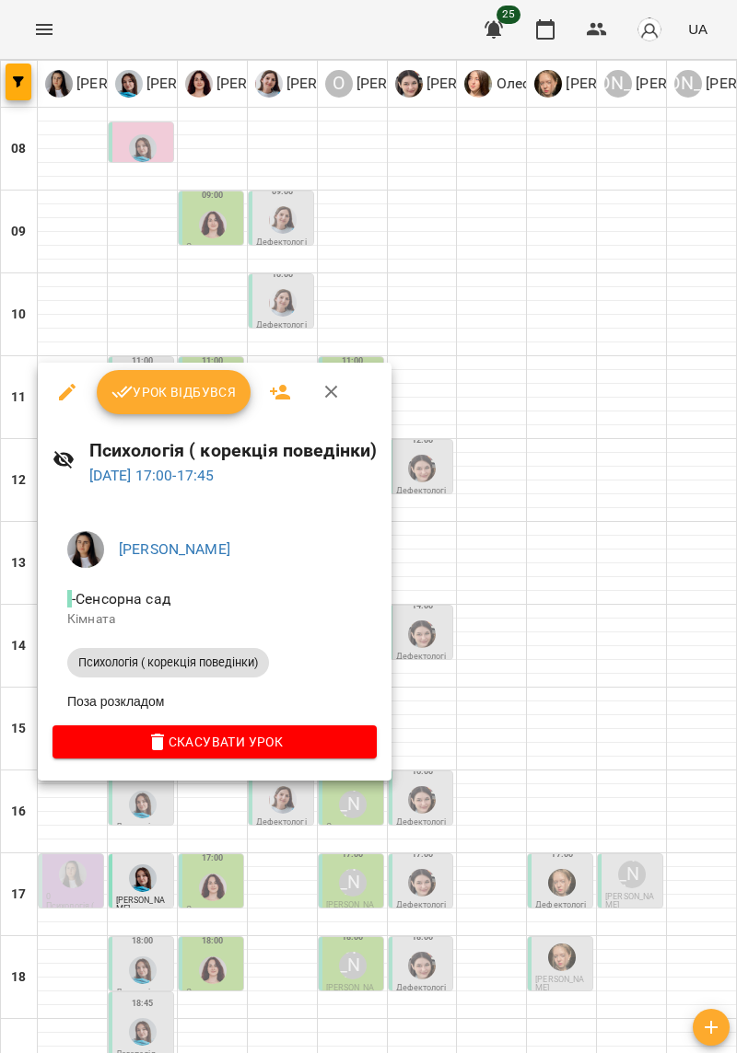
click at [60, 838] on div at bounding box center [368, 526] width 737 height 1053
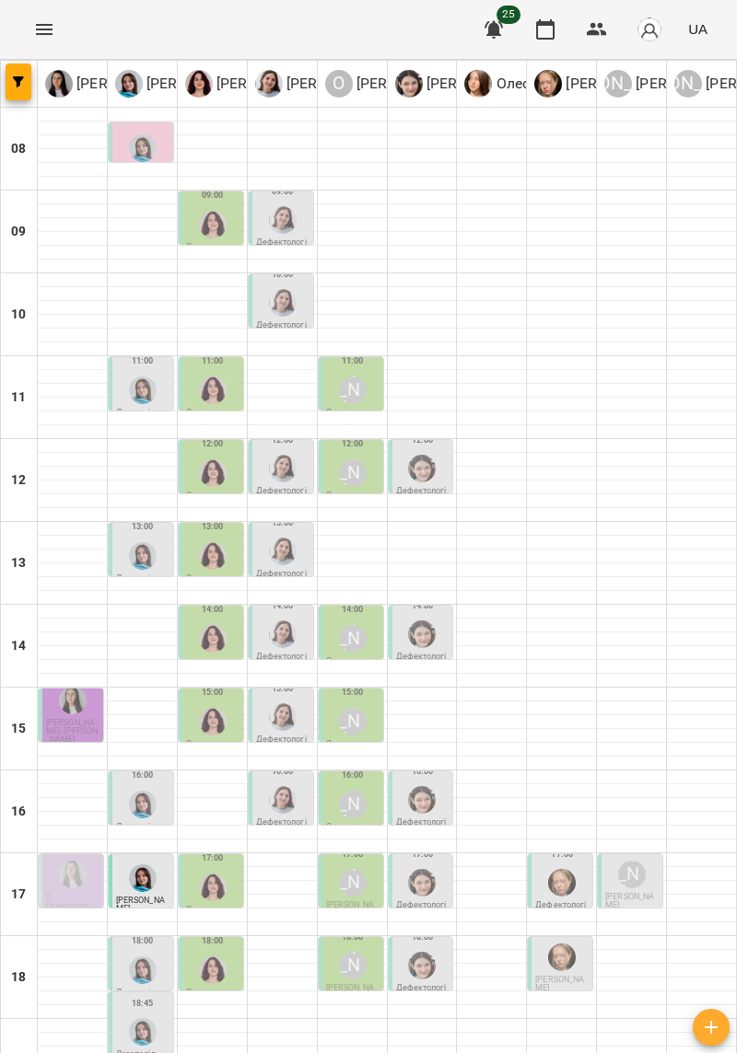
scroll to position [0, 0]
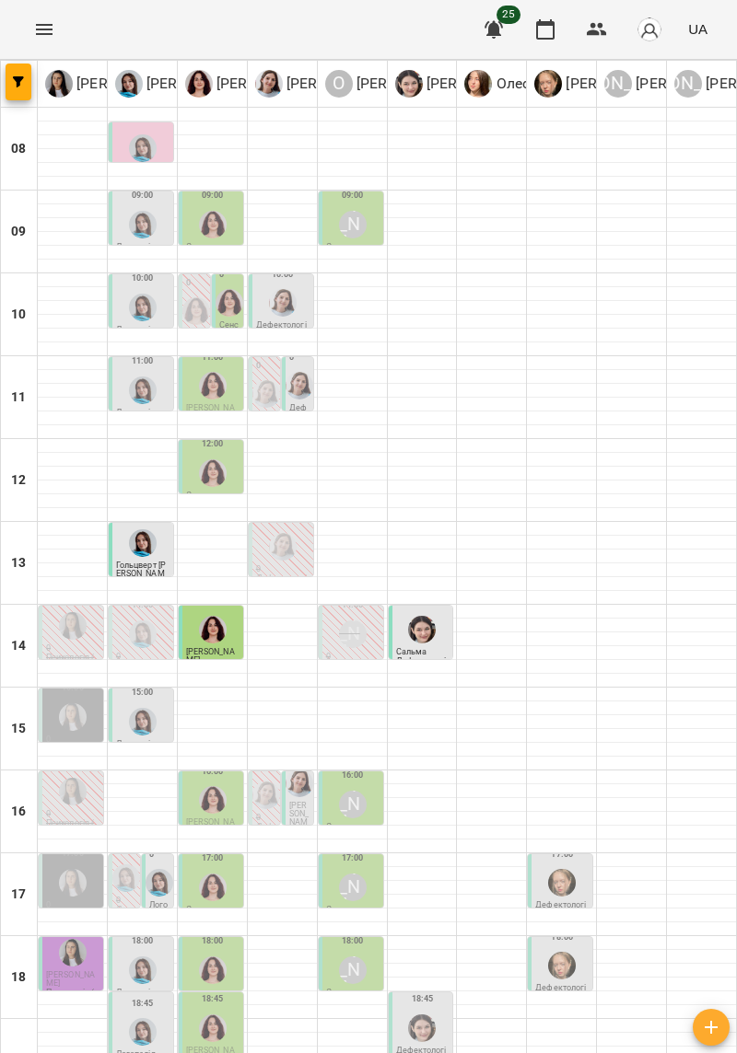
click at [207, 238] on div at bounding box center [212, 224] width 35 height 35
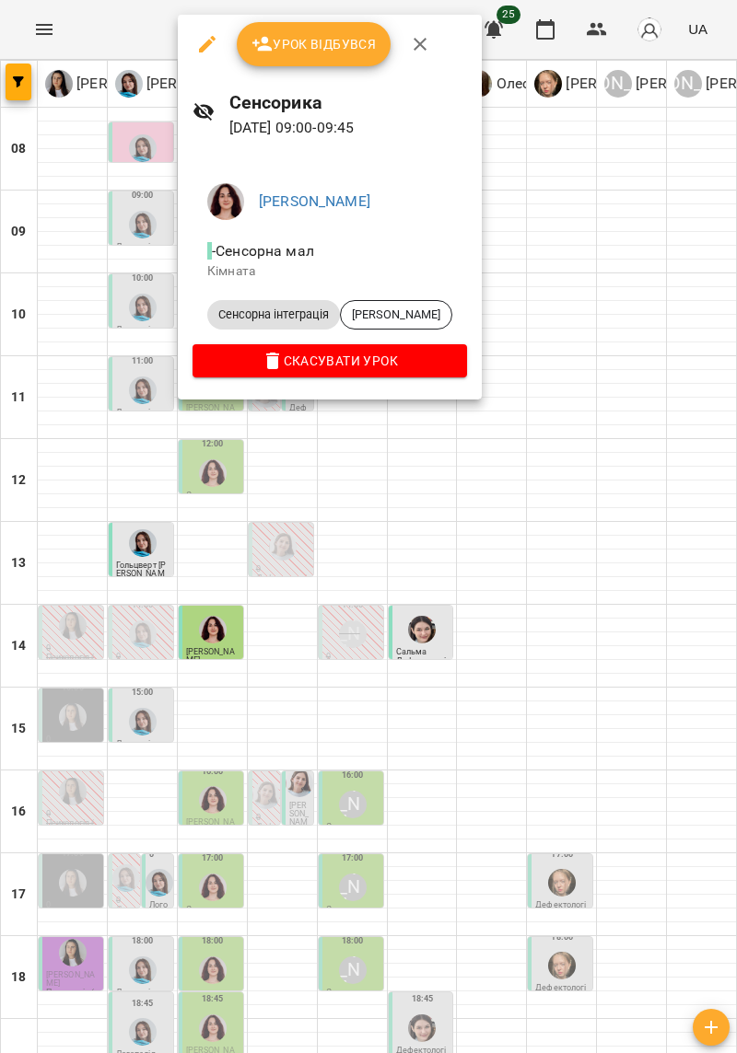
click at [590, 476] on div at bounding box center [368, 526] width 737 height 1053
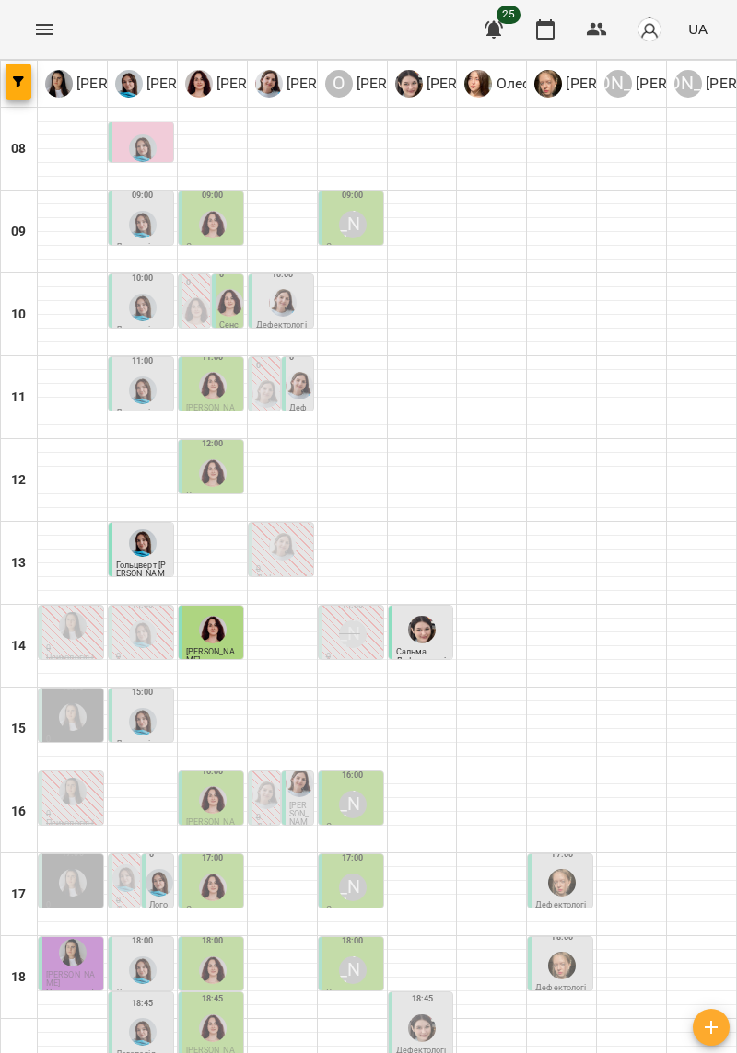
click at [347, 650] on div "[PERSON_NAME]" at bounding box center [352, 634] width 35 height 35
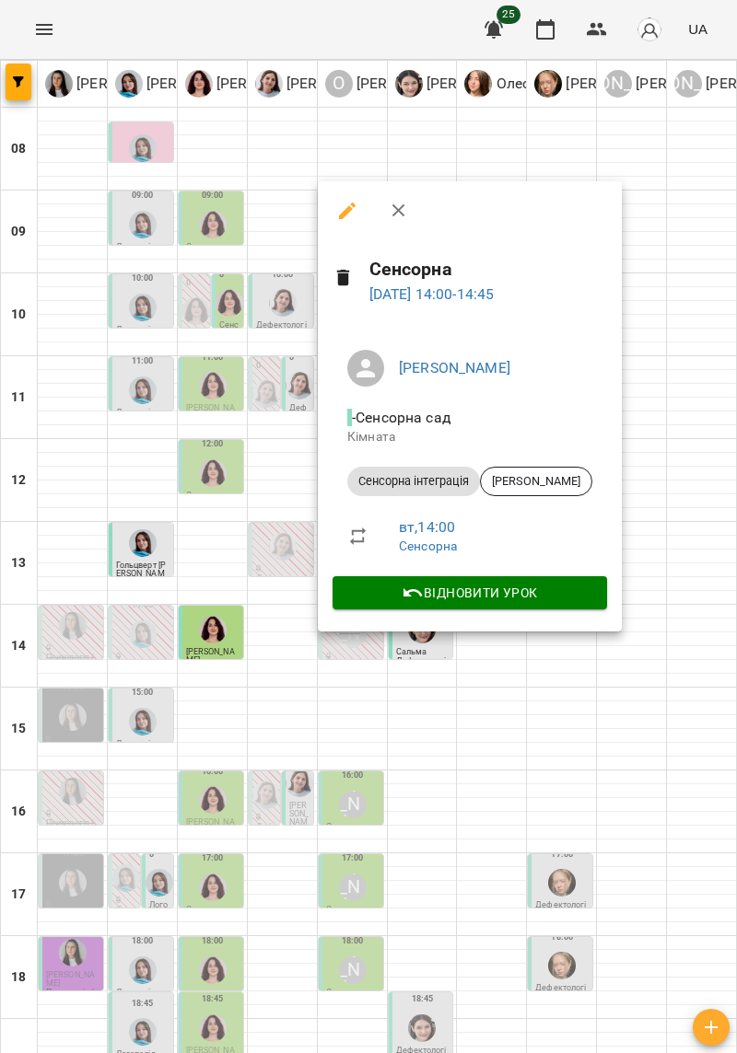
click at [612, 678] on div at bounding box center [368, 526] width 737 height 1053
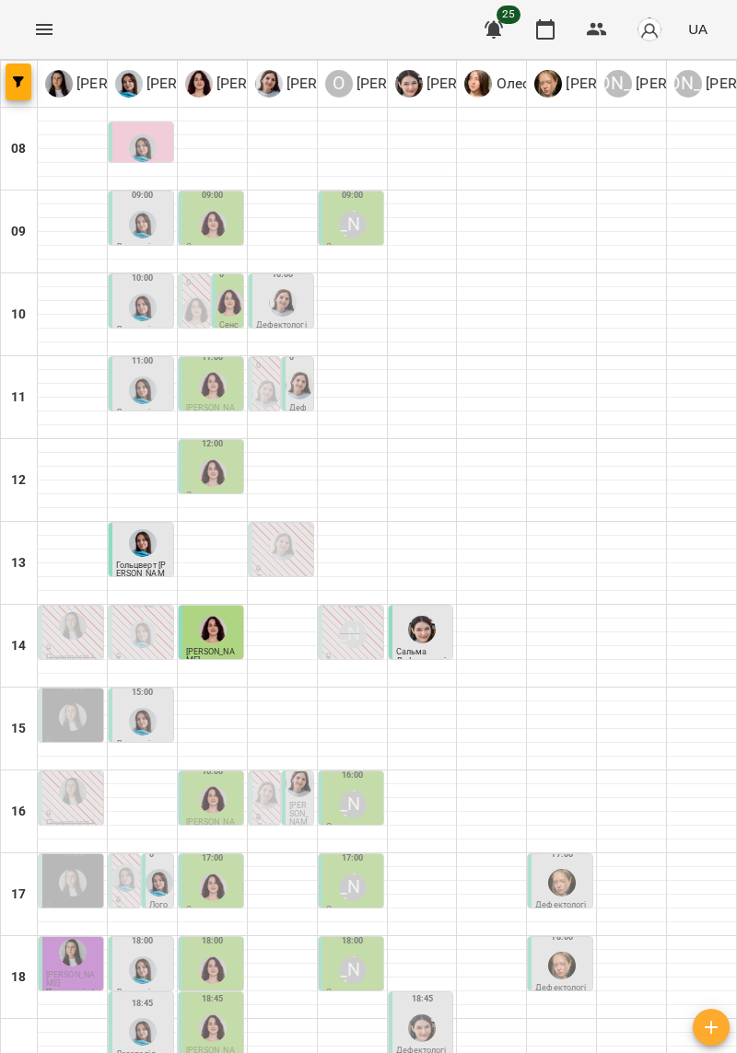
click at [355, 224] on div "[PERSON_NAME]" at bounding box center [353, 225] width 28 height 28
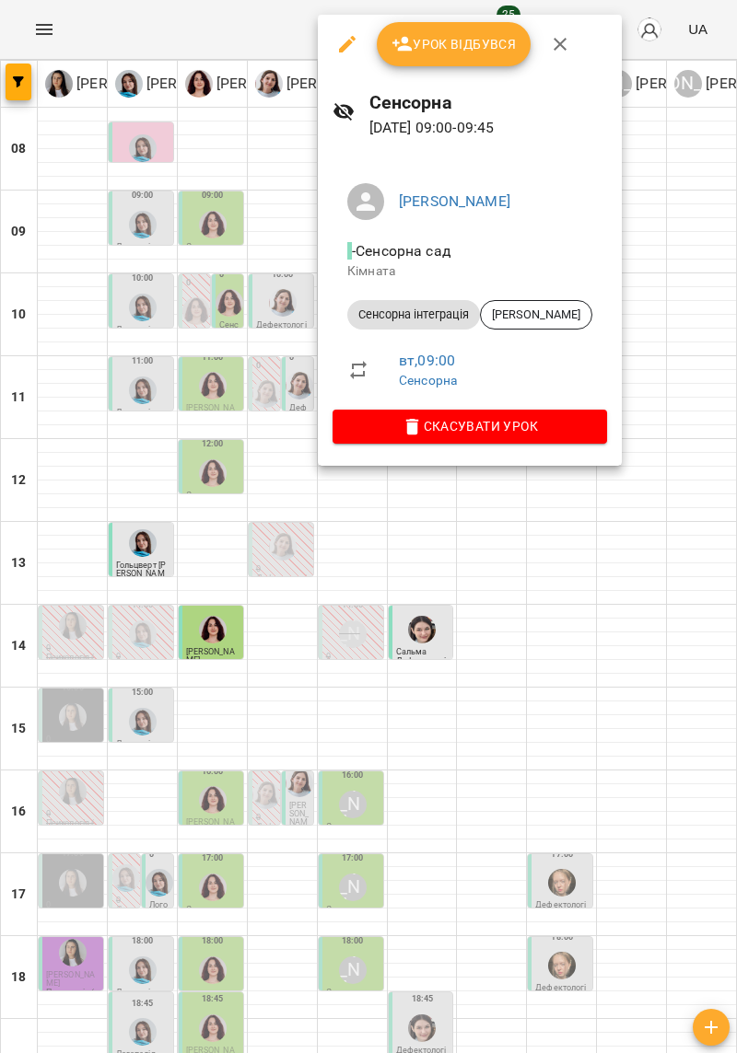
click at [355, 48] on icon "button" at bounding box center [347, 44] width 22 height 22
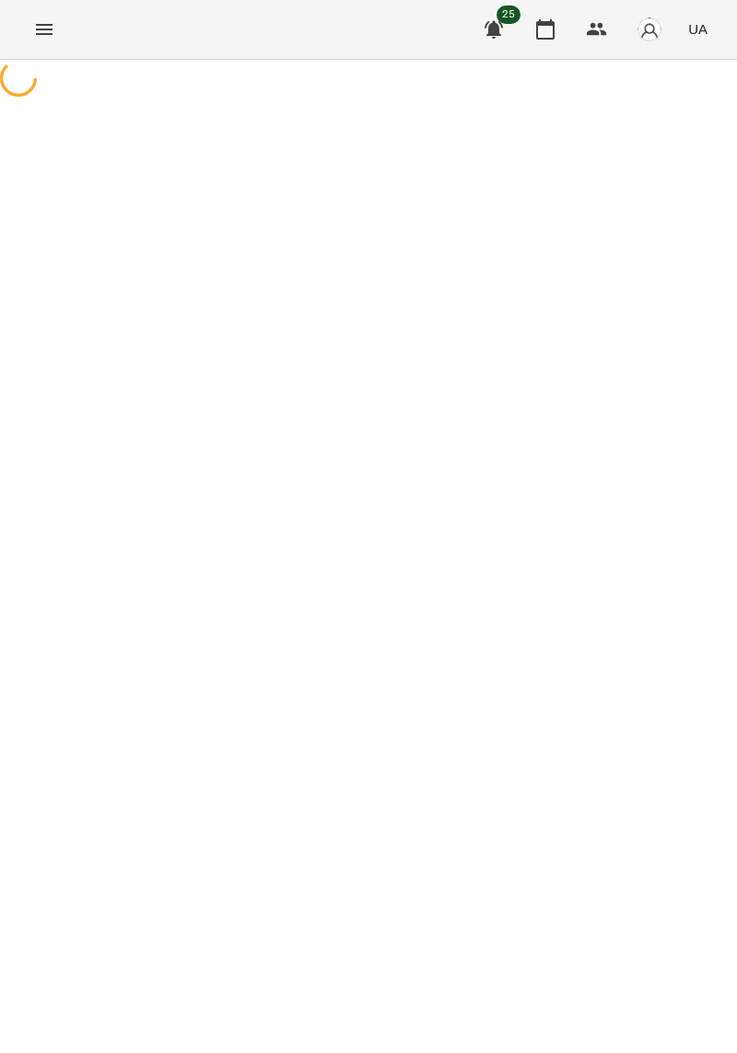
select select "**********"
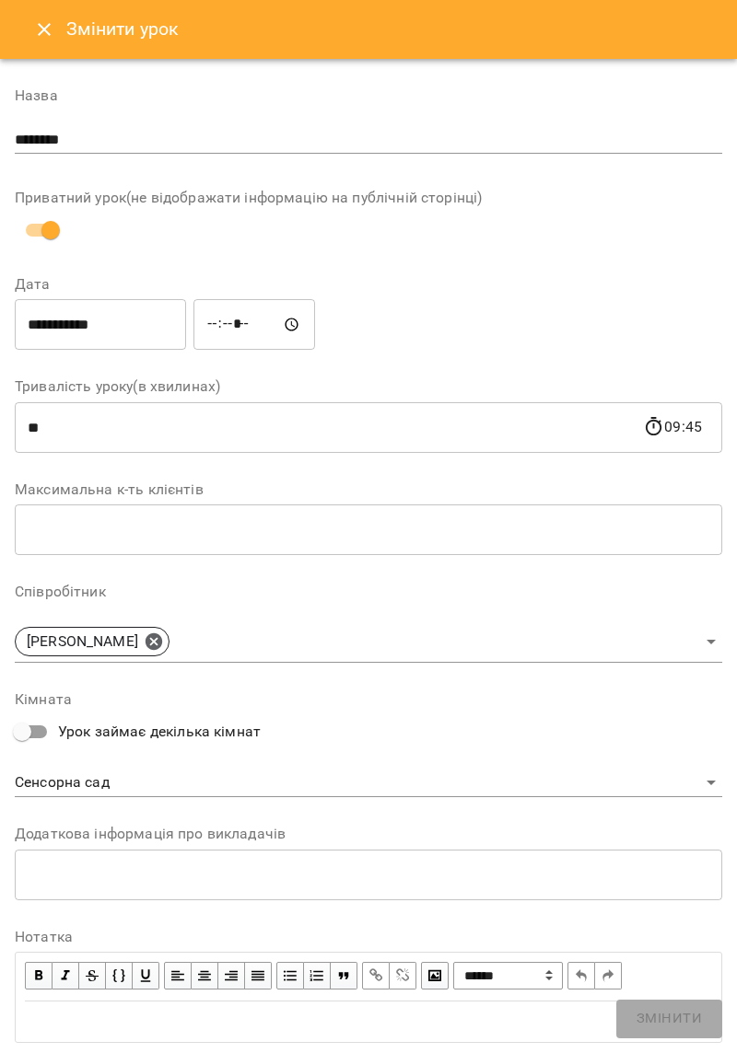
click at [704, 643] on body "**********" at bounding box center [368, 474] width 737 height 949
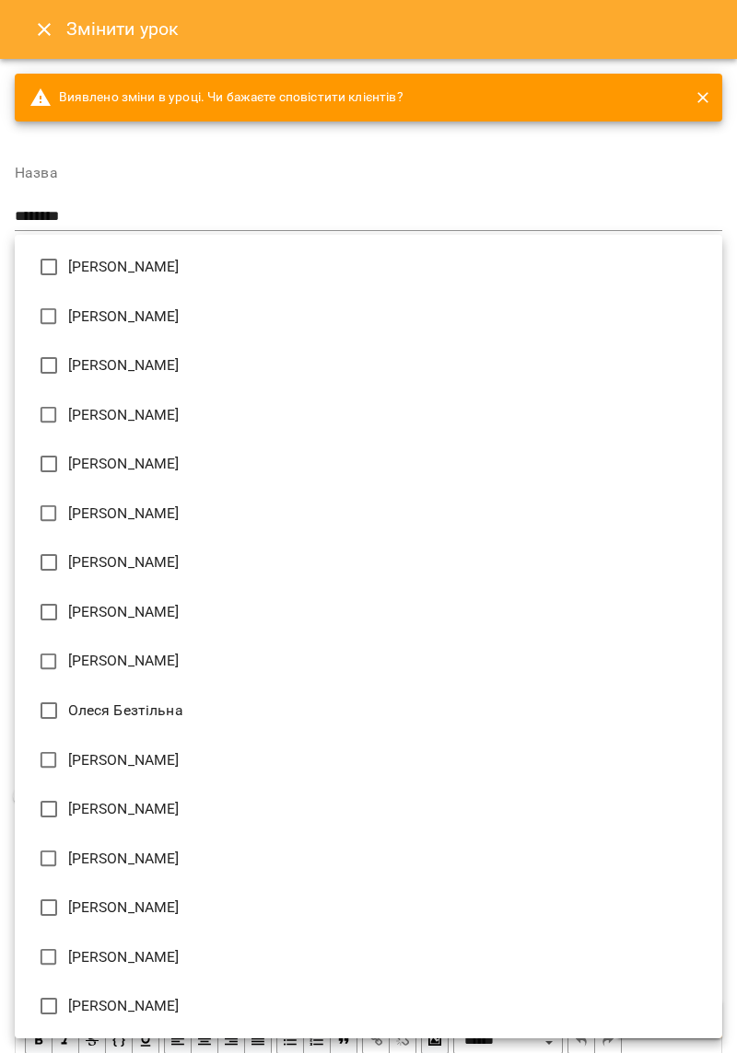
type input "**********"
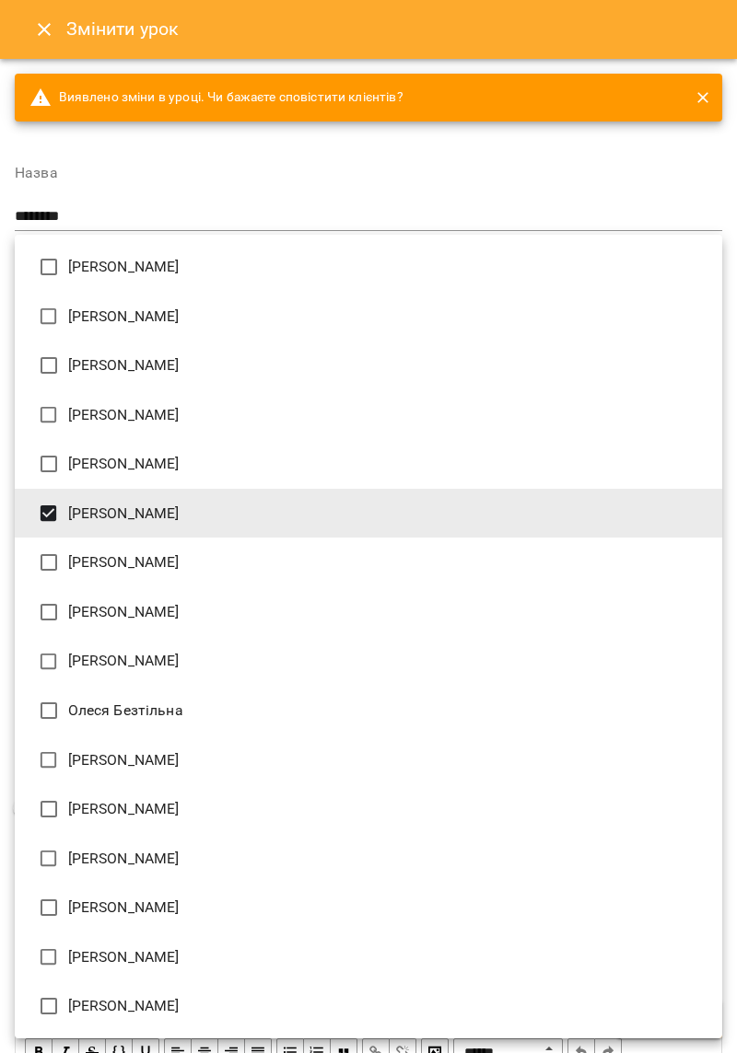
click at [612, 181] on div at bounding box center [368, 526] width 737 height 1053
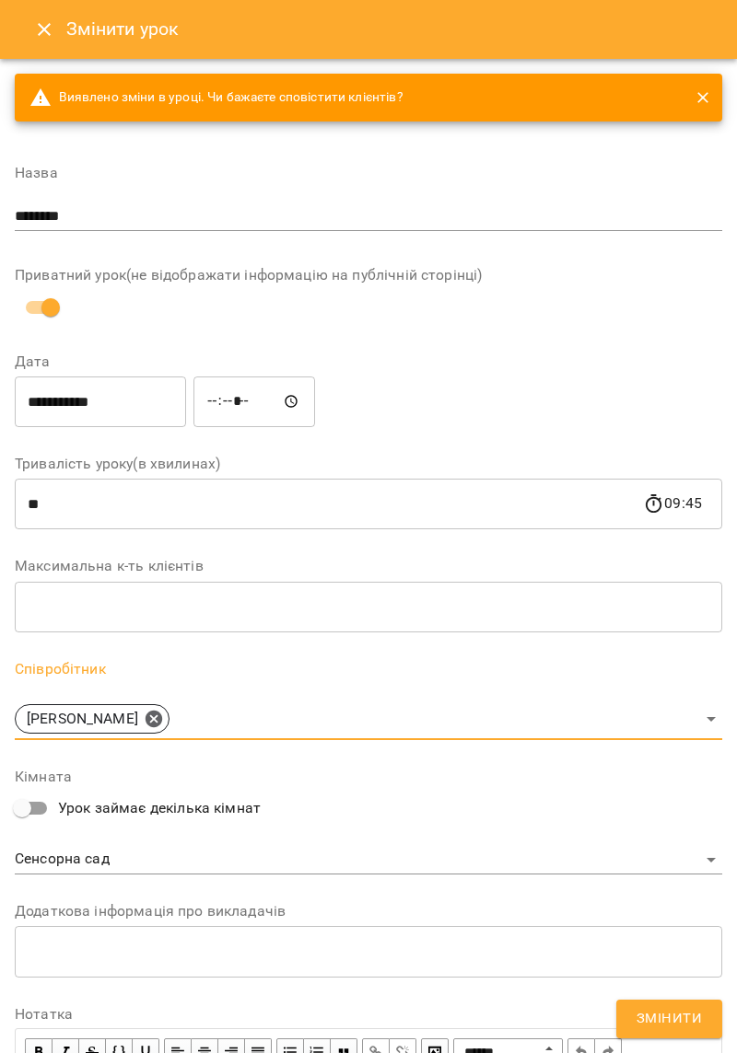
click at [660, 1024] on span "Змінити" at bounding box center [668, 1019] width 65 height 24
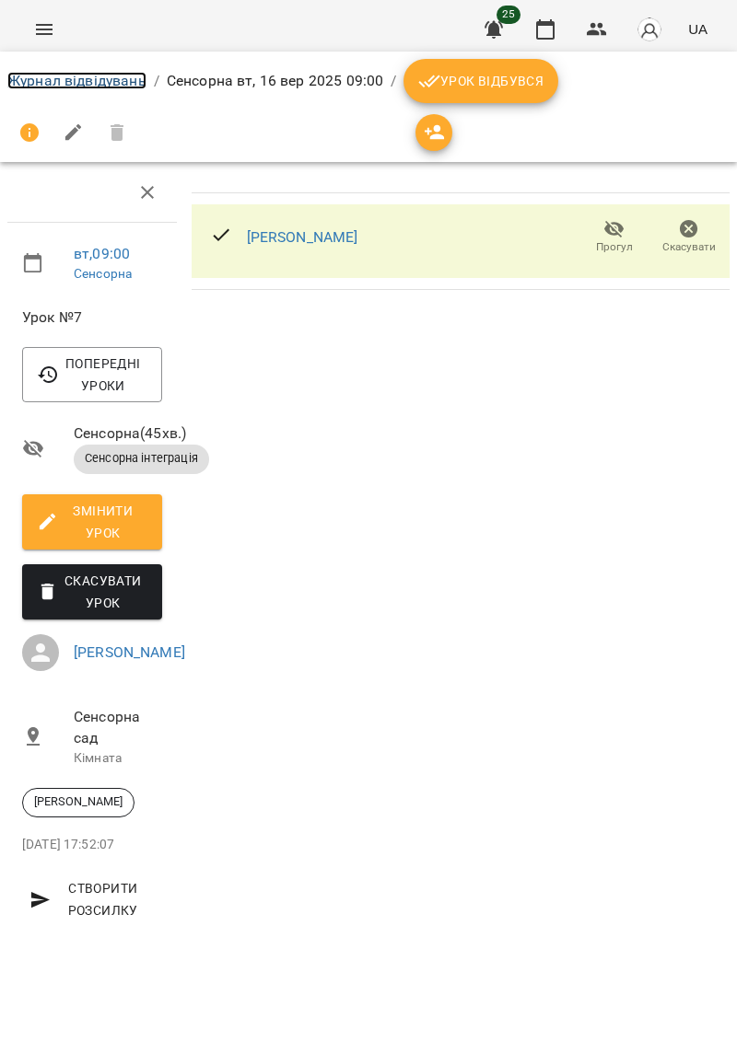
click at [50, 82] on link "Журнал відвідувань" at bounding box center [76, 80] width 139 height 17
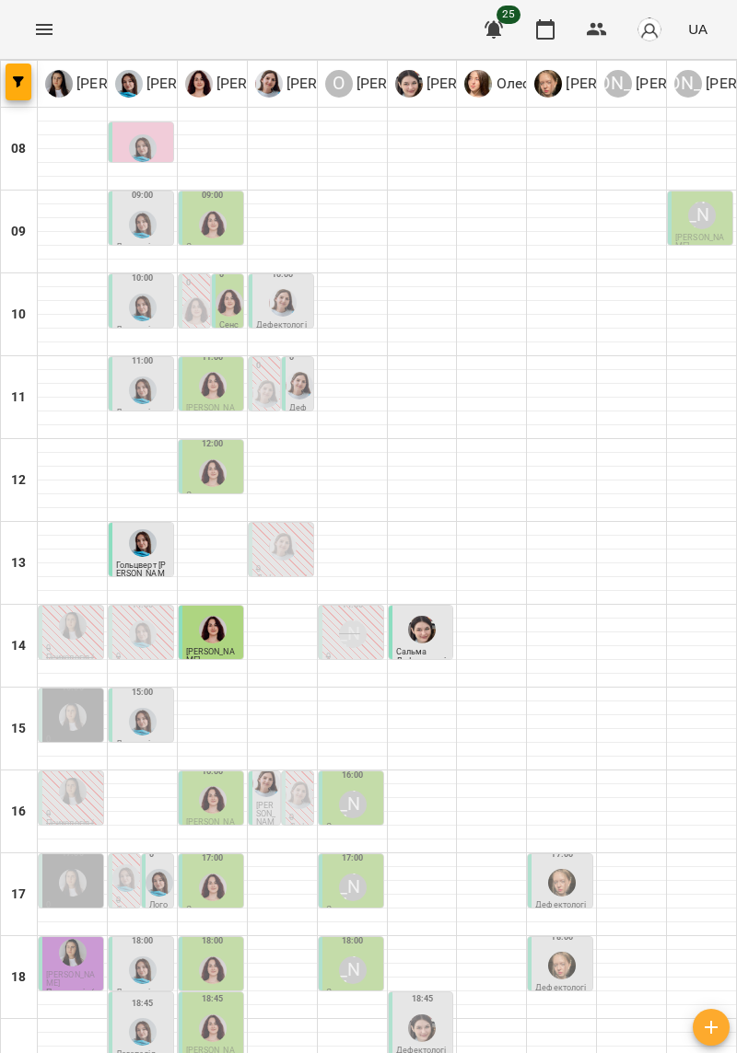
scroll to position [140, 0]
click at [344, 617] on div "[PERSON_NAME]" at bounding box center [352, 634] width 35 height 35
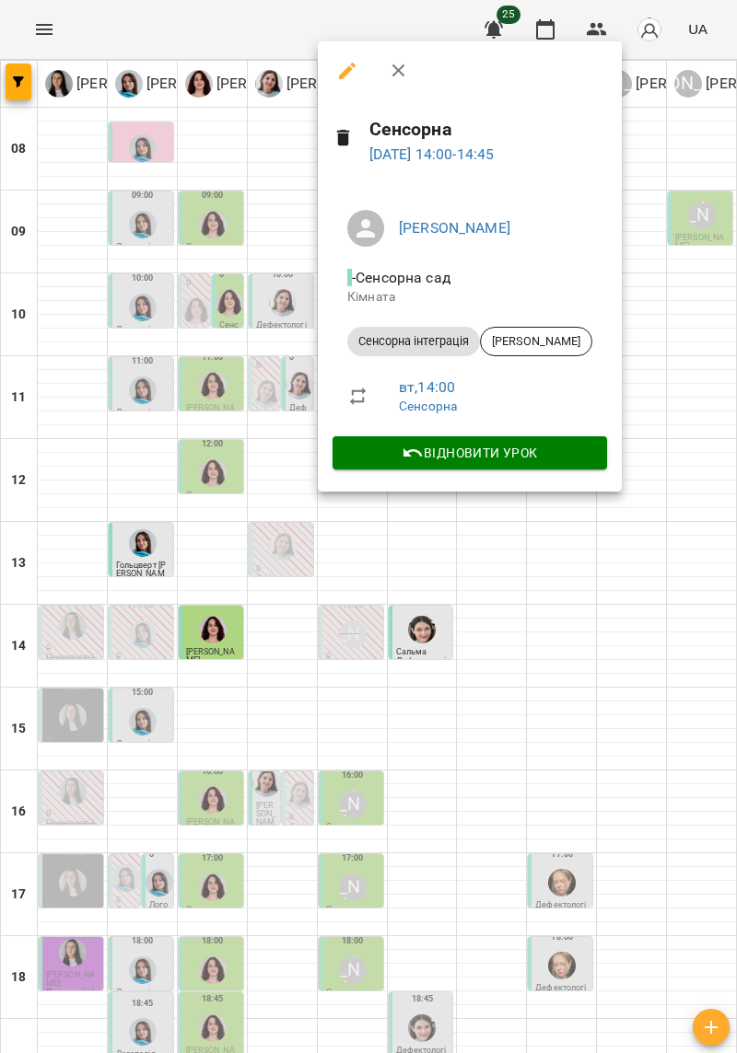
click at [555, 610] on div at bounding box center [368, 526] width 737 height 1053
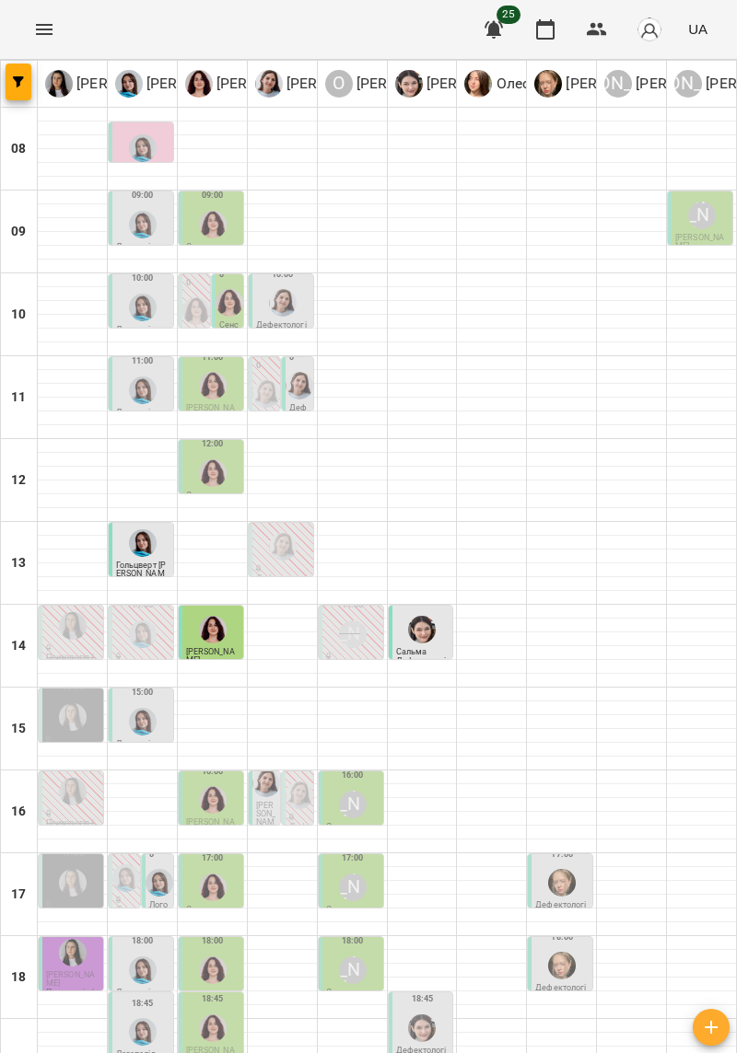
click at [350, 791] on div "[PERSON_NAME]" at bounding box center [353, 805] width 28 height 28
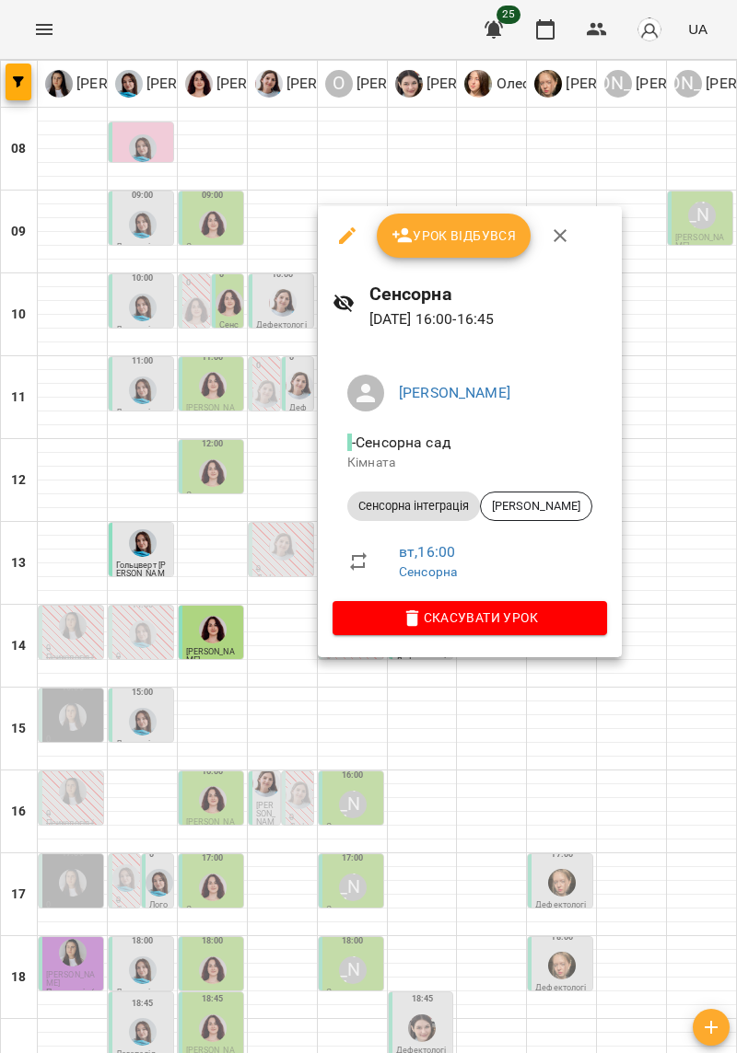
click at [640, 689] on div at bounding box center [368, 526] width 737 height 1053
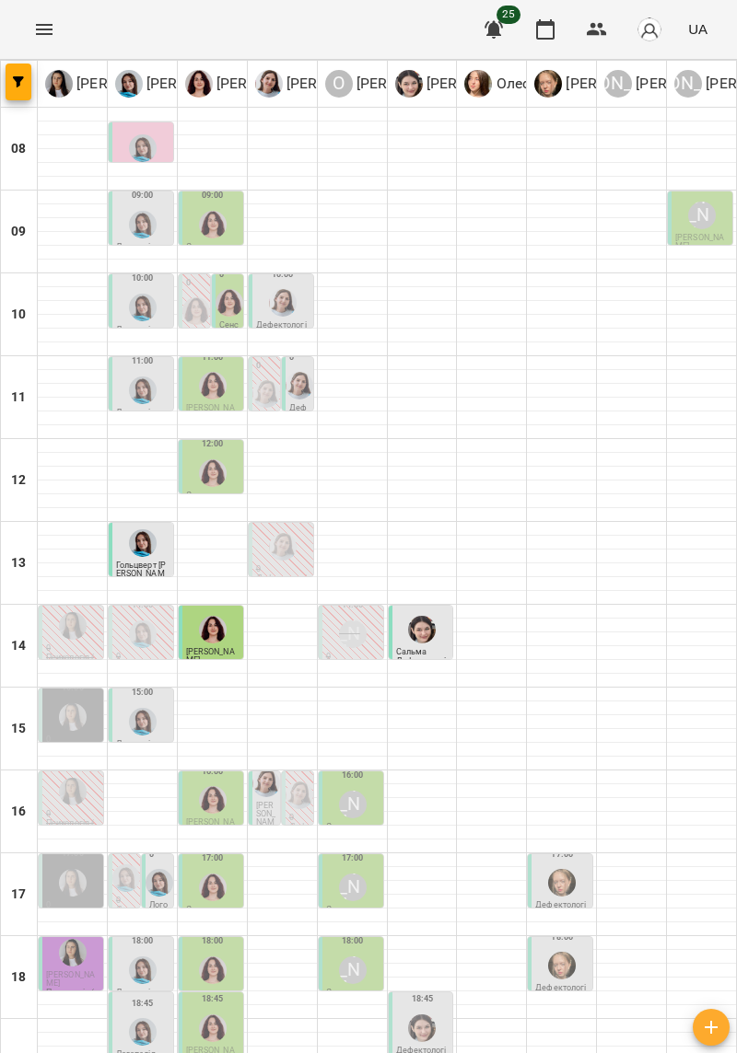
scroll to position [29, 0]
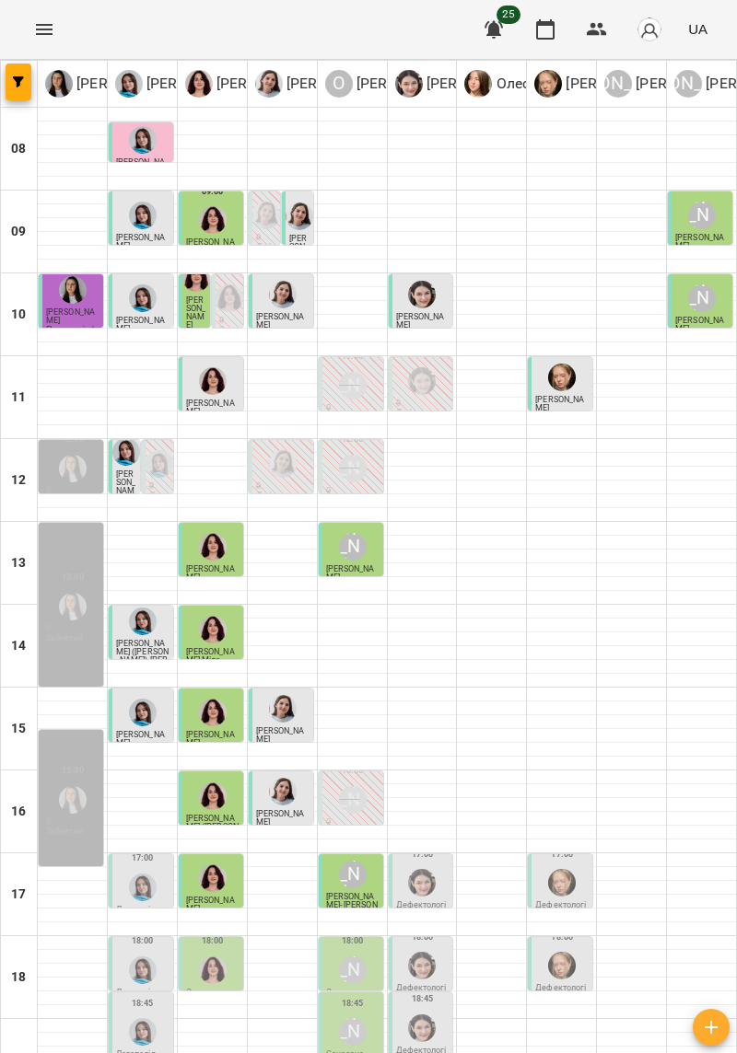
scroll to position [151, 0]
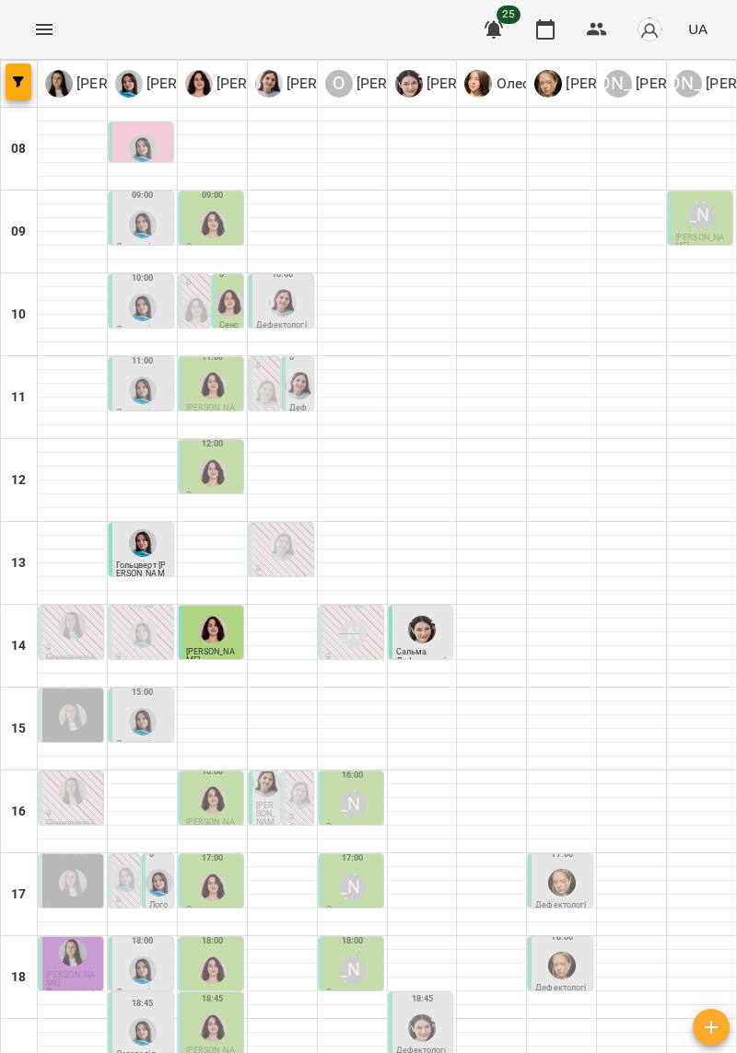
scroll to position [0, 0]
click at [219, 403] on span "[PERSON_NAME]" at bounding box center [210, 411] width 49 height 17
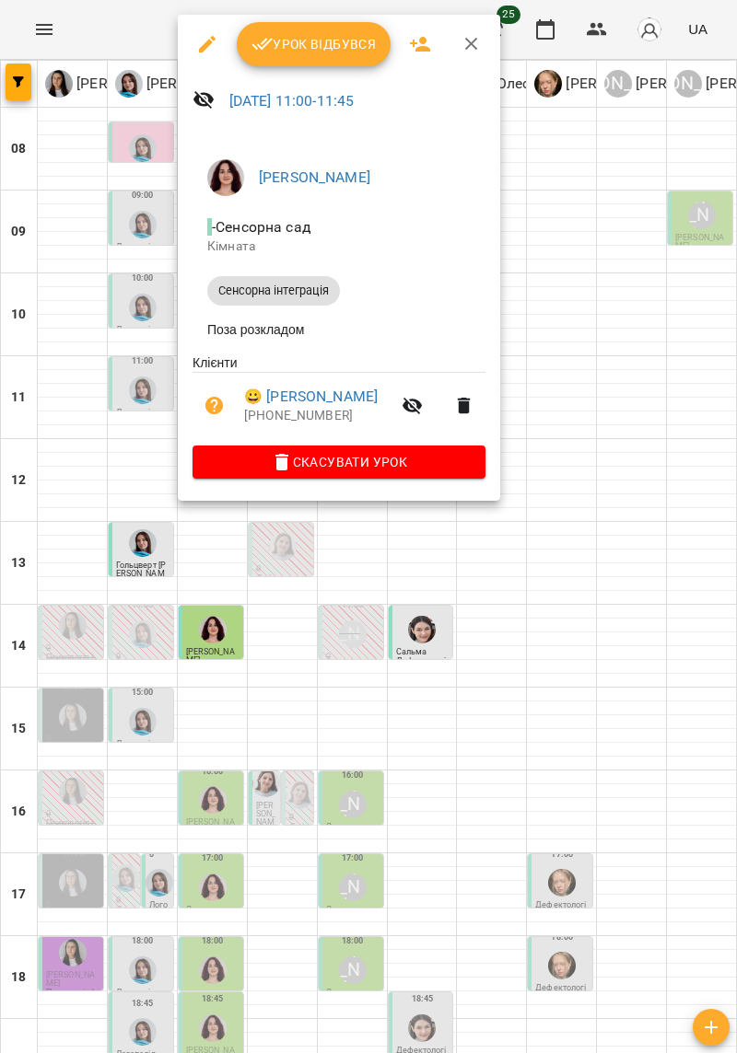
click at [61, 426] on div at bounding box center [368, 526] width 737 height 1053
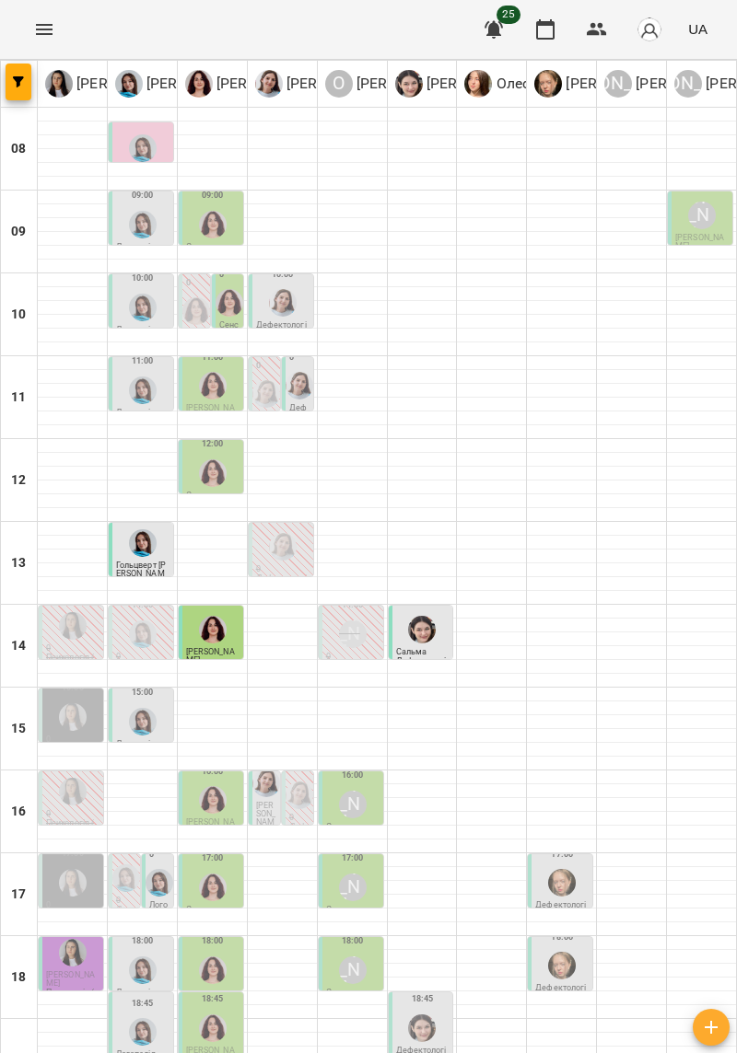
click at [204, 309] on img "Ольга Крикун" at bounding box center [196, 311] width 28 height 28
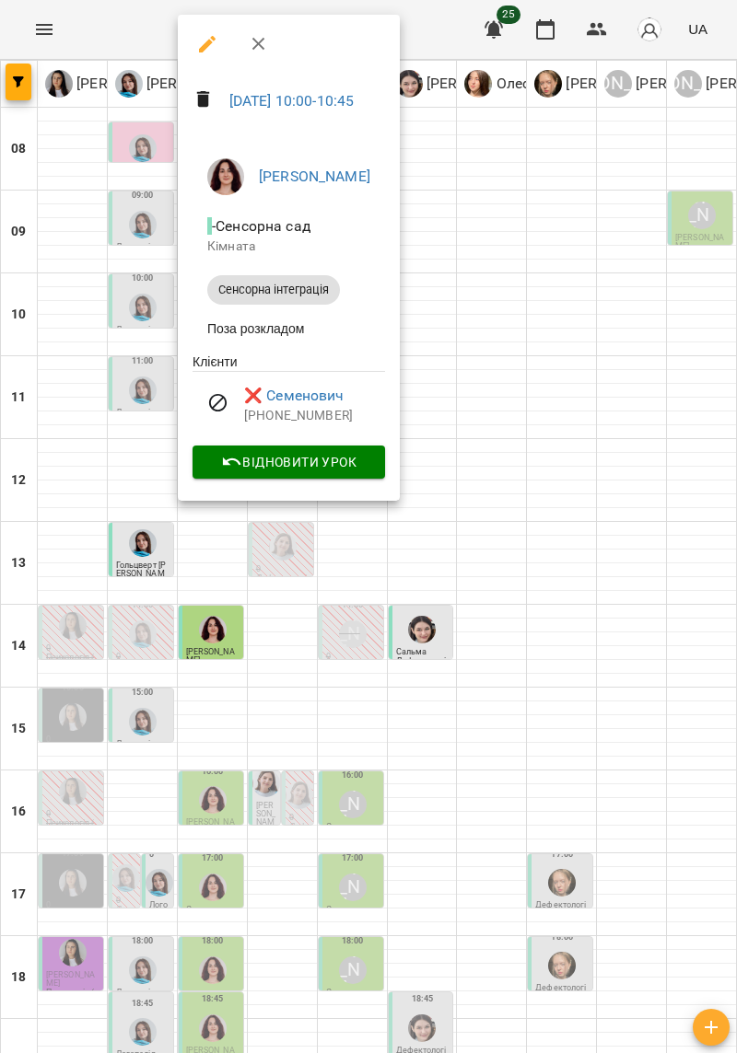
click at [508, 334] on div at bounding box center [368, 526] width 737 height 1053
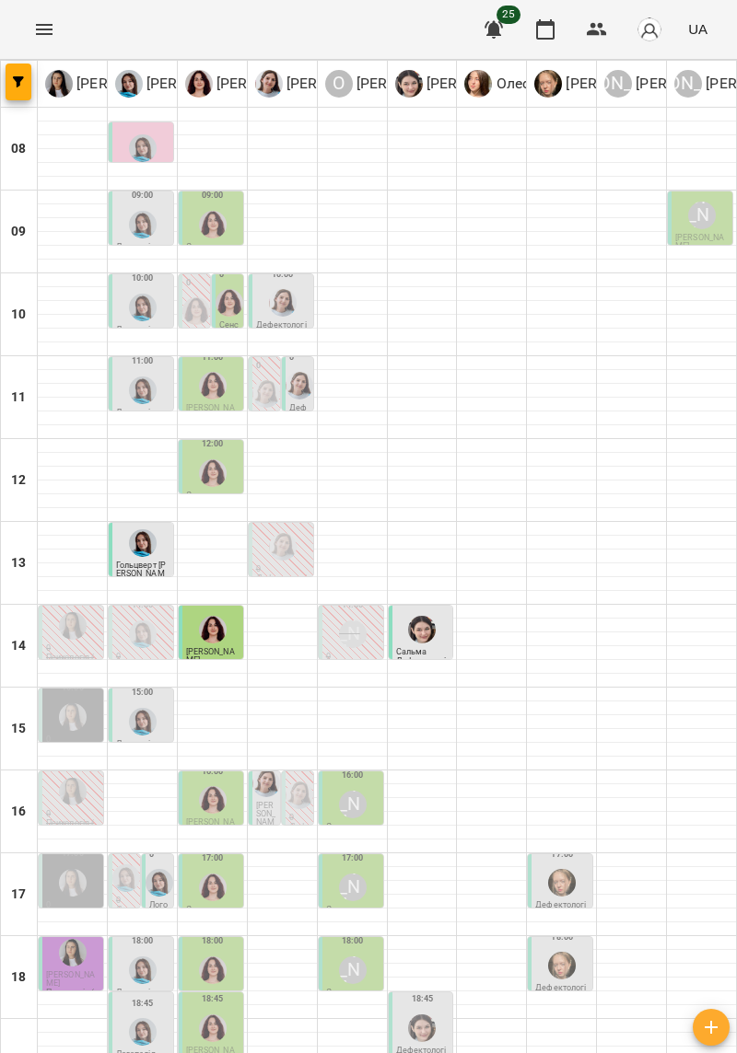
click at [242, 296] on div at bounding box center [229, 302] width 35 height 35
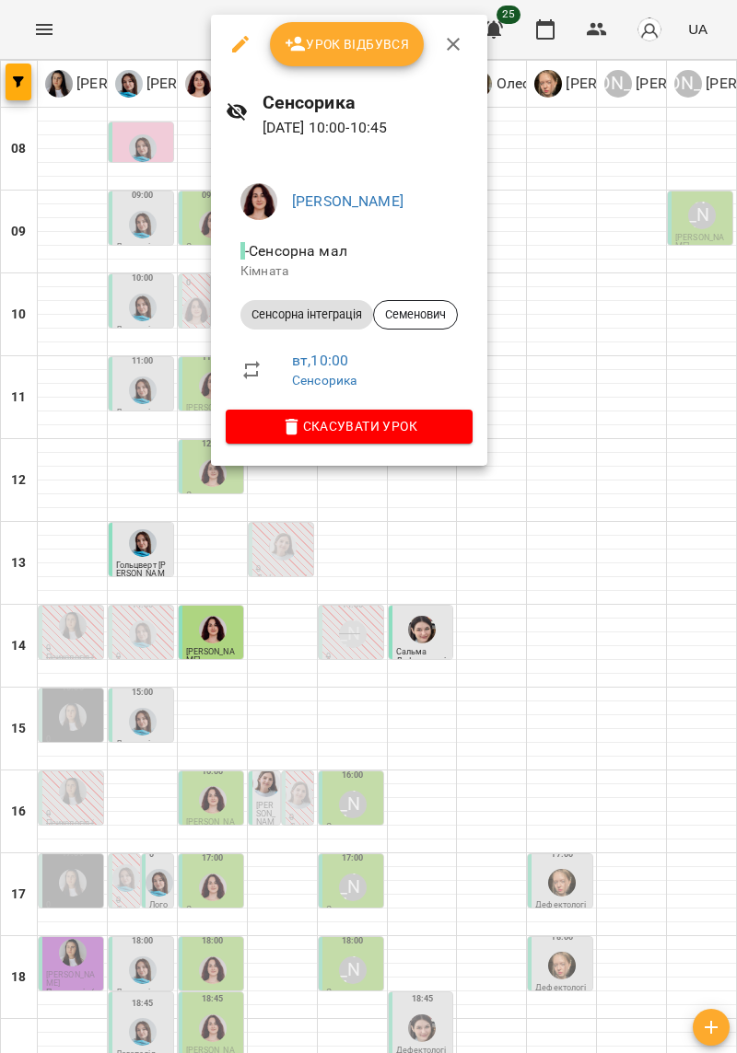
click at [543, 394] on div at bounding box center [368, 526] width 737 height 1053
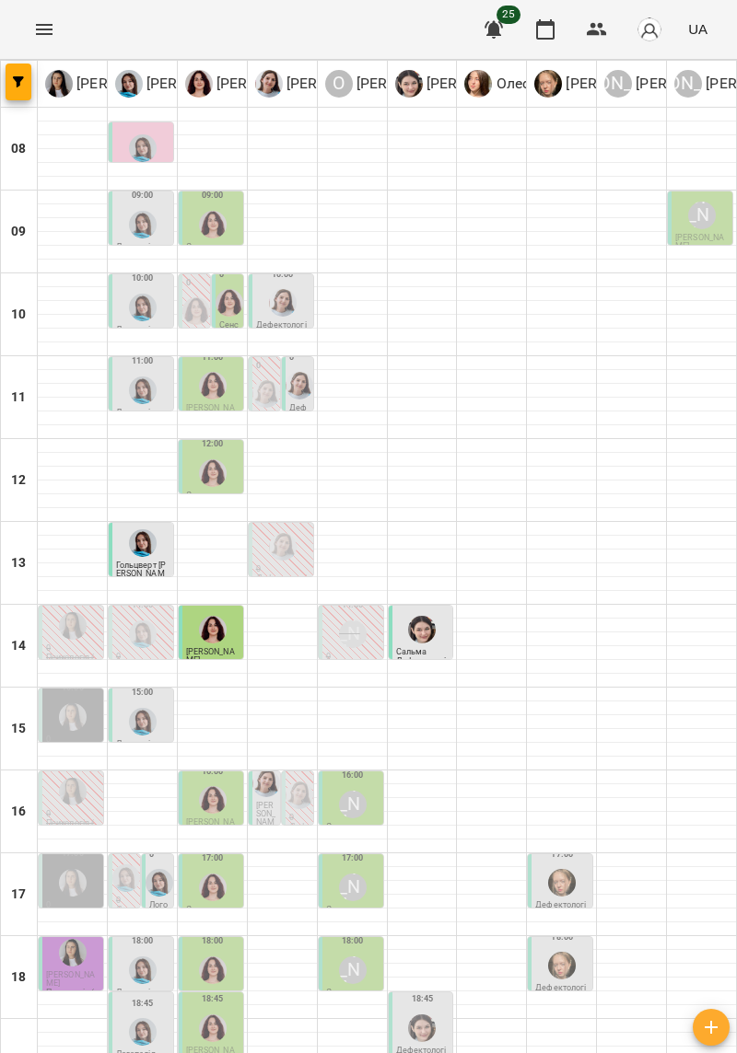
click at [558, 208] on div at bounding box center [561, 211] width 69 height 14
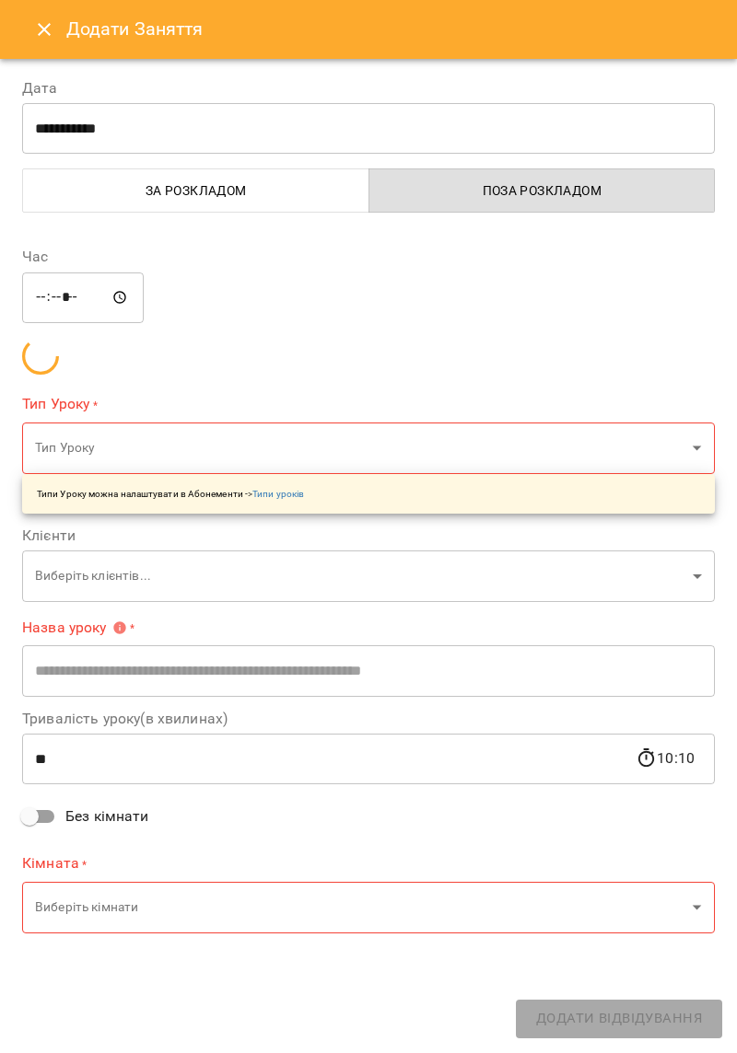
type input "**********"
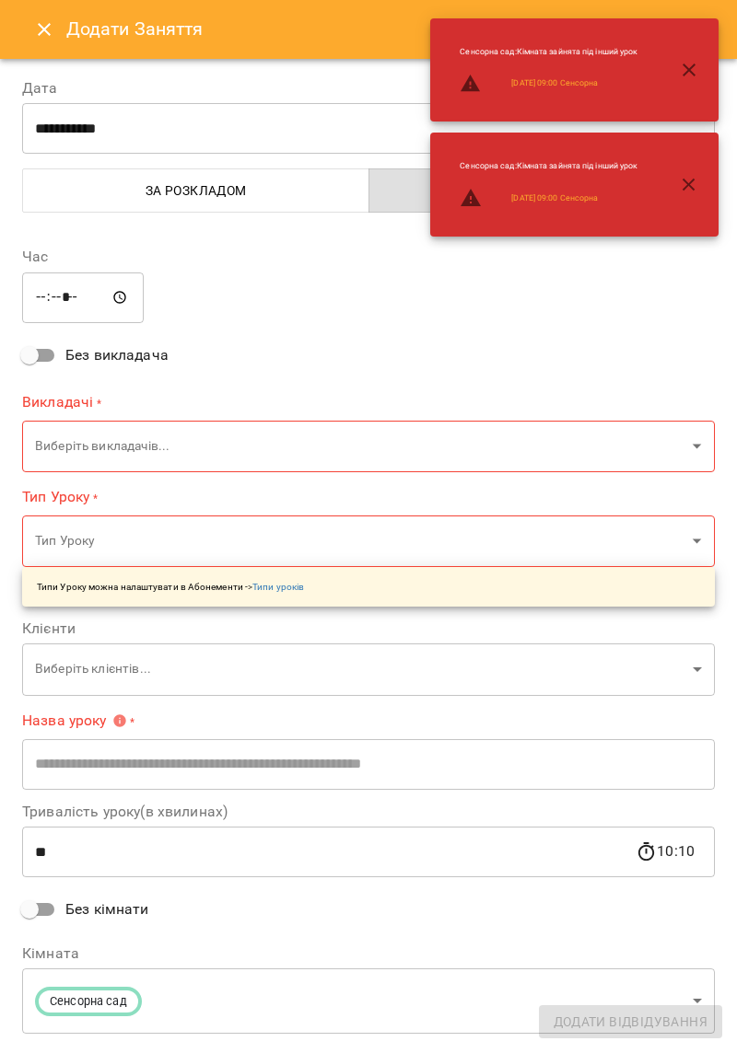
click at [48, 26] on icon "Close" at bounding box center [44, 29] width 13 height 13
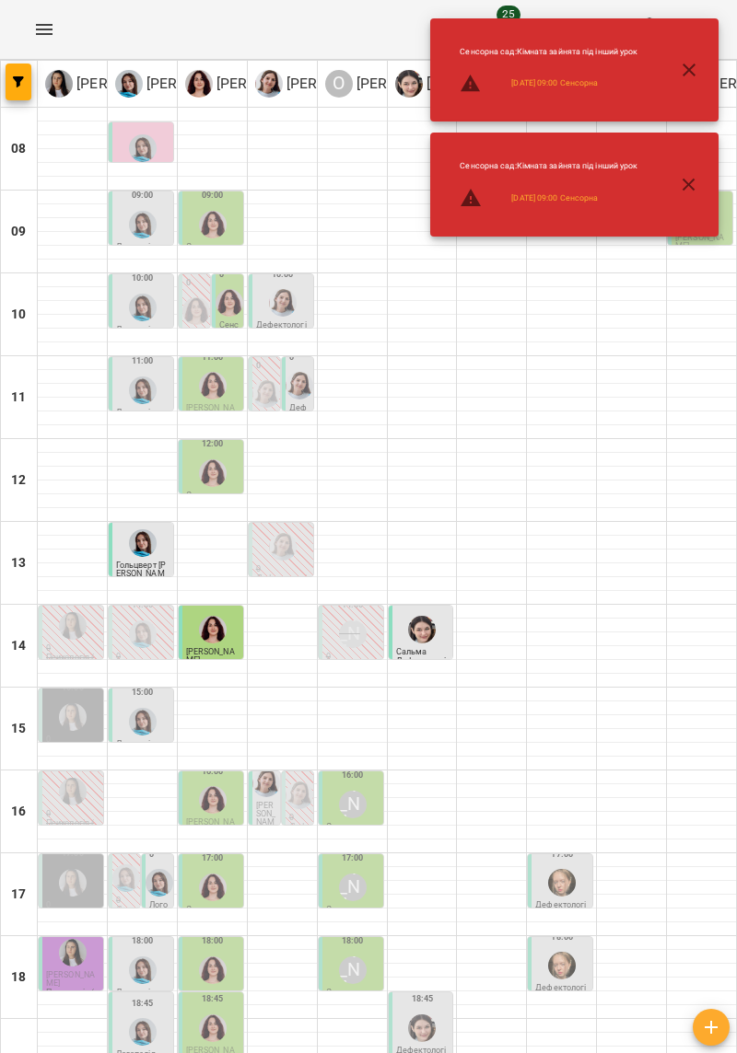
click at [680, 81] on button "button" at bounding box center [689, 70] width 44 height 44
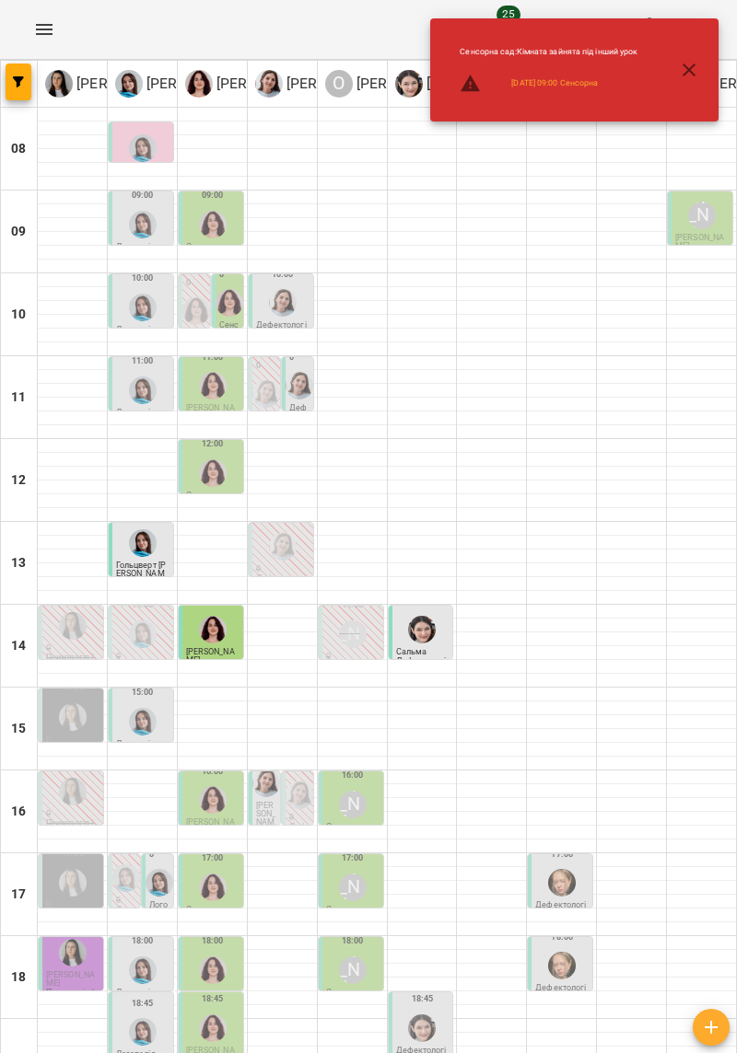
click at [683, 77] on icon "button" at bounding box center [689, 70] width 22 height 22
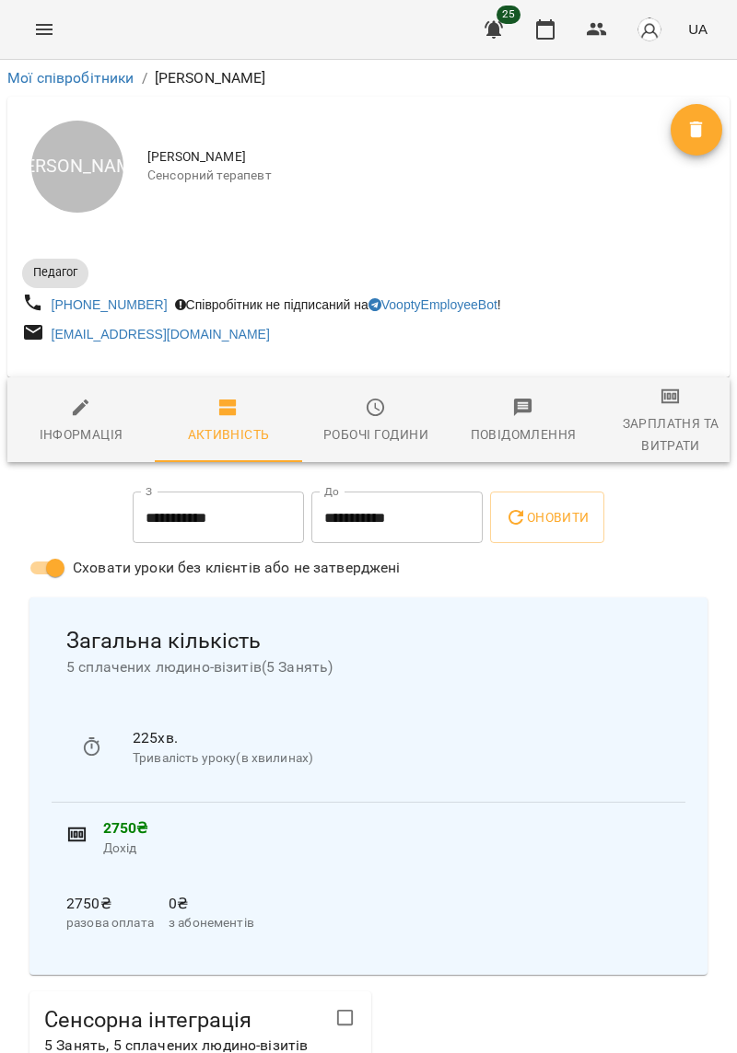
click at [49, 46] on button "Menu" at bounding box center [44, 29] width 44 height 44
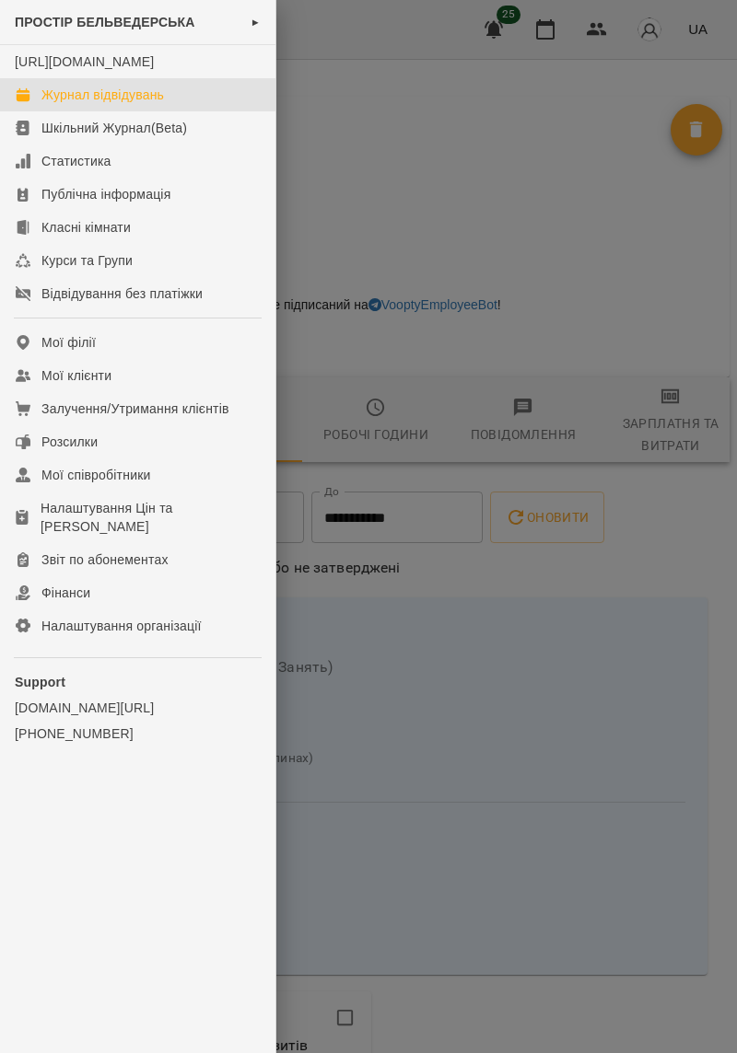
click at [173, 110] on link "Журнал відвідувань" at bounding box center [137, 94] width 275 height 33
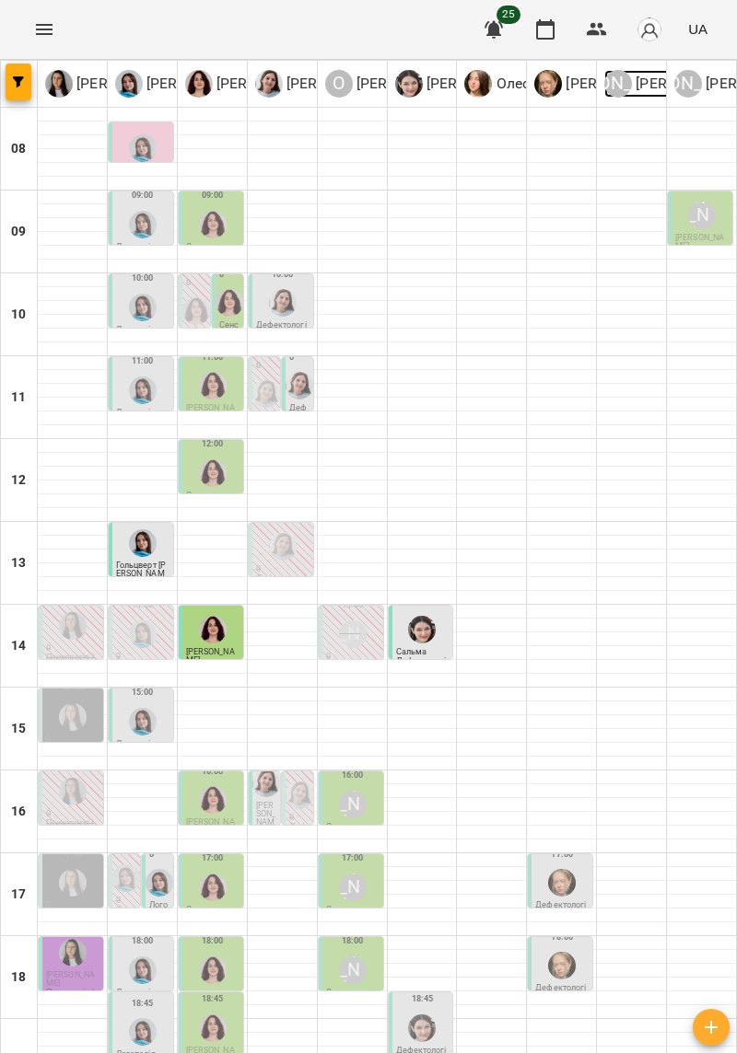
click at [617, 96] on div "[PERSON_NAME]" at bounding box center [618, 84] width 28 height 28
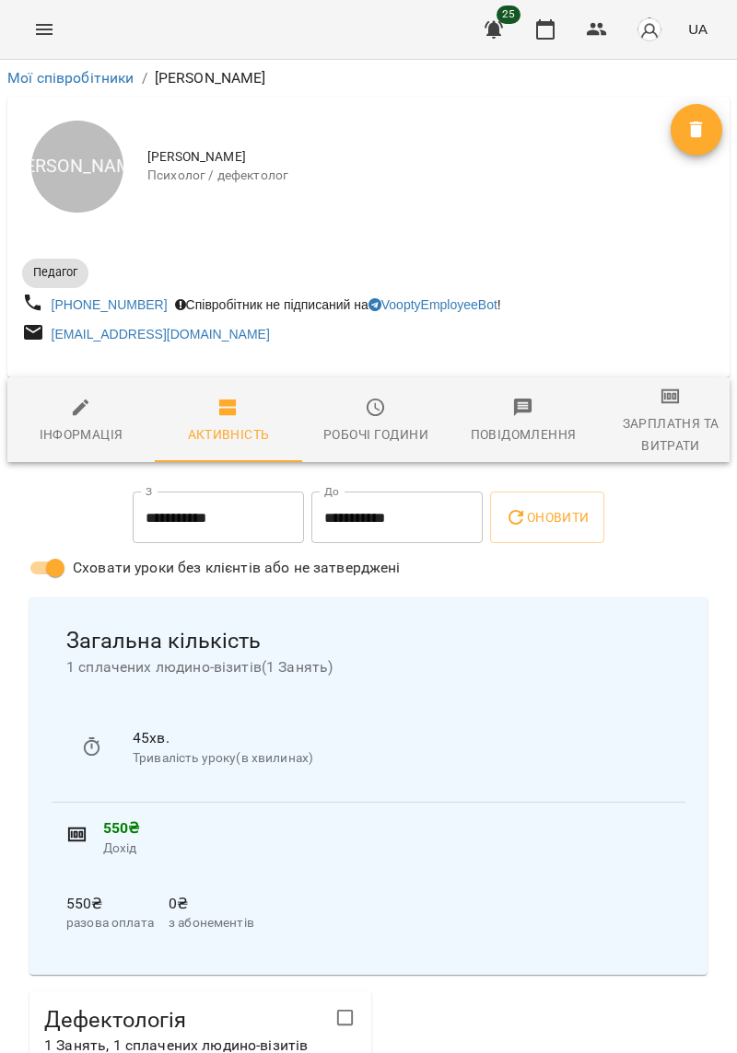
click at [704, 602] on div "Загальна кількість 1 сплачених людино-візитів ( 1 Занять ) 45 хв. Тривалість ур…" at bounding box center [368, 787] width 678 height 378
